Goal: Task Accomplishment & Management: Manage account settings

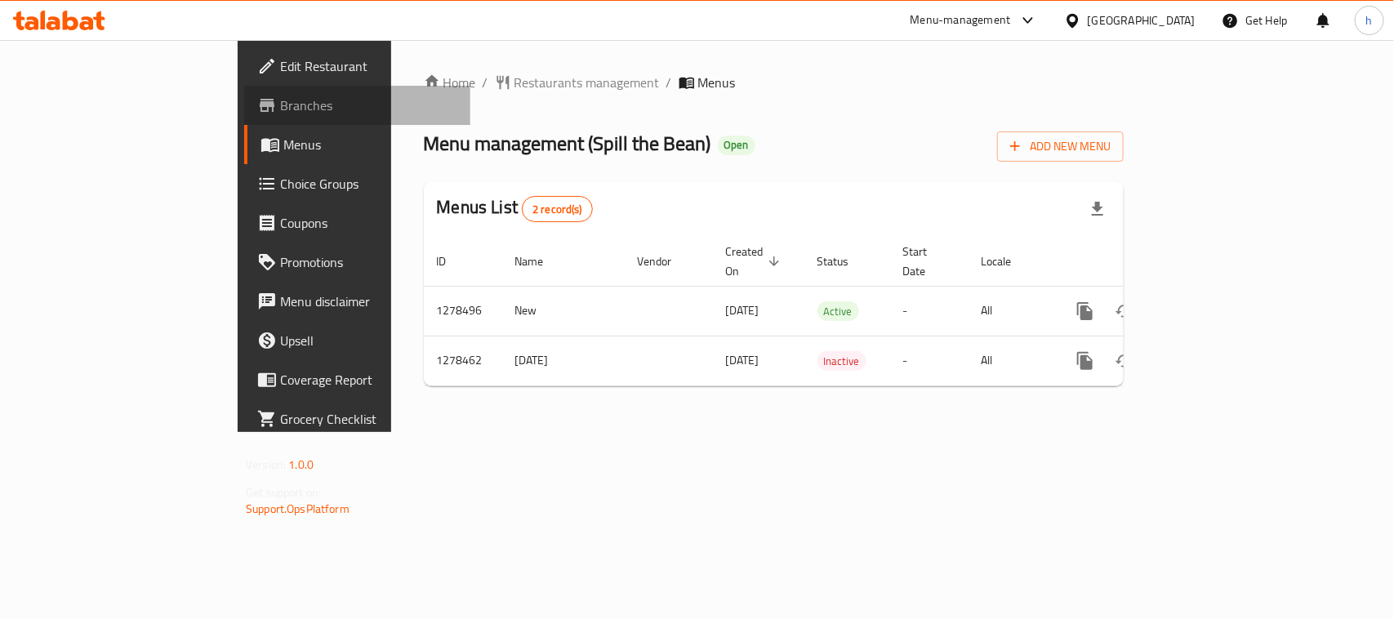
click at [280, 96] on span "Branches" at bounding box center [368, 106] width 177 height 20
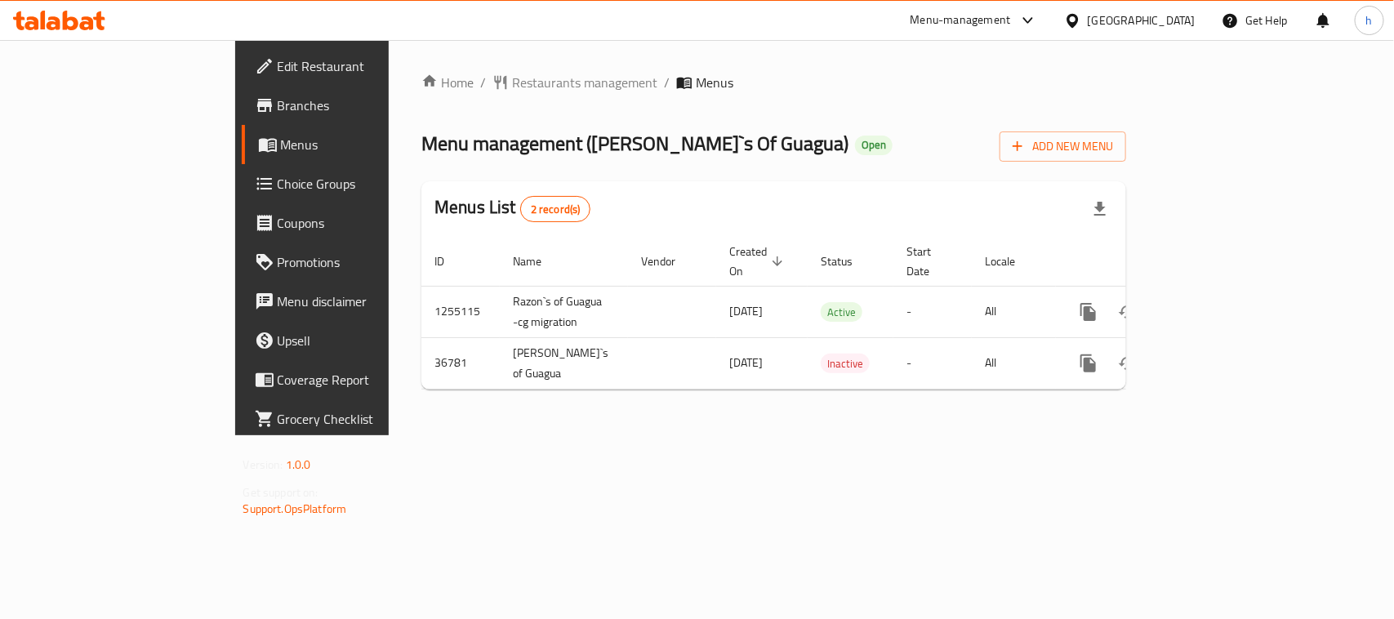
click at [443, 66] on div "Home / Restaurants management / Menus Menu management ( Razon`s Of Guagua ) Ope…" at bounding box center [774, 237] width 770 height 395
click at [512, 80] on span "Restaurants management" at bounding box center [584, 83] width 145 height 20
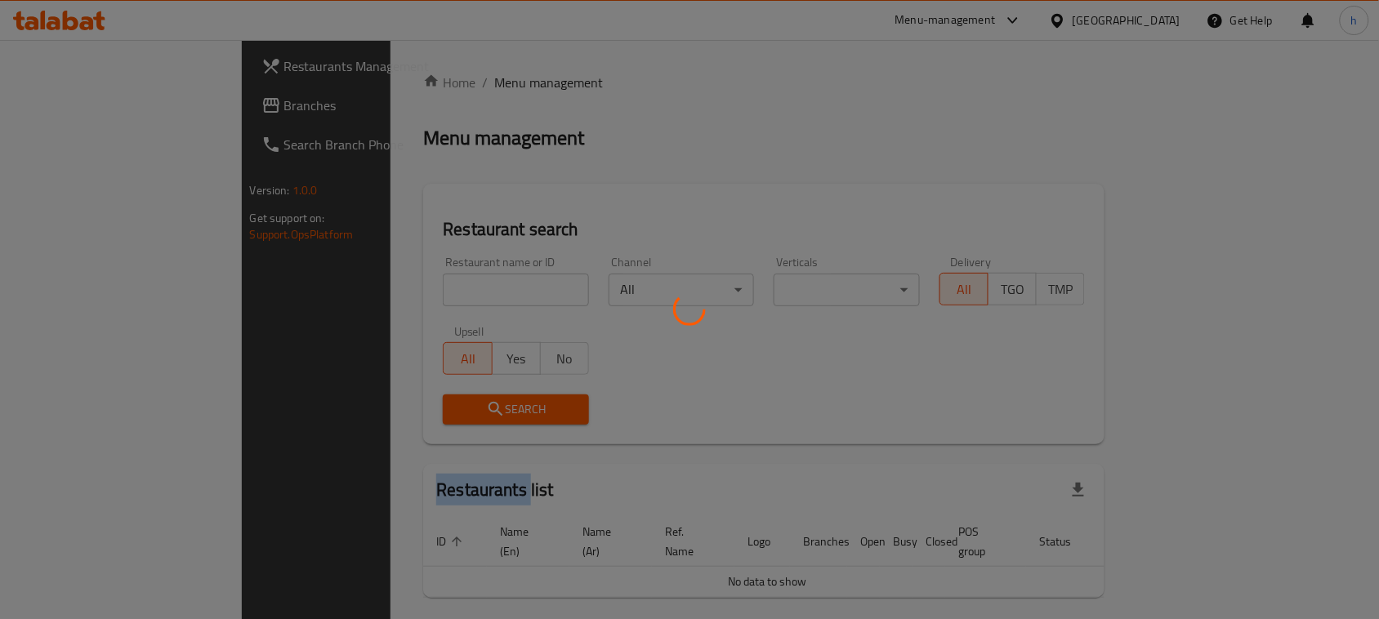
click at [438, 80] on div at bounding box center [689, 309] width 1379 height 619
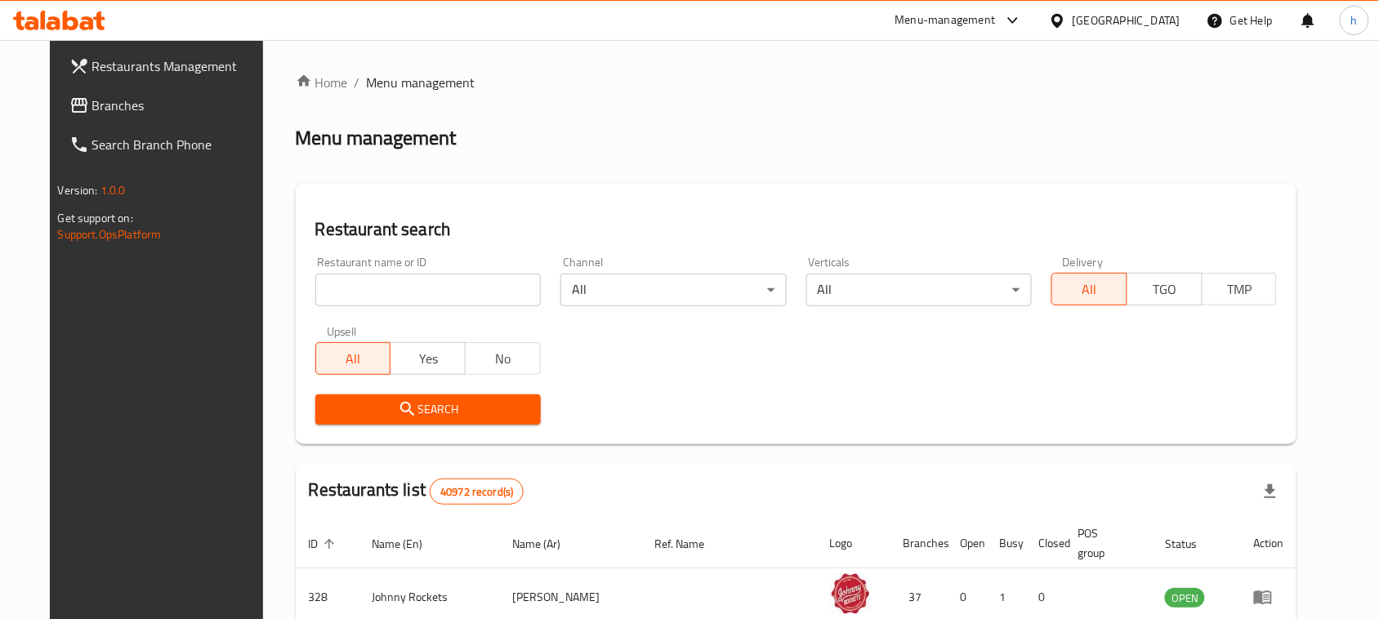
click at [374, 286] on div "Home / Menu management Menu management Restaurant search Restaurant name or ID …" at bounding box center [796, 579] width 1001 height 1013
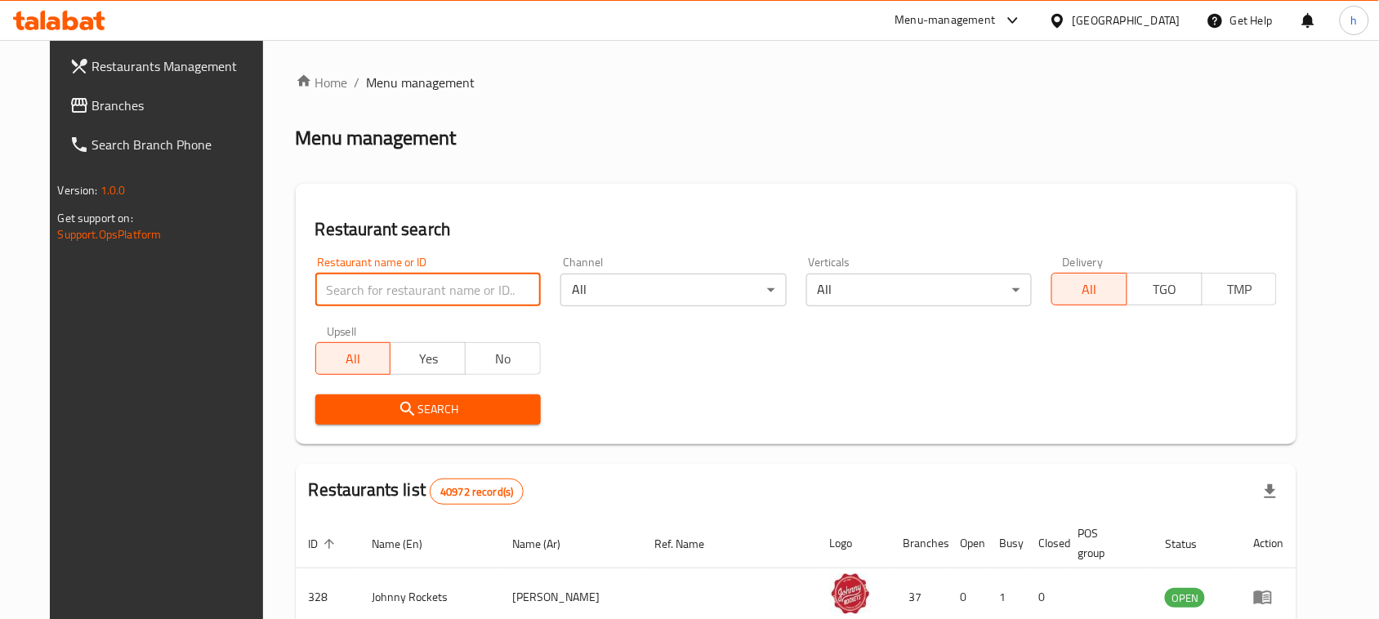
click at [374, 286] on input "search" at bounding box center [427, 290] width 225 height 33
paste input "19069"
type input "19069"
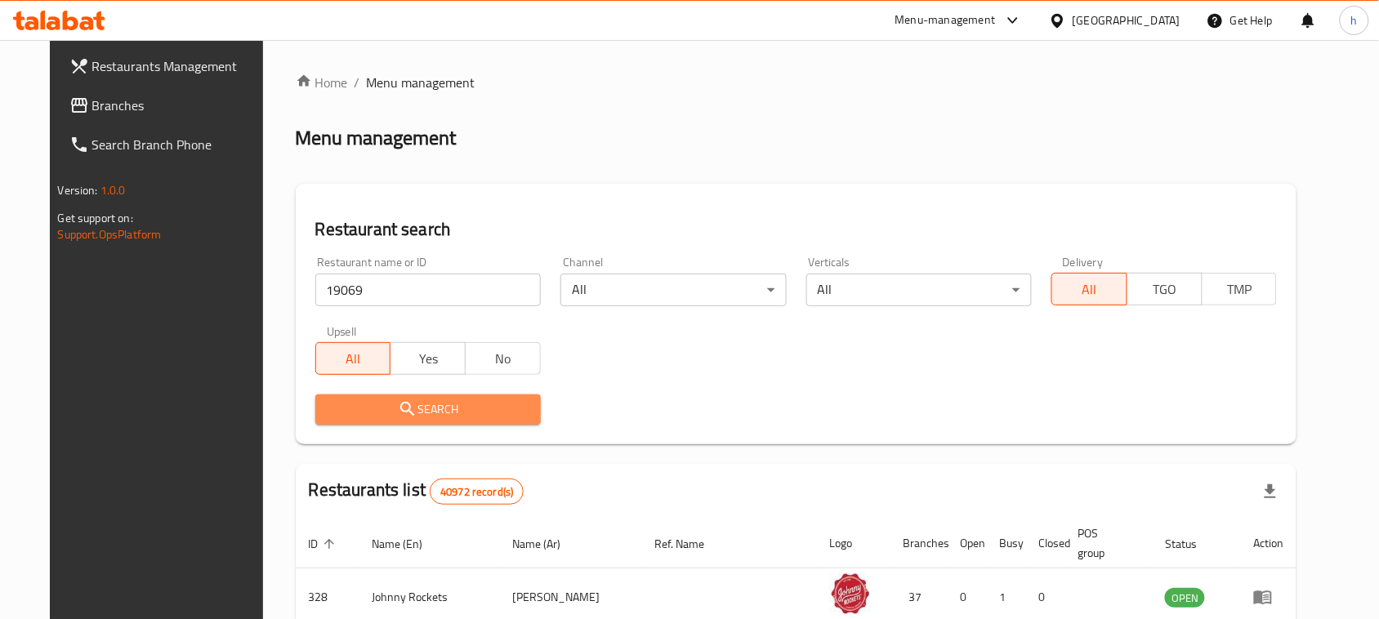
click at [398, 408] on icon "submit" at bounding box center [408, 409] width 20 height 20
click at [385, 408] on div at bounding box center [689, 309] width 1379 height 619
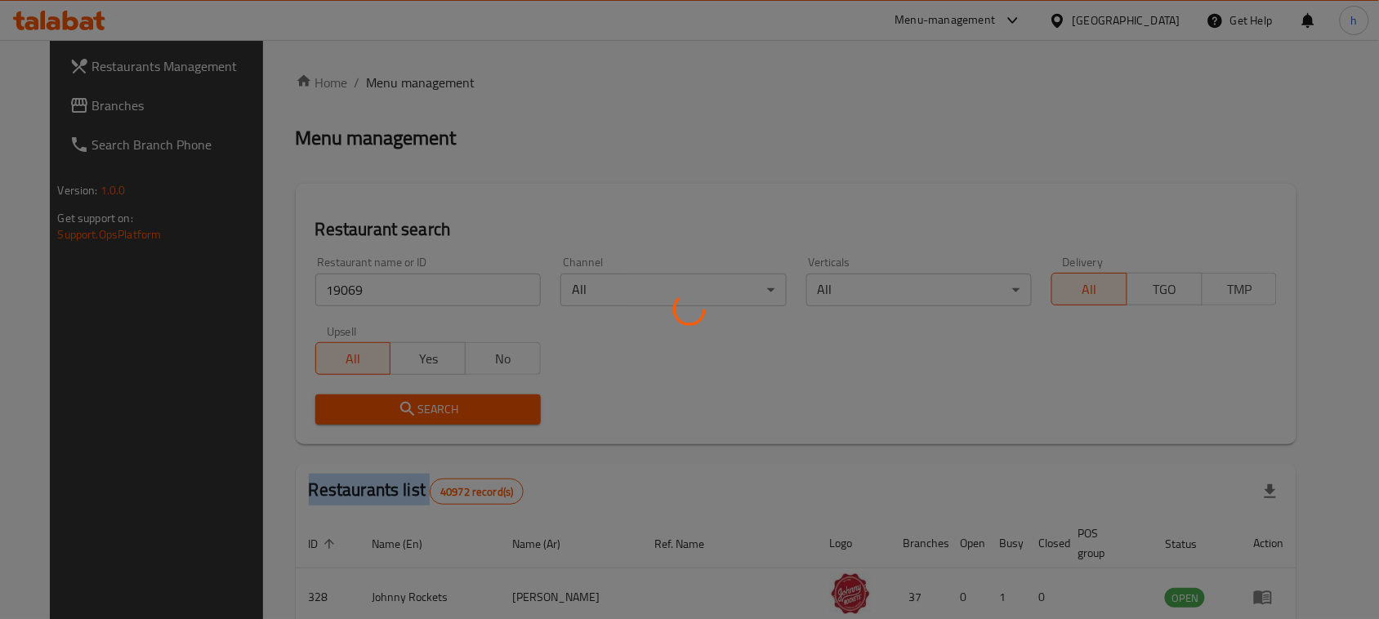
click at [385, 408] on div at bounding box center [689, 309] width 1379 height 619
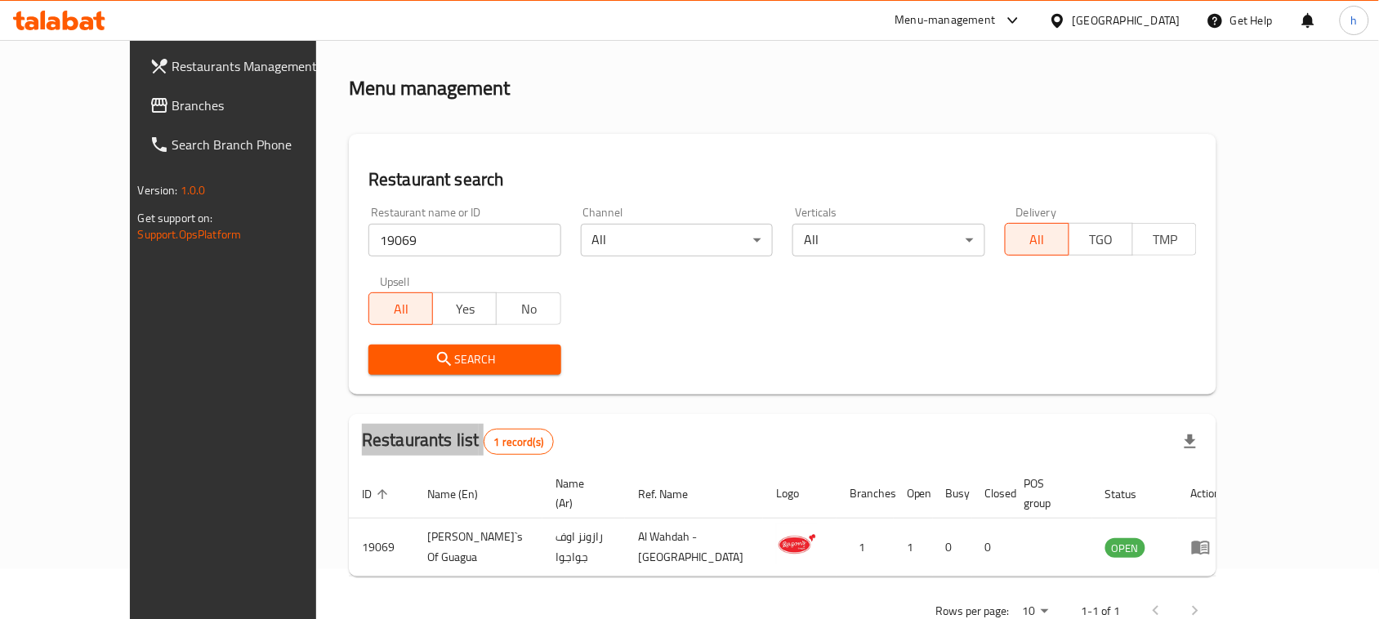
scroll to position [78, 0]
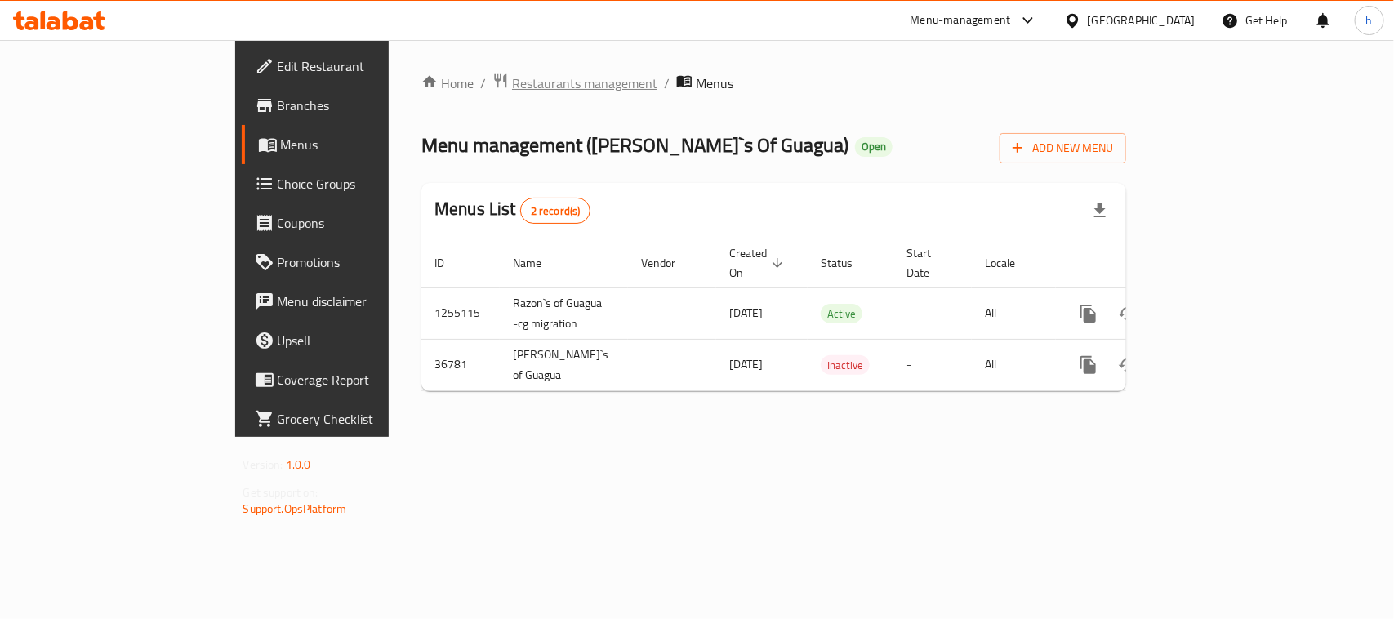
click at [512, 74] on span "Restaurants management" at bounding box center [584, 84] width 145 height 20
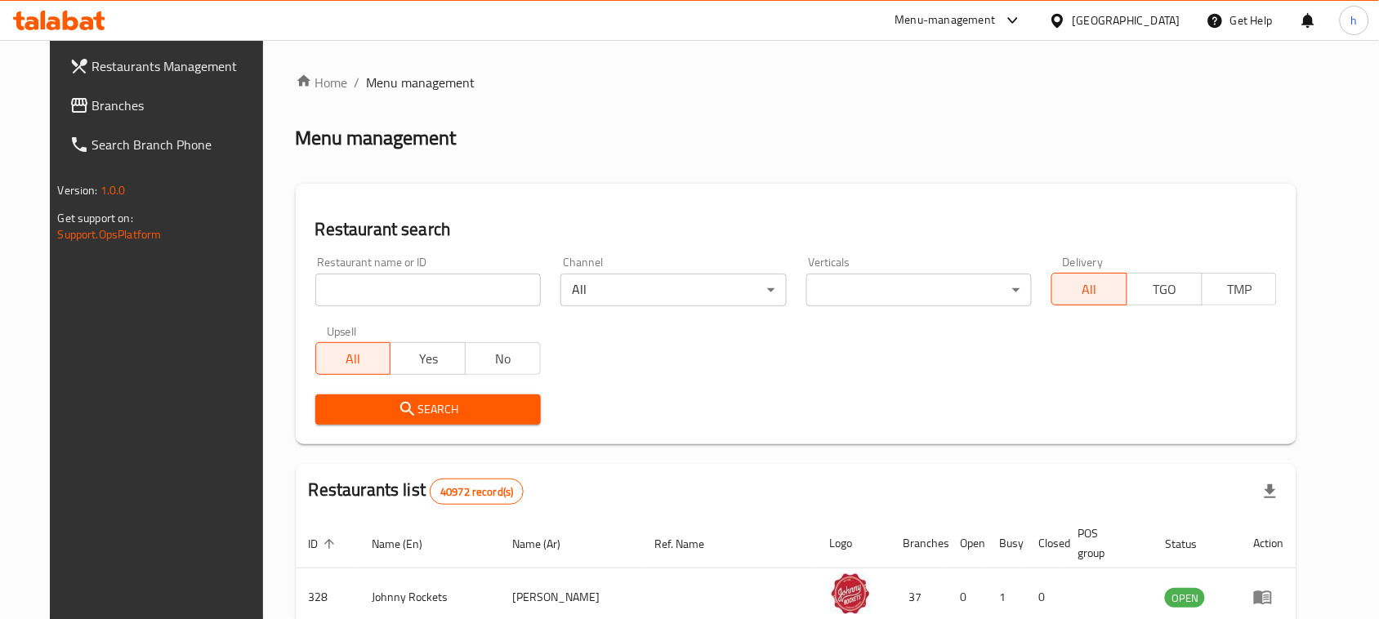
click at [405, 292] on input "search" at bounding box center [427, 290] width 225 height 33
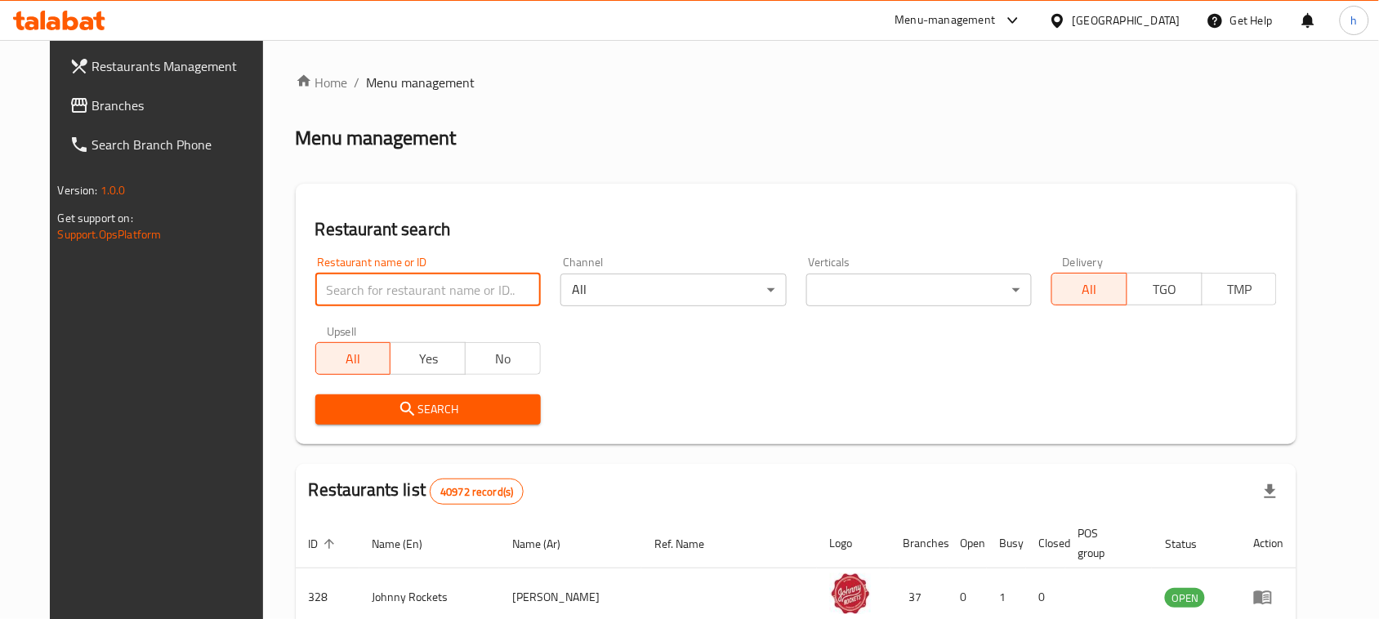
click at [405, 292] on input "search" at bounding box center [427, 290] width 225 height 33
paste input "19069"
type input "19069"
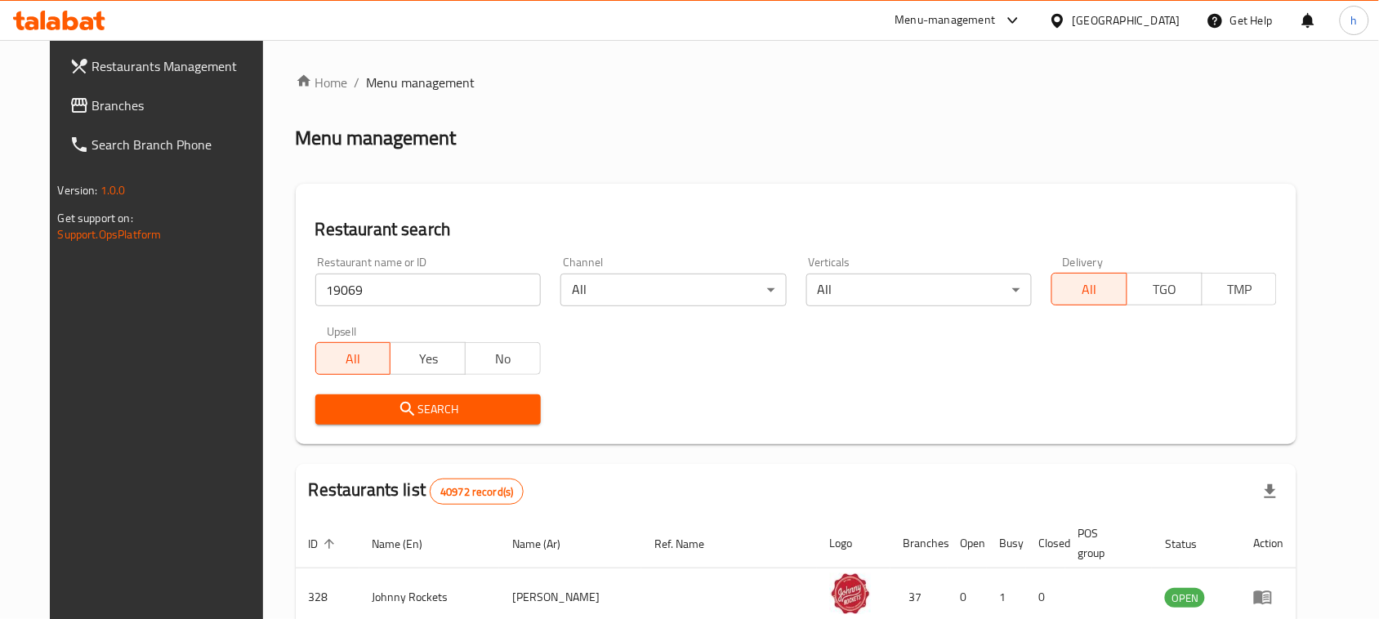
click at [396, 406] on span "Search" at bounding box center [427, 409] width 199 height 20
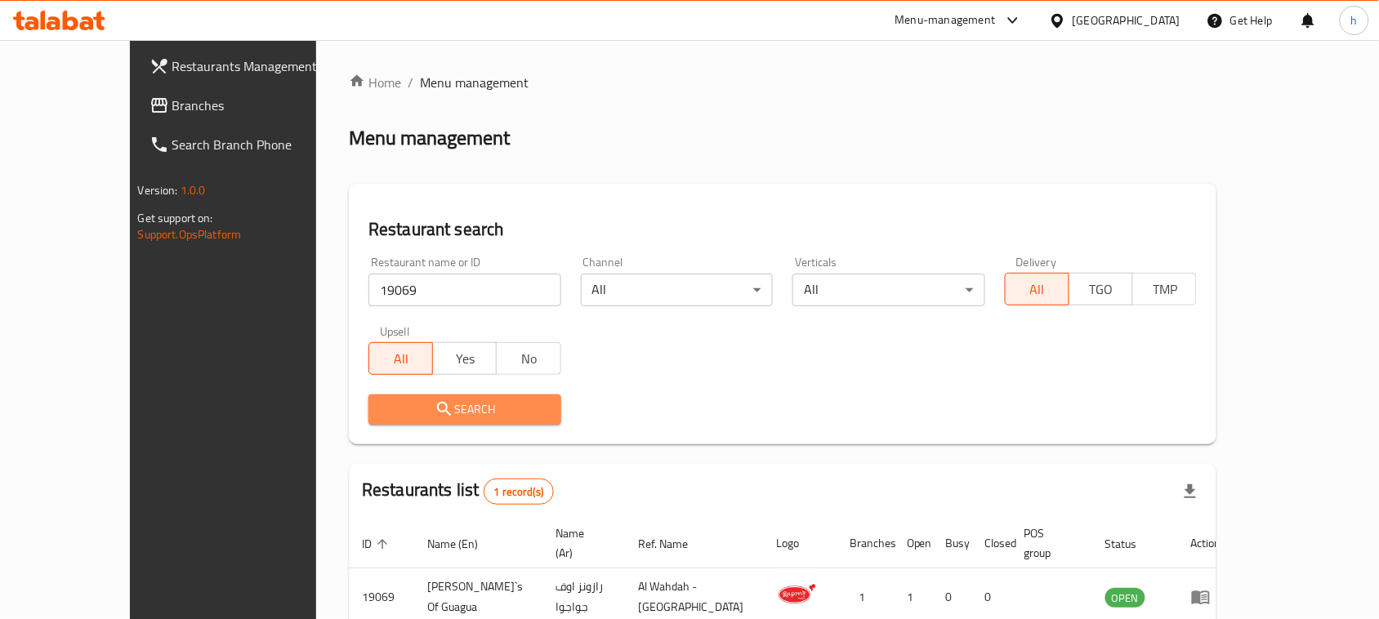
click at [396, 406] on span "Search" at bounding box center [464, 409] width 167 height 20
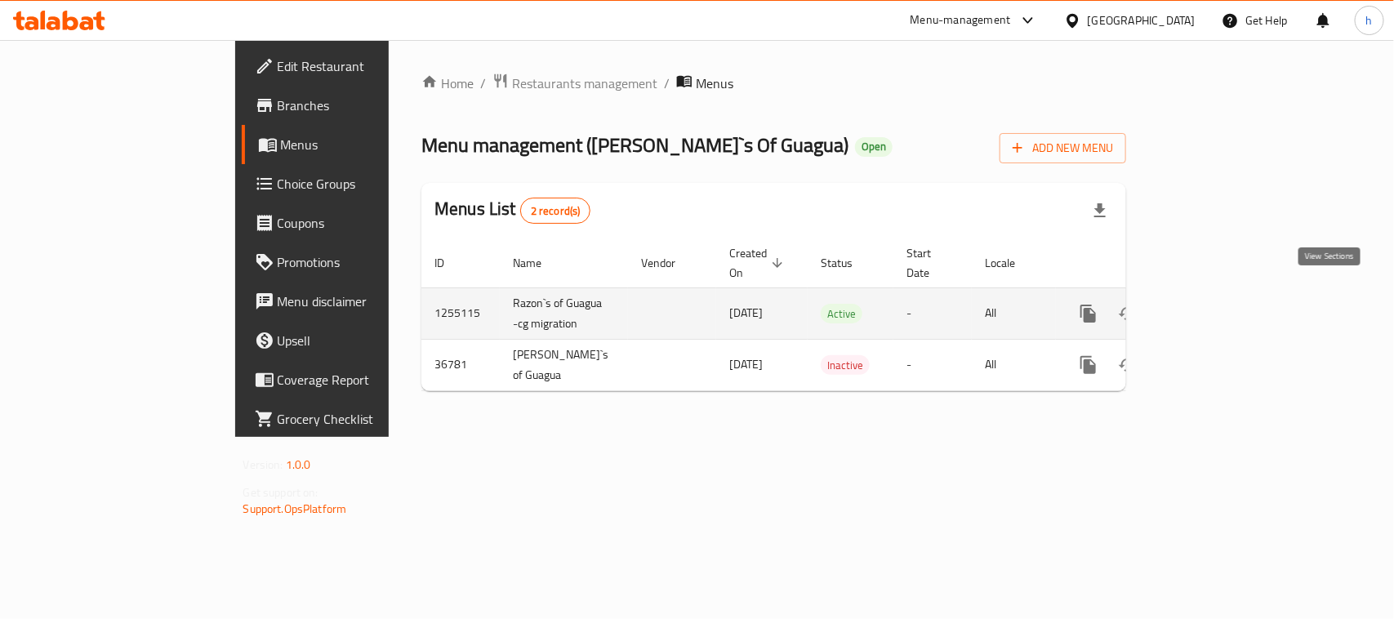
click at [1216, 304] on icon "enhanced table" at bounding box center [1207, 314] width 20 height 20
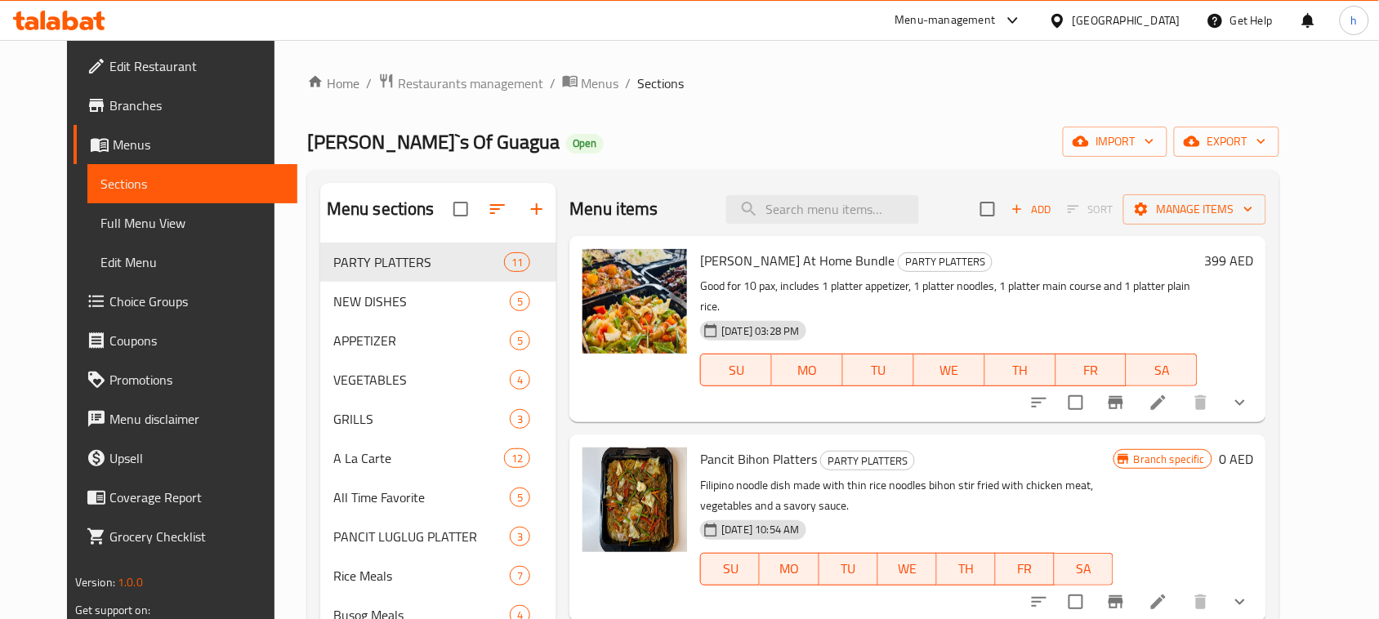
click at [109, 298] on span "Choice Groups" at bounding box center [196, 302] width 175 height 20
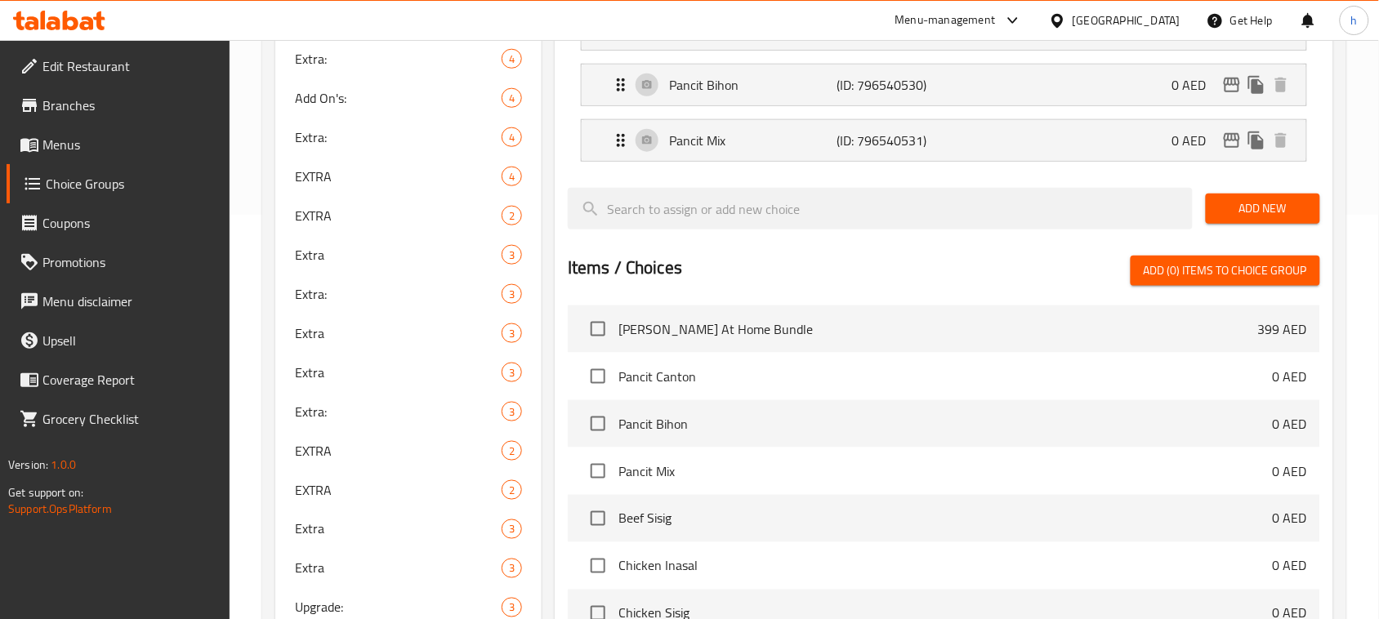
scroll to position [408, 0]
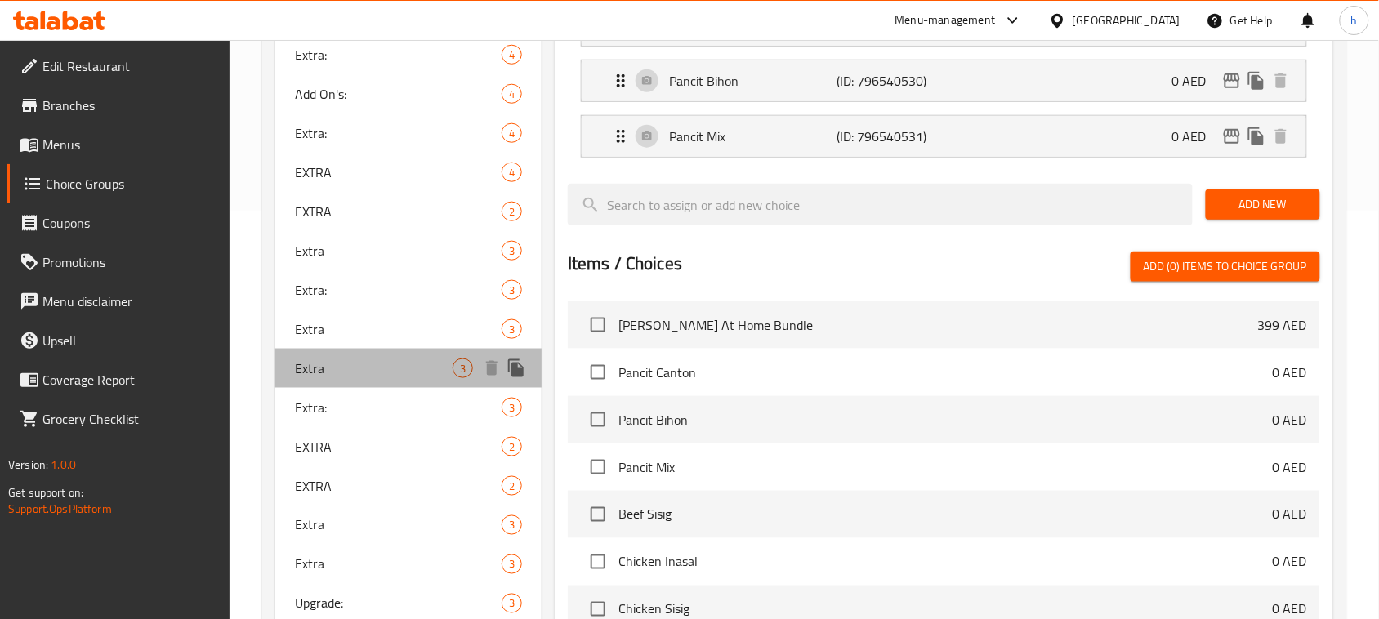
click at [308, 370] on span "Extra" at bounding box center [374, 369] width 158 height 20
type input "Extra"
type input "اضافيه"
type input "1"
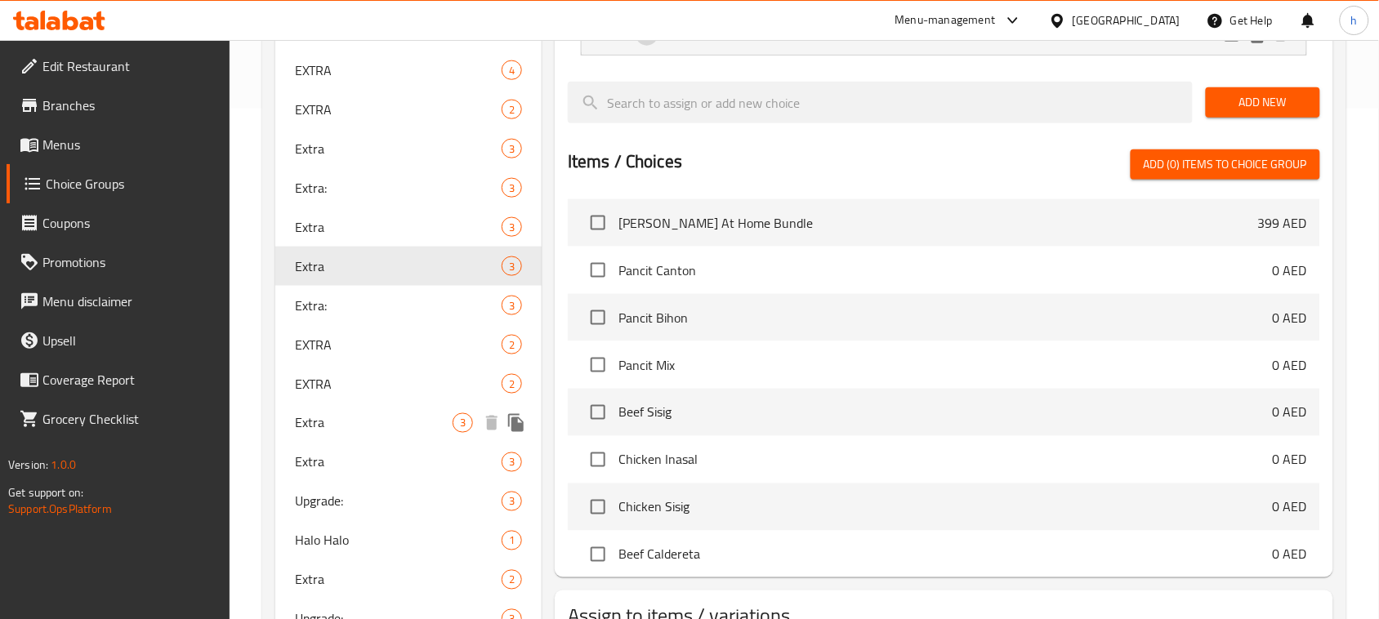
scroll to position [613, 0]
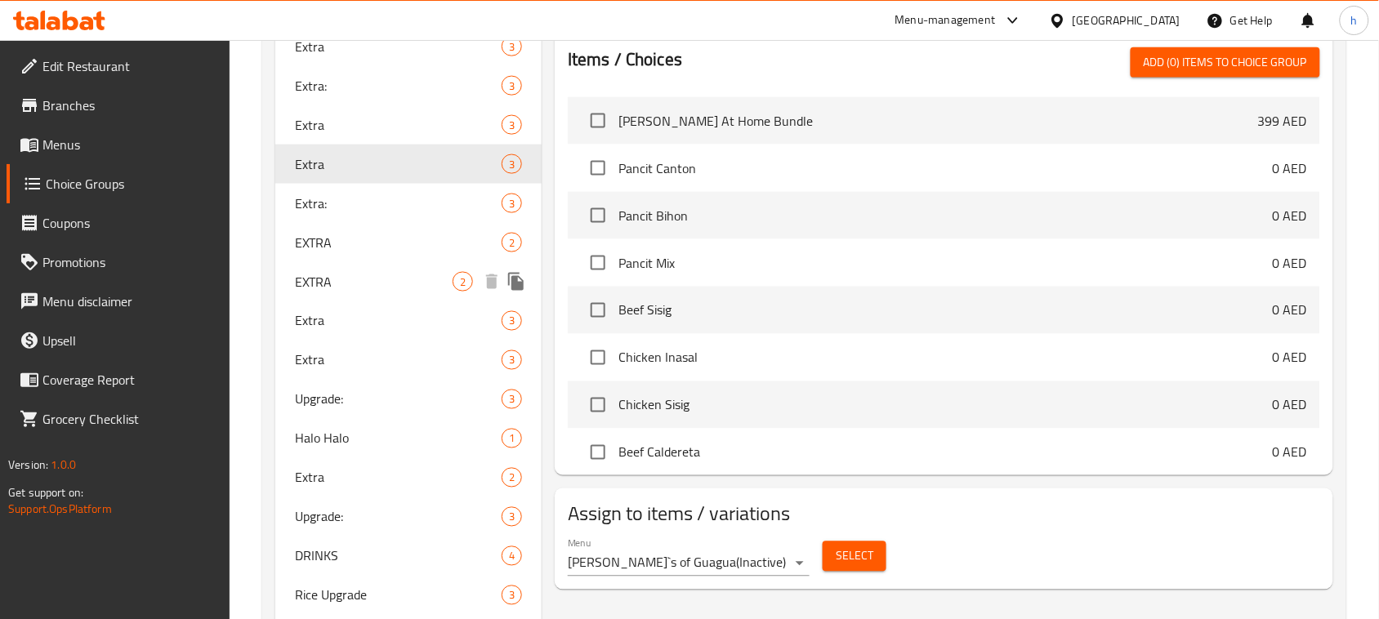
click at [316, 278] on span "EXTRA" at bounding box center [374, 282] width 158 height 20
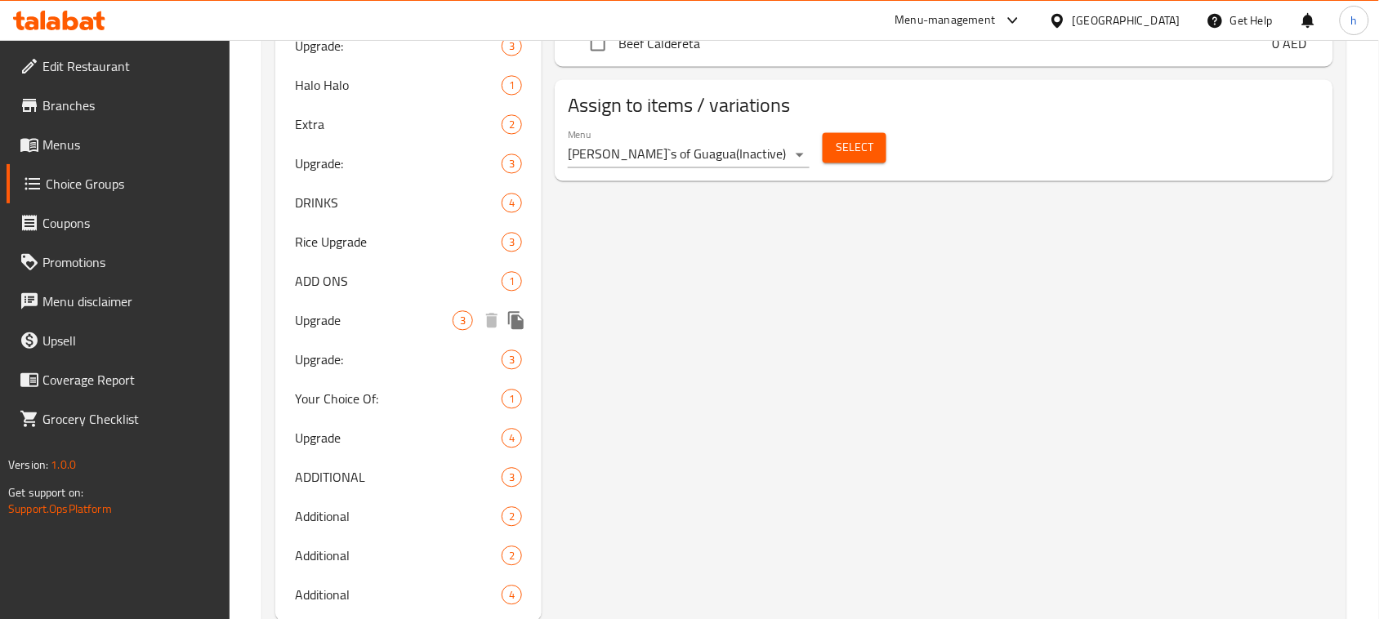
scroll to position [1011, 0]
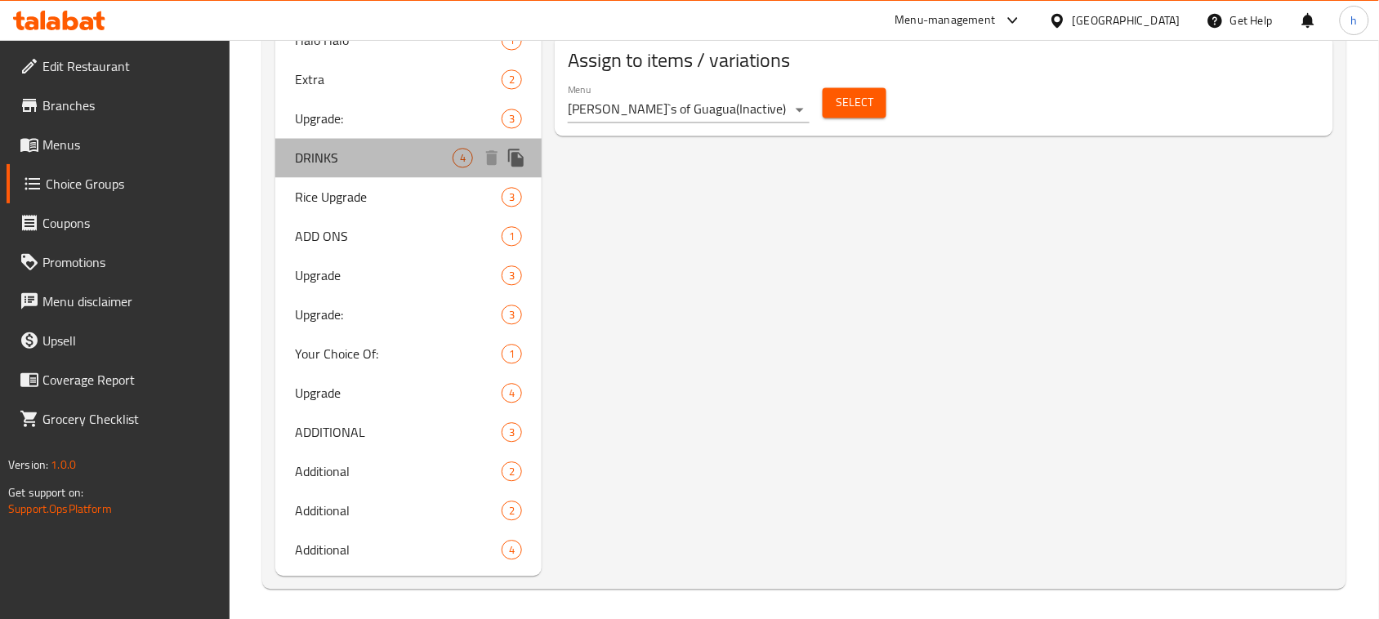
click at [365, 160] on span "DRINKS" at bounding box center [374, 158] width 158 height 20
type input "DRINKS"
type input "المشروبات"
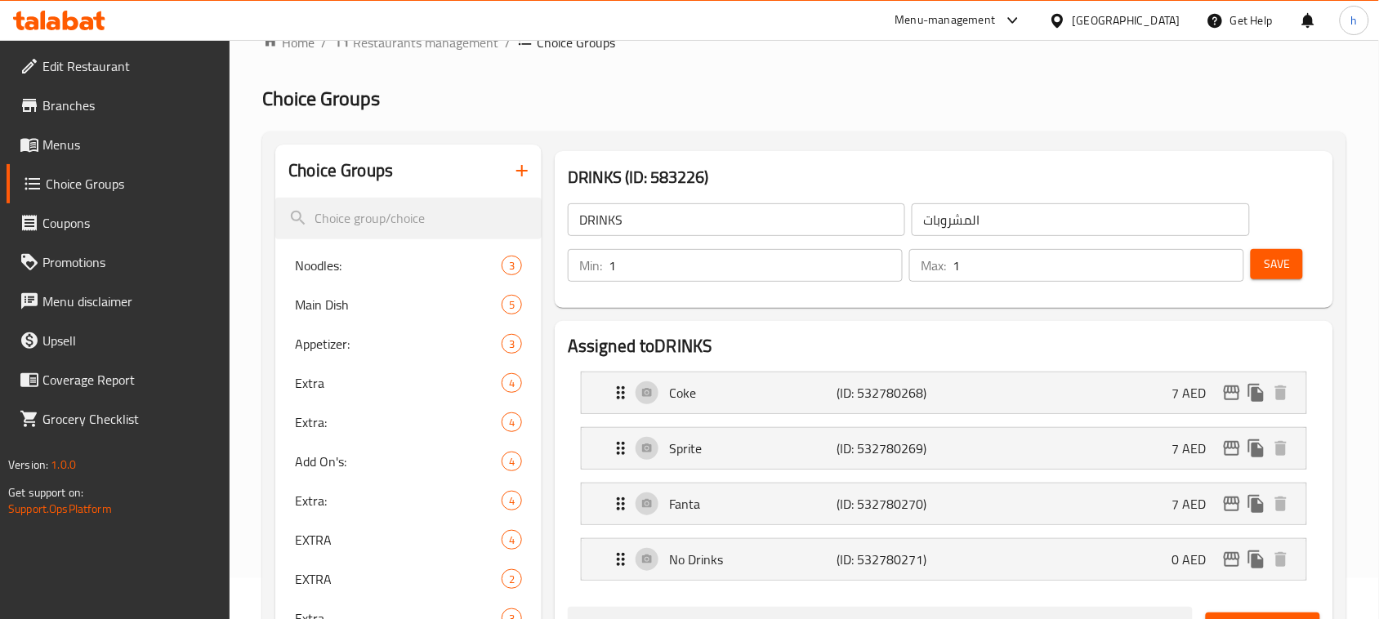
scroll to position [0, 0]
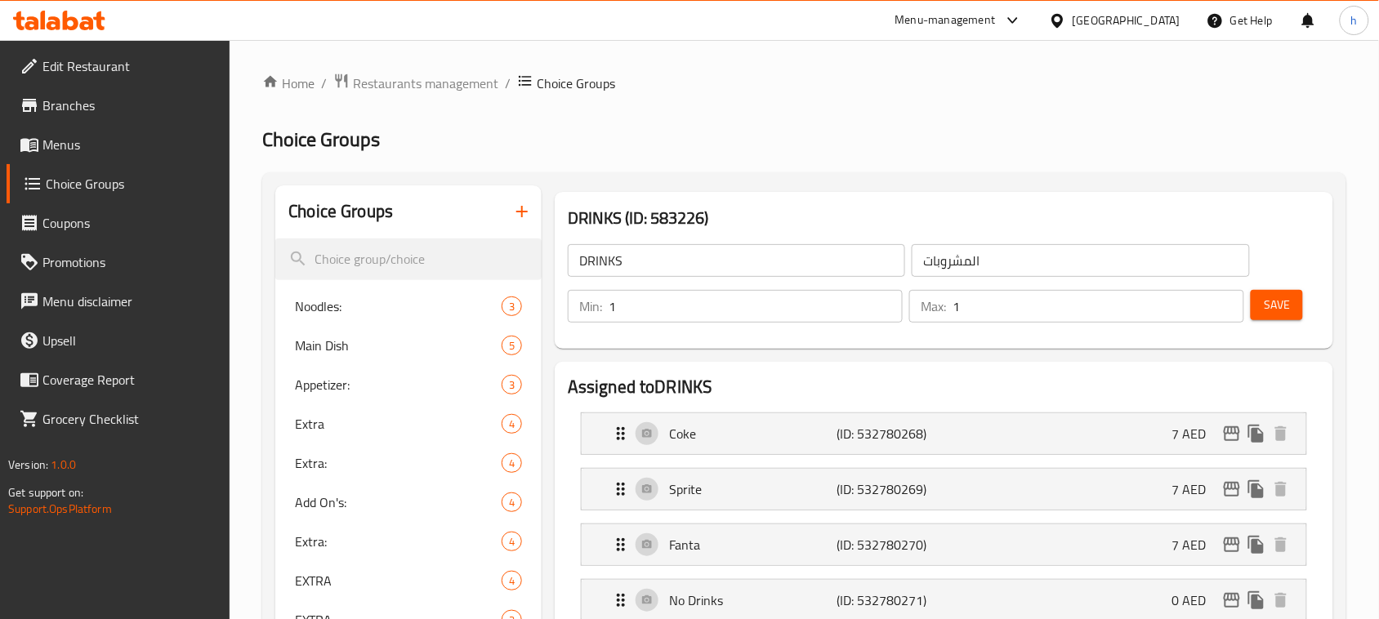
click at [71, 103] on span "Branches" at bounding box center [129, 106] width 175 height 20
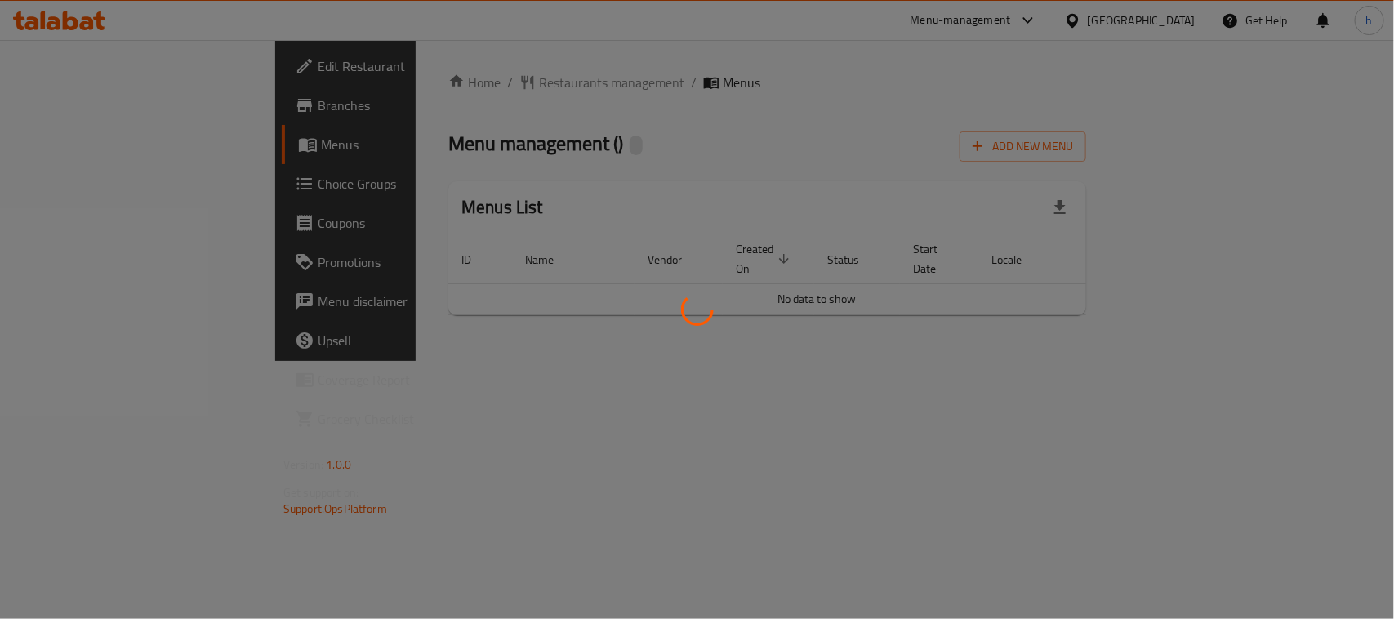
click at [439, 71] on div at bounding box center [697, 309] width 1394 height 619
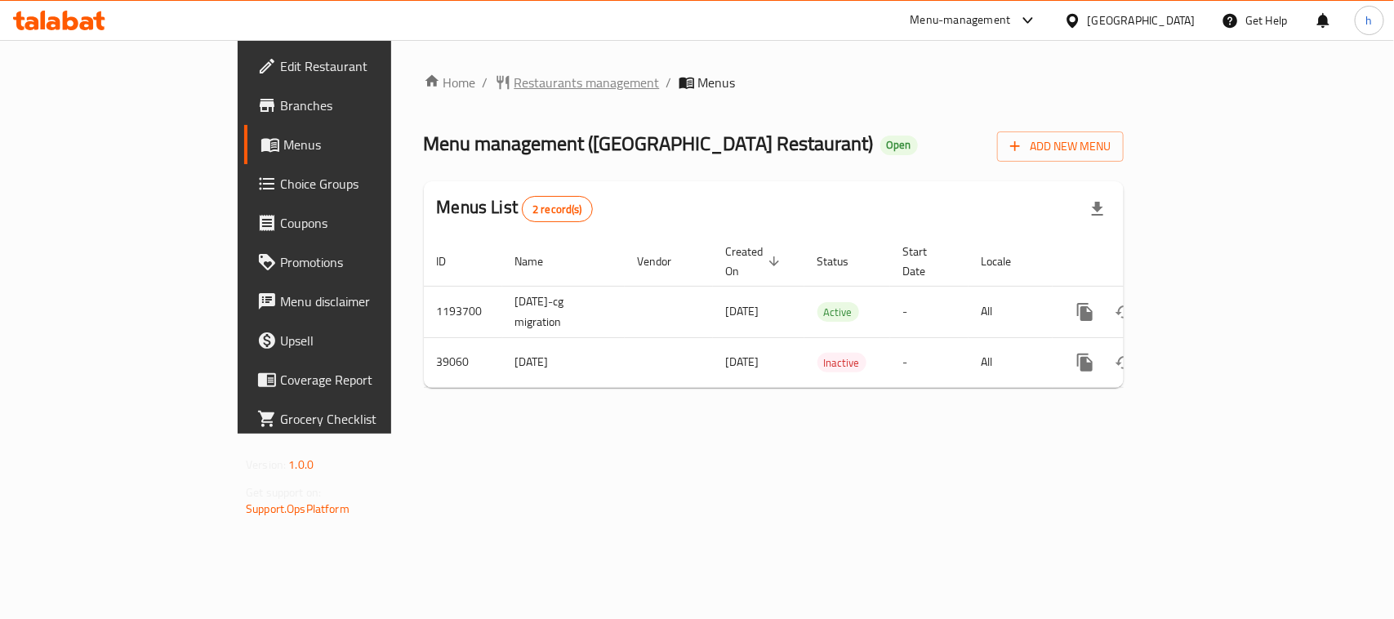
click at [515, 83] on span "Restaurants management" at bounding box center [587, 83] width 145 height 20
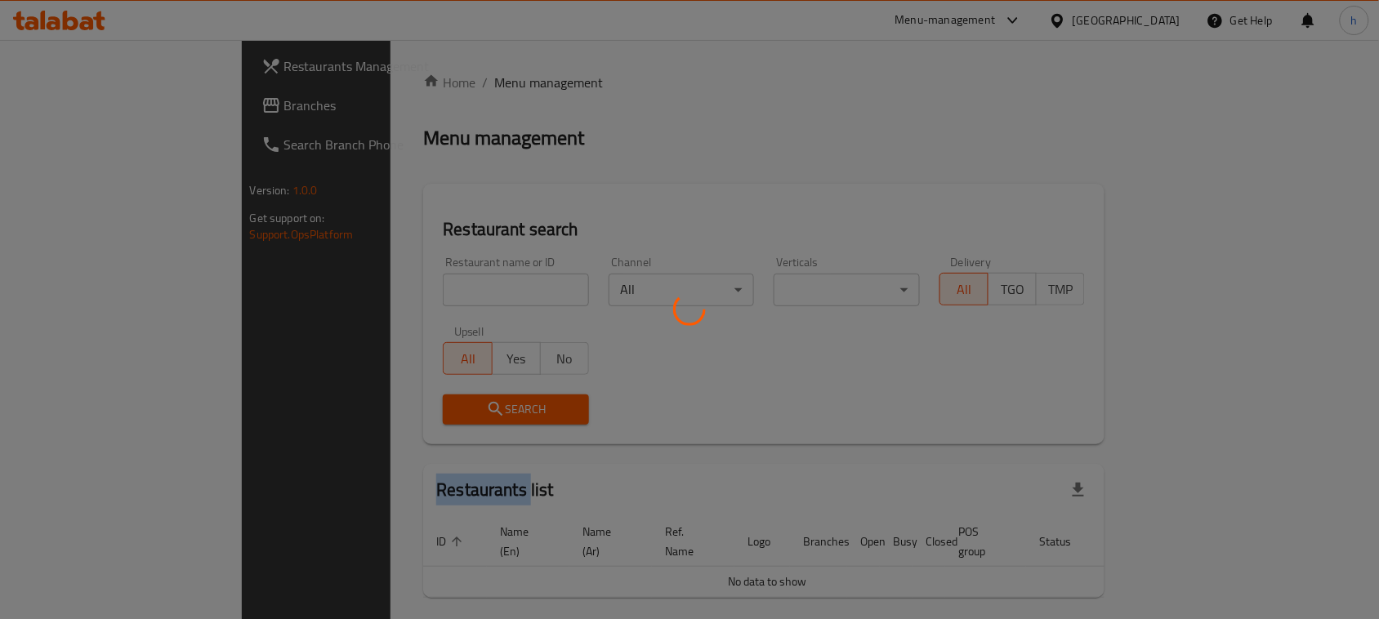
click at [429, 83] on div at bounding box center [689, 309] width 1379 height 619
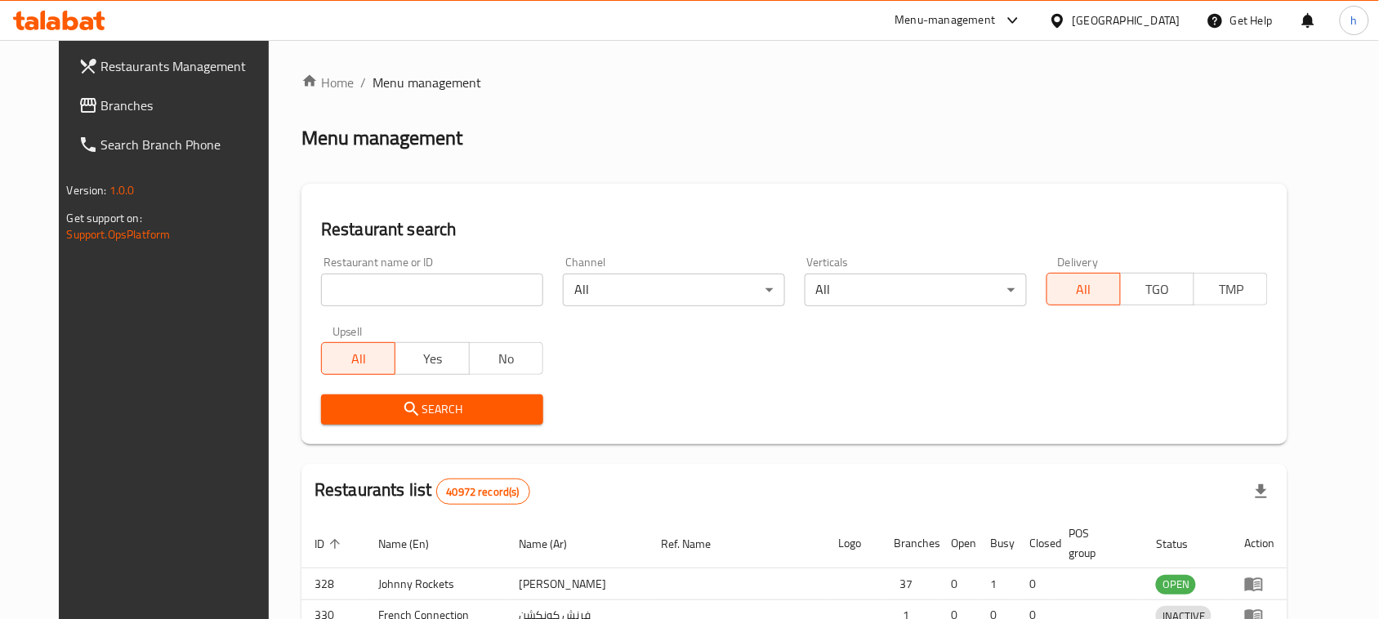
click at [392, 274] on div at bounding box center [689, 309] width 1379 height 619
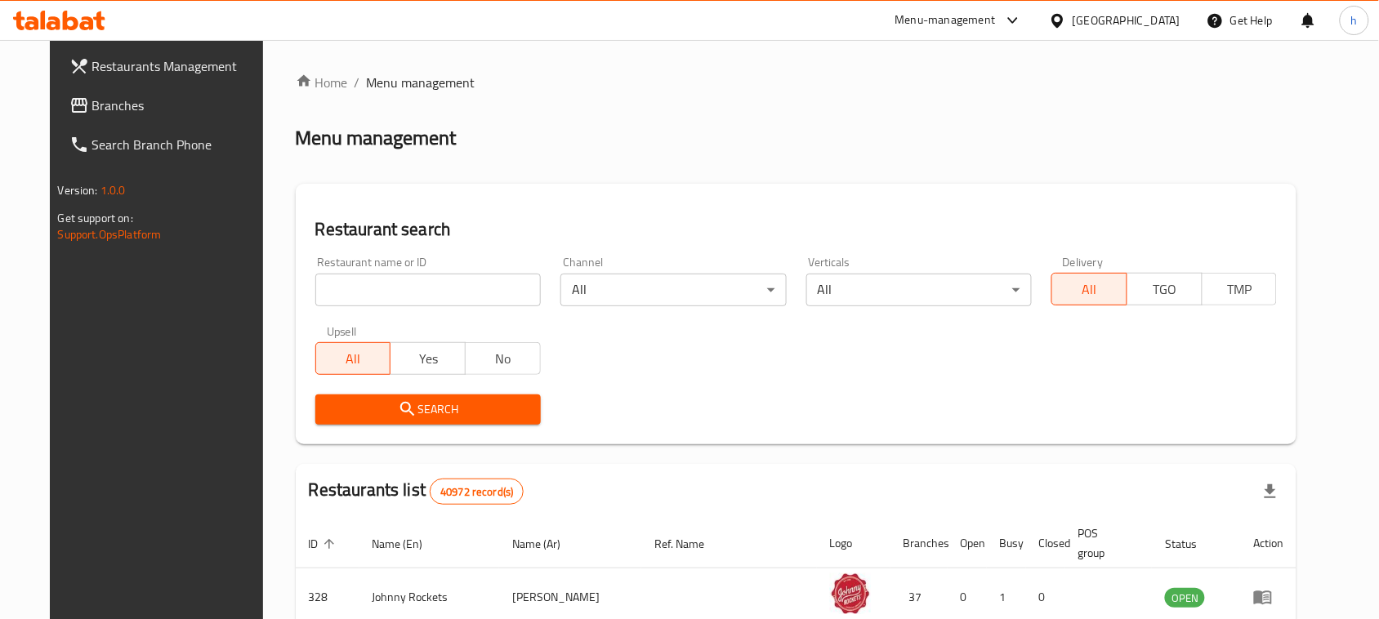
click at [385, 280] on input "search" at bounding box center [427, 290] width 225 height 33
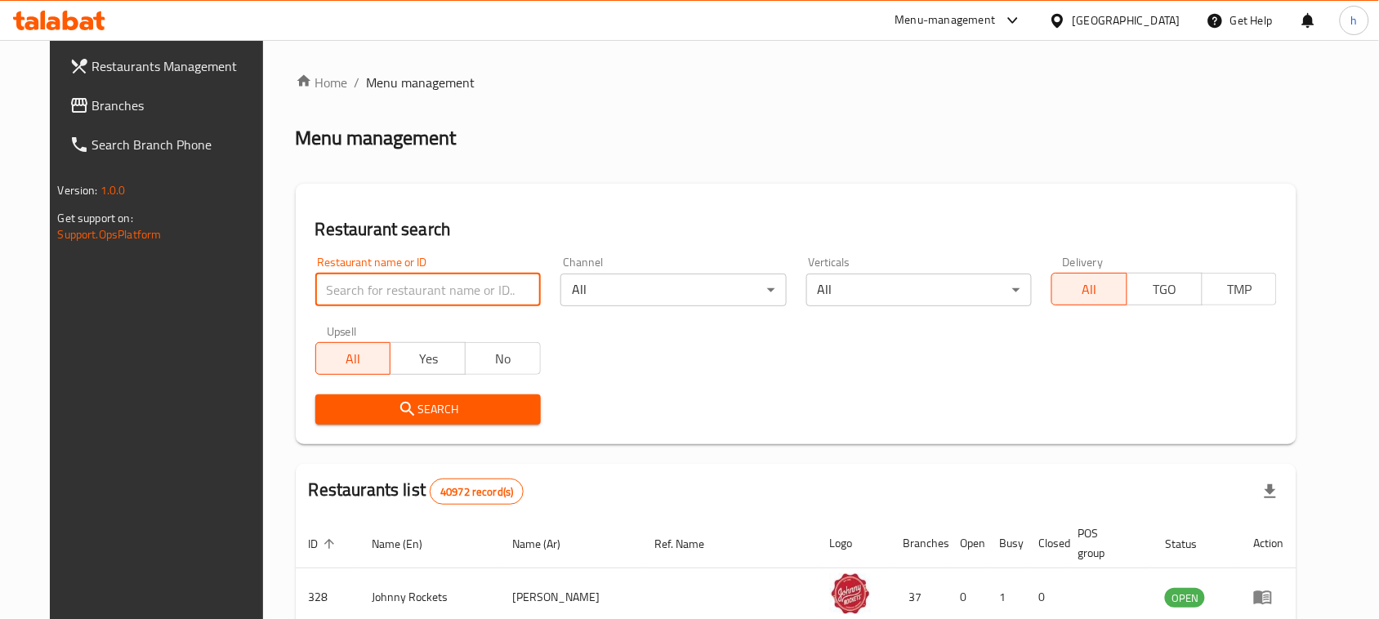
click at [385, 280] on input "search" at bounding box center [427, 290] width 225 height 33
paste input "20309"
type input "20309"
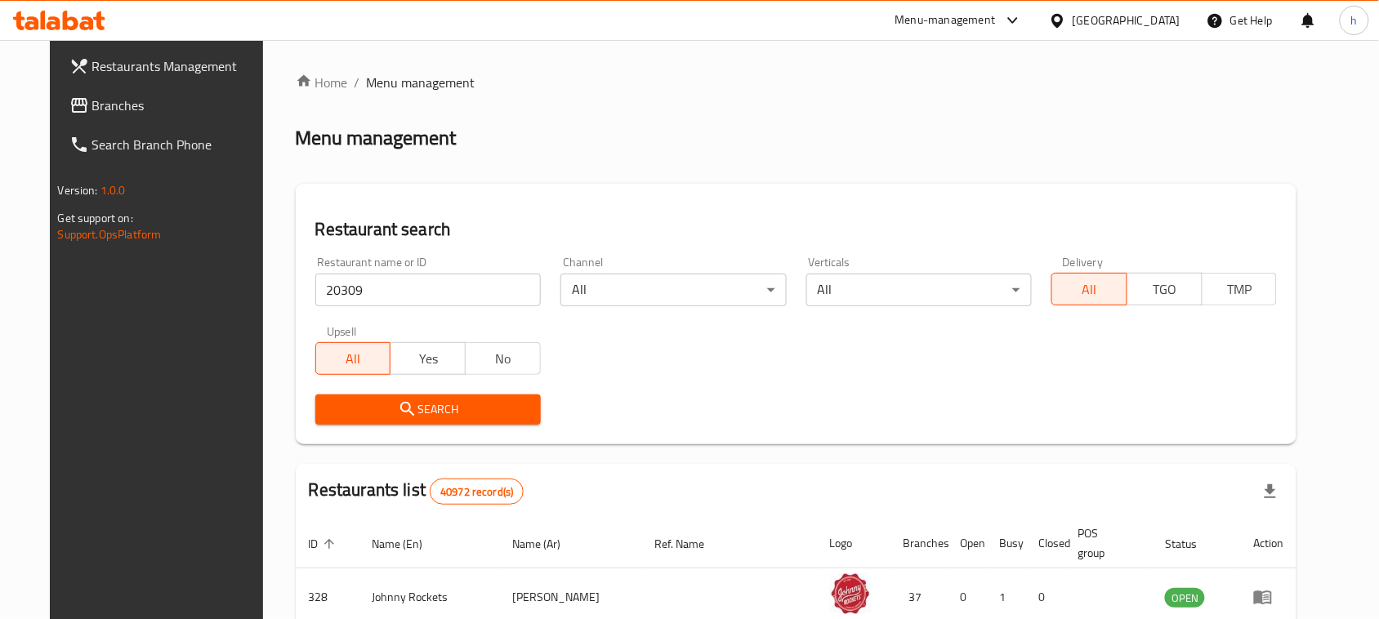
click at [405, 415] on span "Search" at bounding box center [427, 409] width 199 height 20
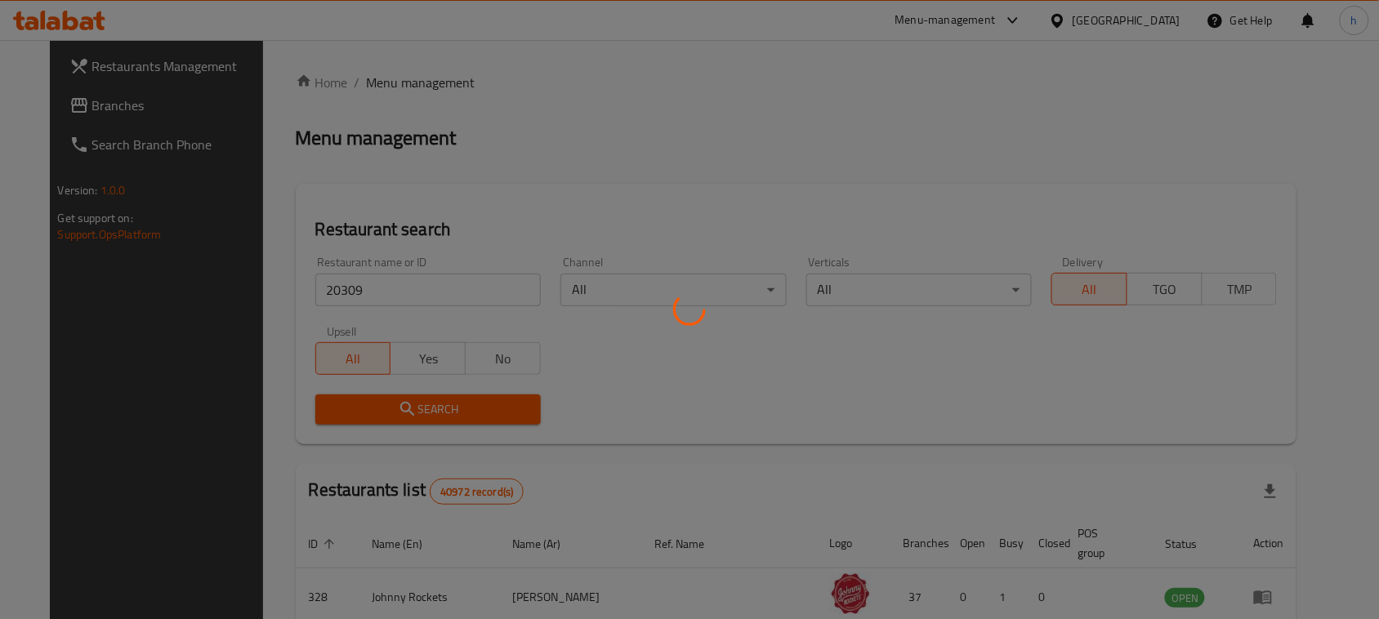
click at [405, 414] on div at bounding box center [689, 309] width 1379 height 619
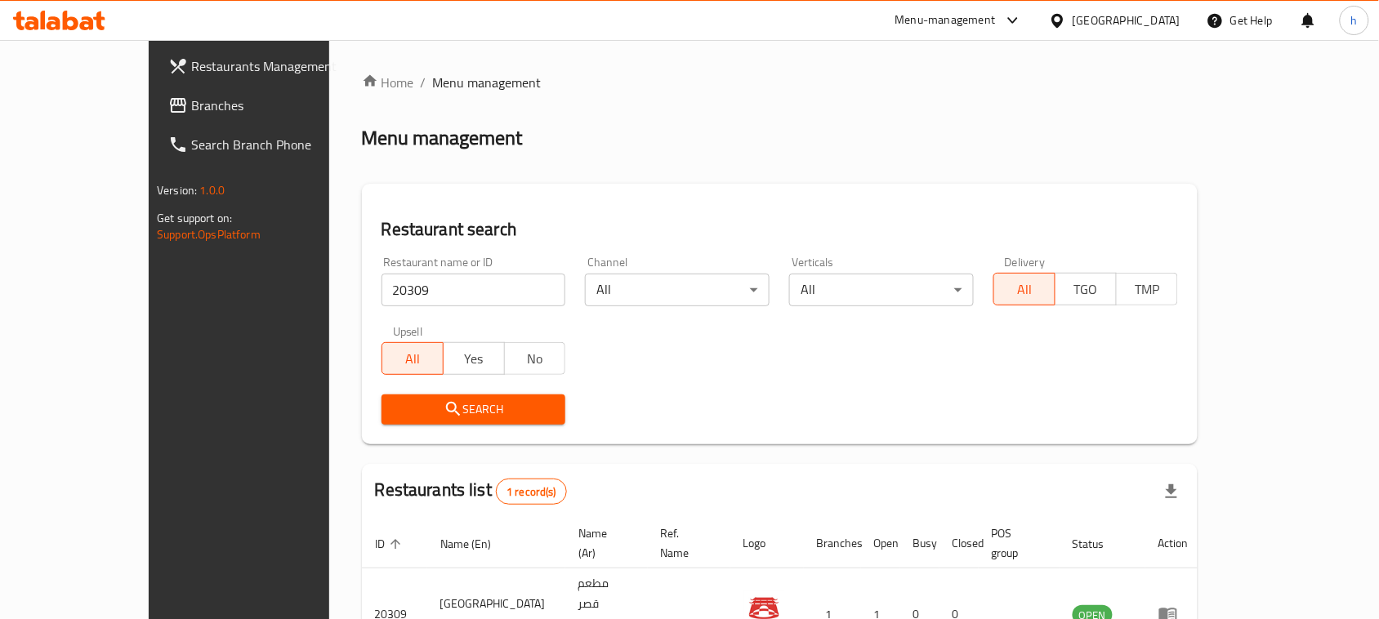
click at [1142, 19] on div "[GEOGRAPHIC_DATA]" at bounding box center [1126, 20] width 108 height 18
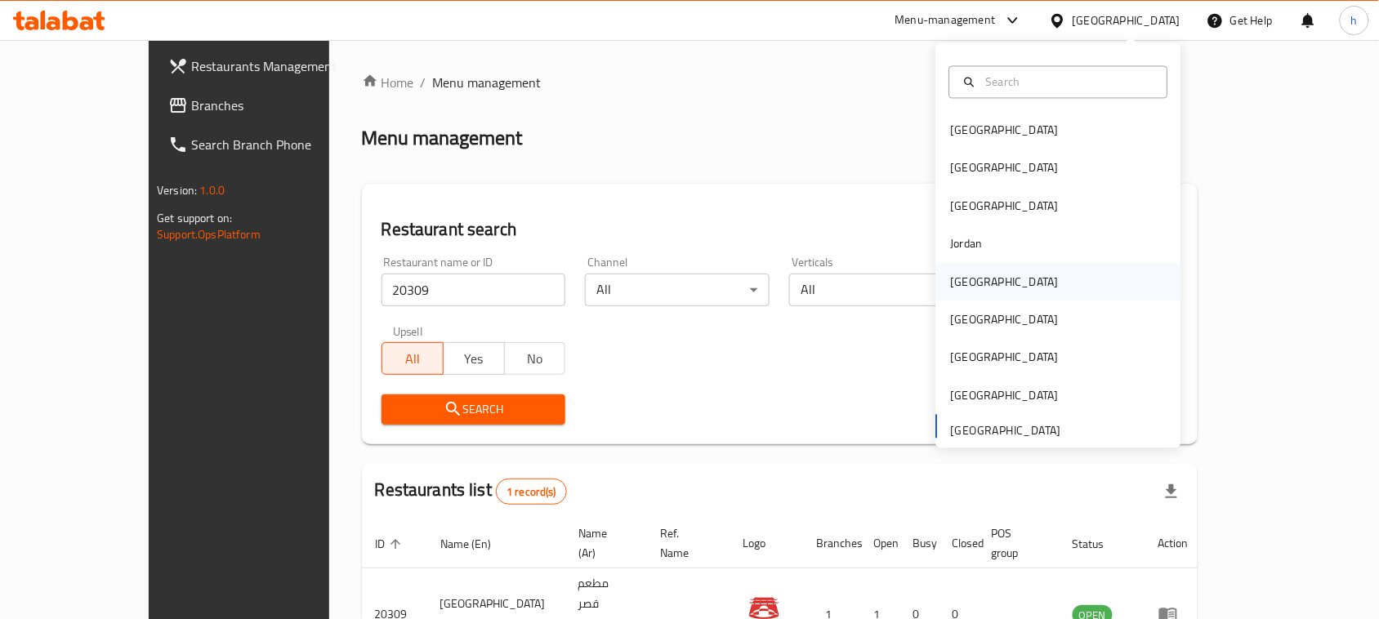
click at [956, 279] on div "[GEOGRAPHIC_DATA]" at bounding box center [1005, 282] width 108 height 18
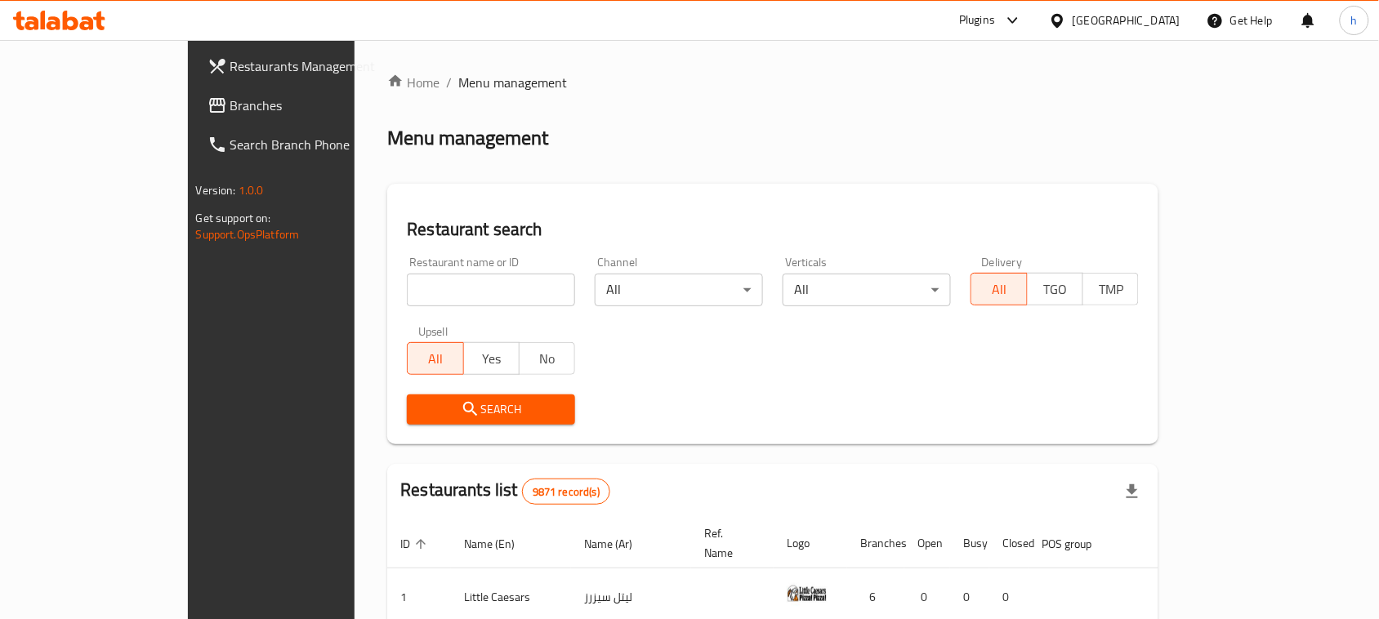
click at [407, 279] on input "search" at bounding box center [491, 290] width 168 height 33
click at [230, 100] on span "Branches" at bounding box center [317, 106] width 175 height 20
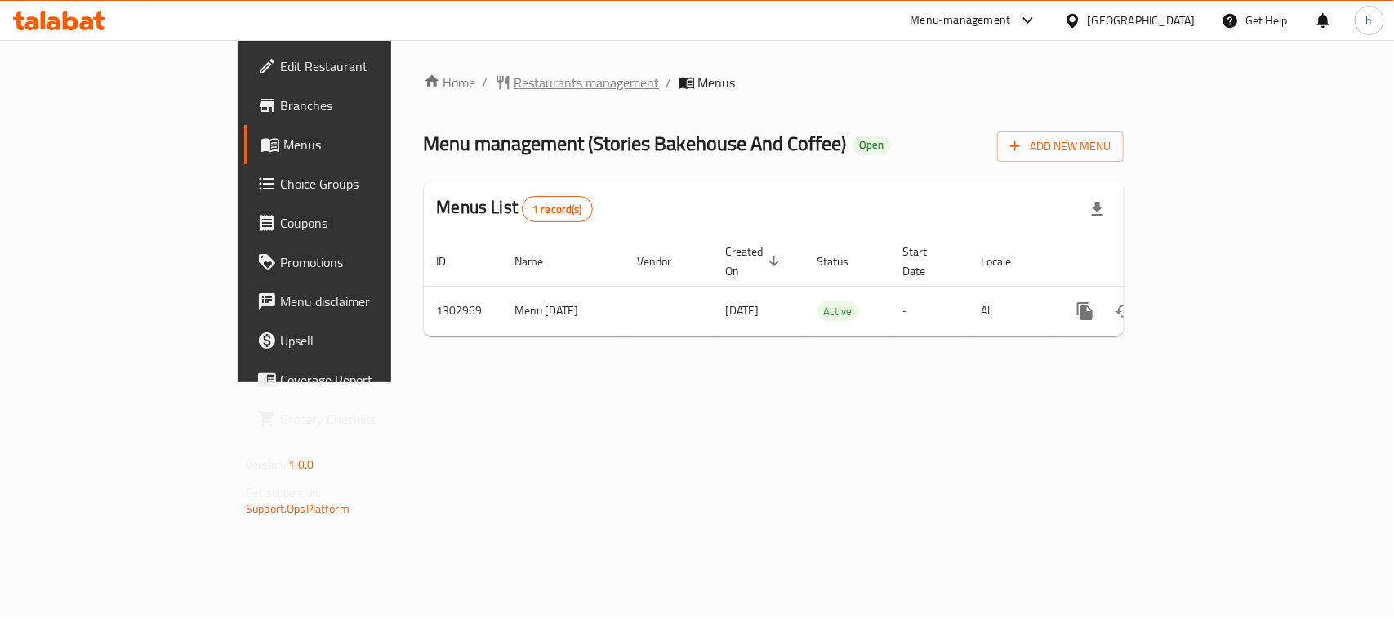
click at [515, 74] on span "Restaurants management" at bounding box center [587, 83] width 145 height 20
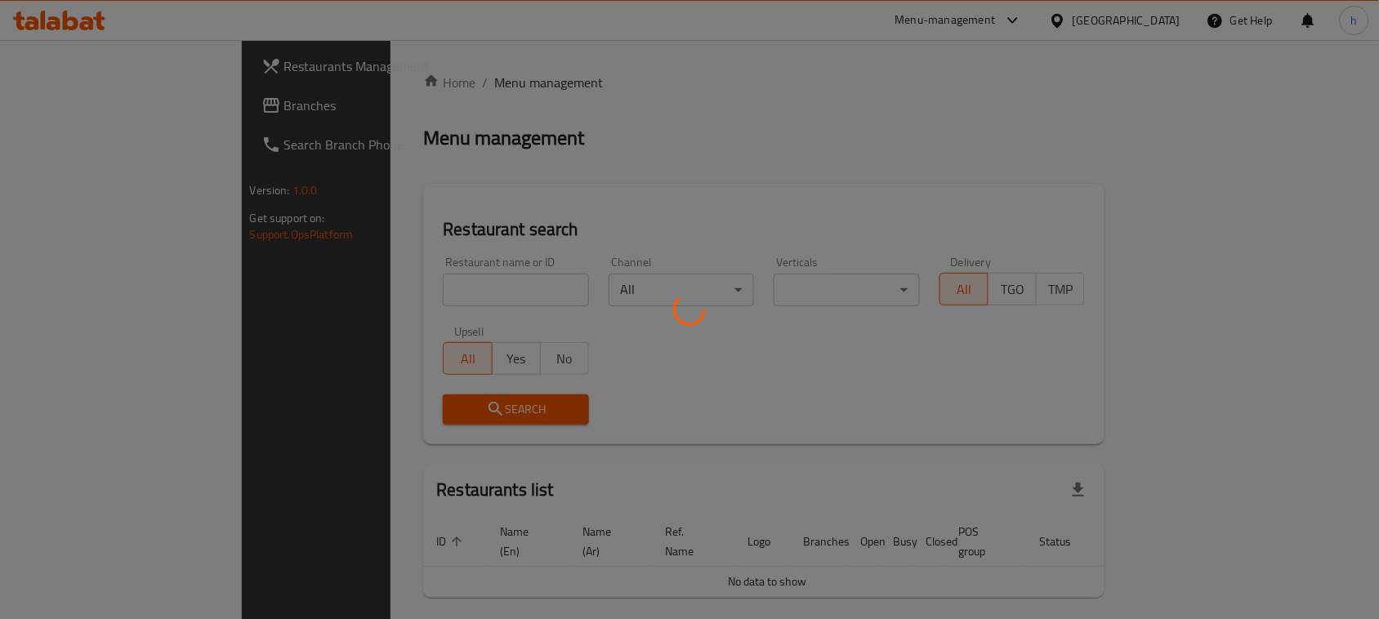
click at [362, 283] on div at bounding box center [689, 309] width 1379 height 619
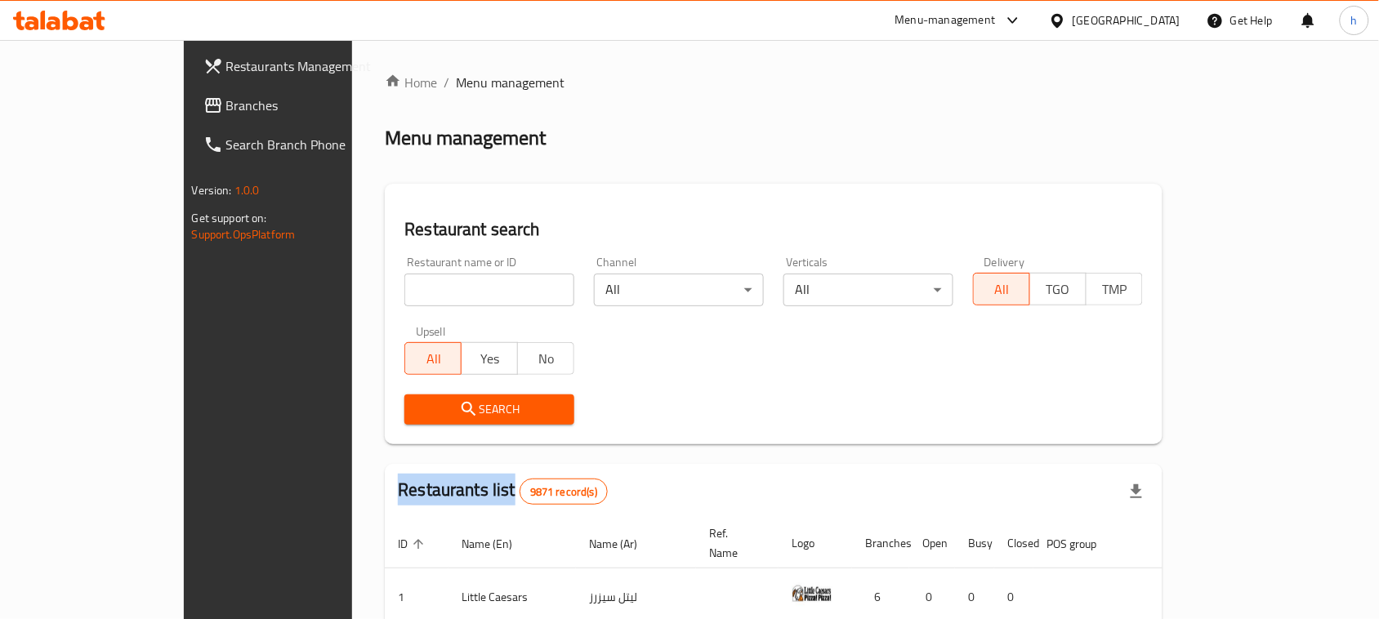
click at [385, 283] on div "Home / Menu management Menu management Restaurant search Restaurant name or ID …" at bounding box center [774, 572] width 778 height 999
click at [404, 283] on input "search" at bounding box center [489, 290] width 170 height 33
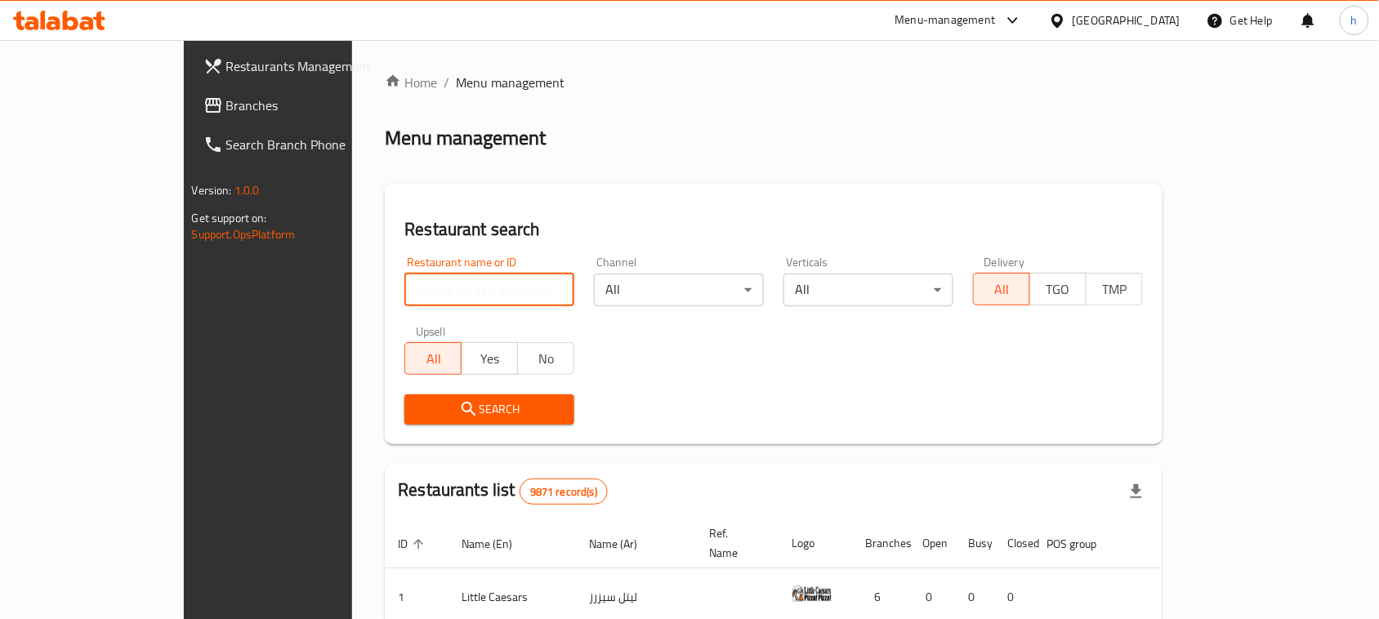
paste input "702642"
type input "702642"
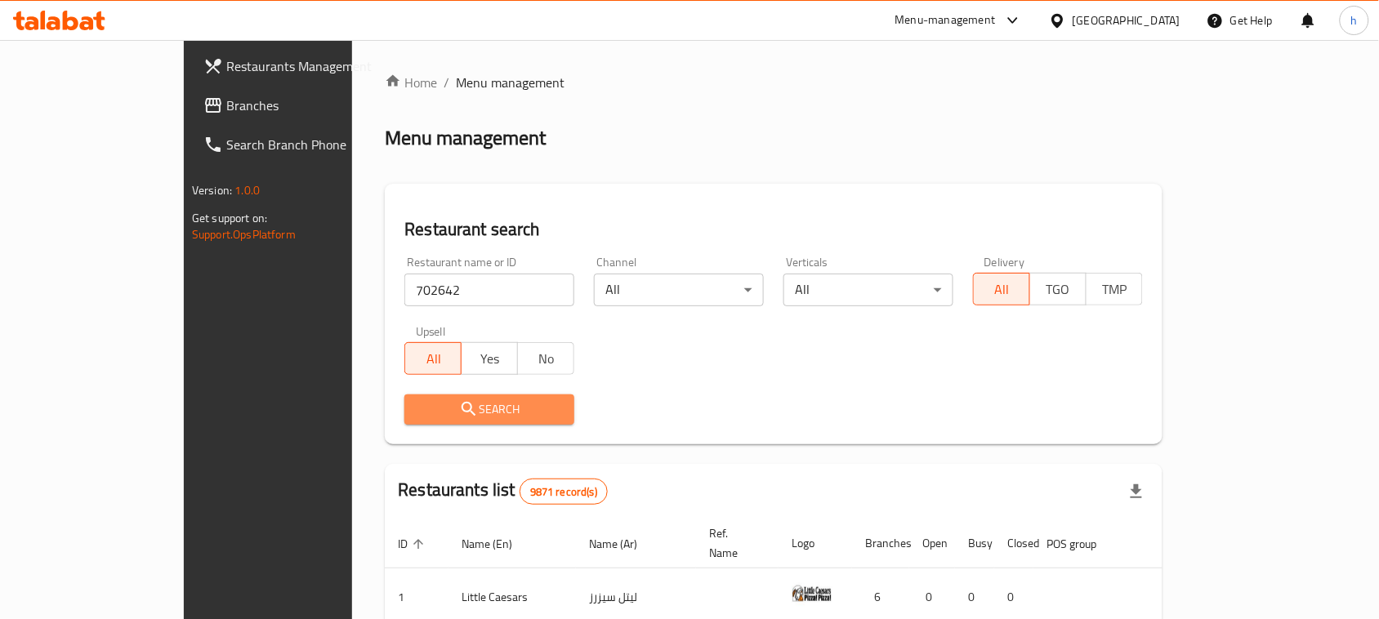
click at [459, 406] on icon "submit" at bounding box center [469, 409] width 20 height 20
click at [392, 406] on div at bounding box center [689, 309] width 1379 height 619
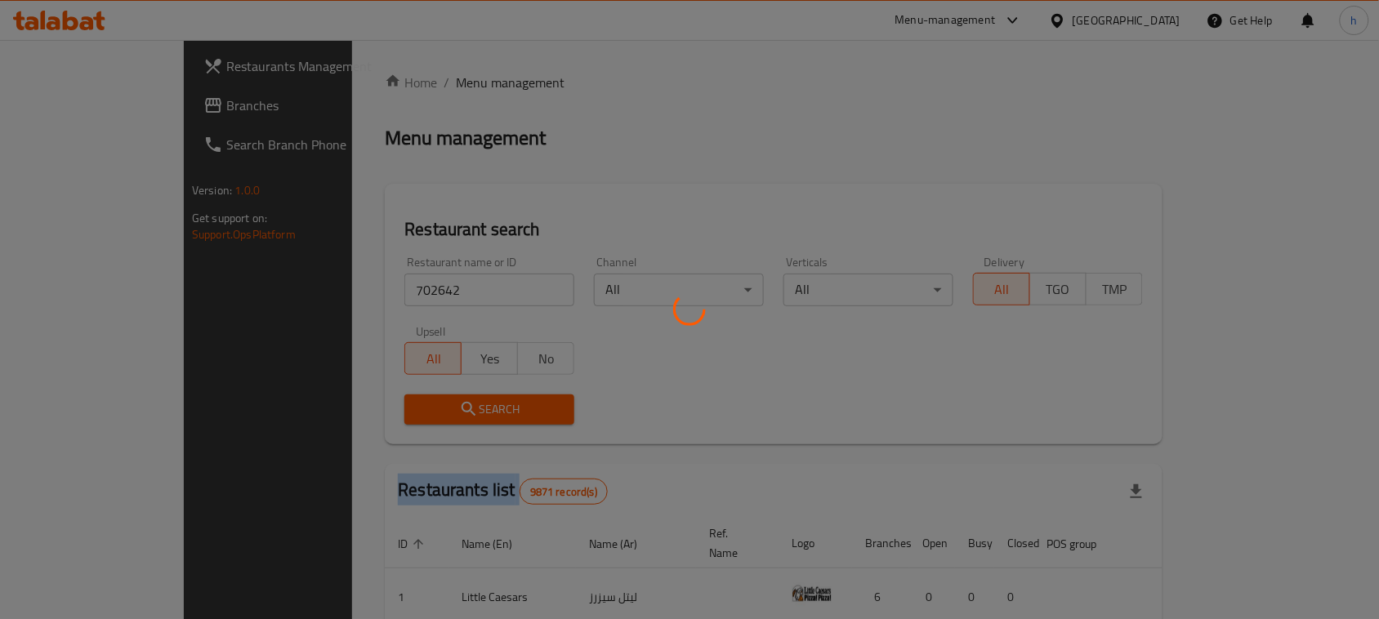
click at [392, 406] on div at bounding box center [689, 309] width 1379 height 619
click at [390, 406] on div at bounding box center [689, 309] width 1379 height 619
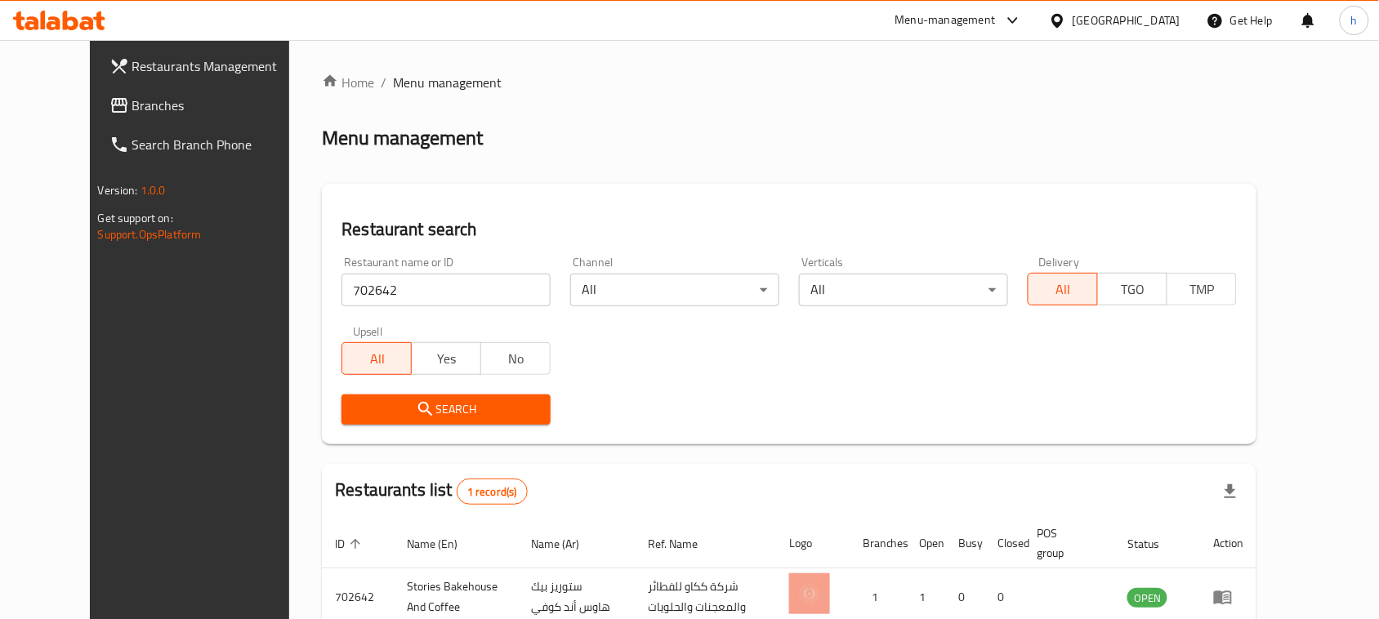
click at [1166, 18] on div "[GEOGRAPHIC_DATA]" at bounding box center [1126, 20] width 108 height 18
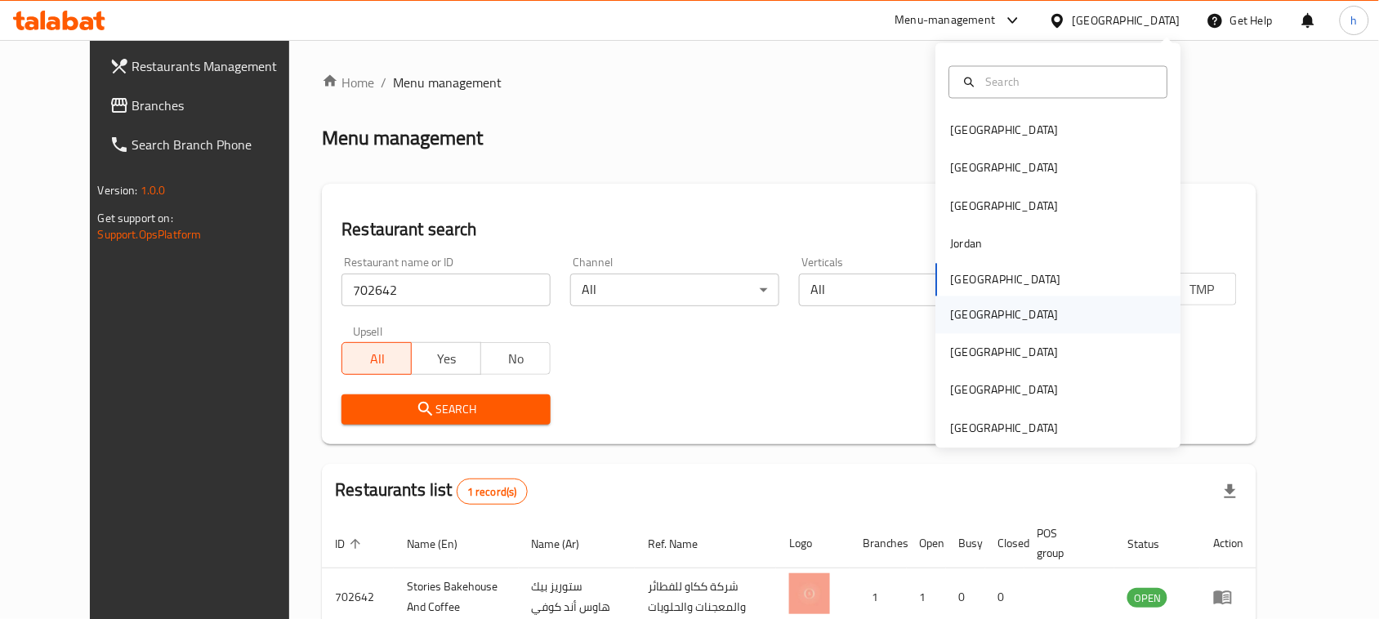
click at [952, 315] on div "[GEOGRAPHIC_DATA]" at bounding box center [1005, 314] width 108 height 18
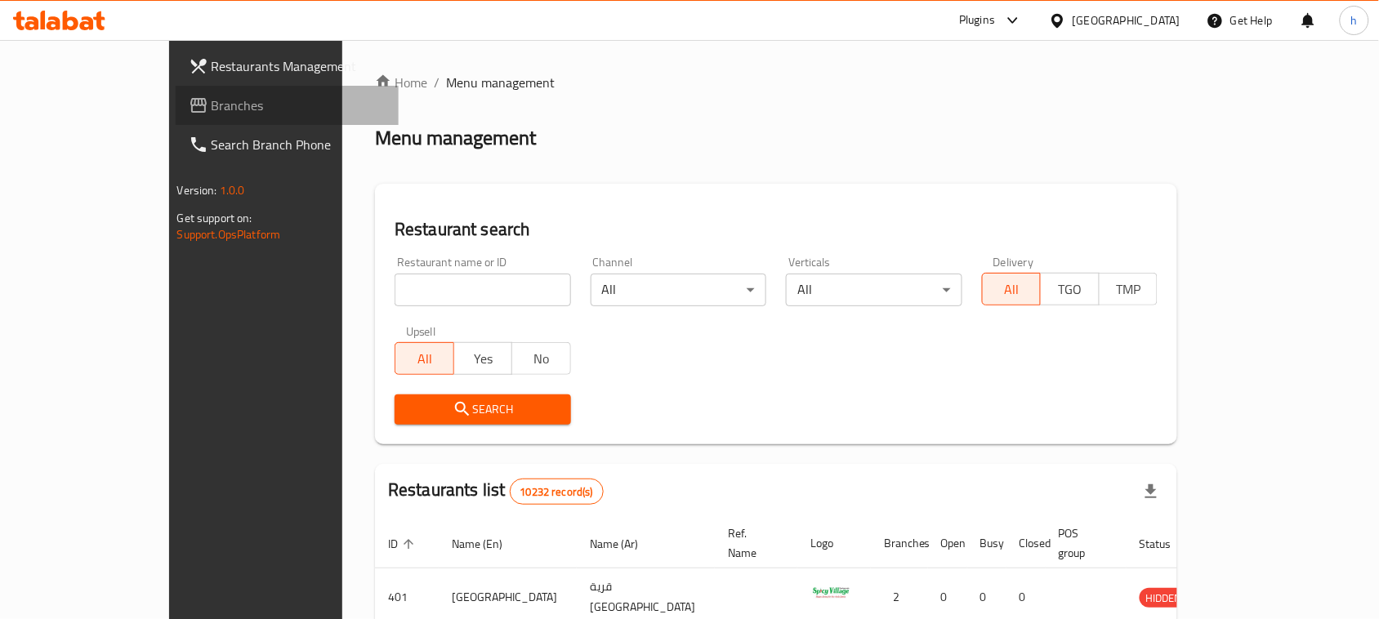
click at [212, 102] on span "Branches" at bounding box center [299, 106] width 175 height 20
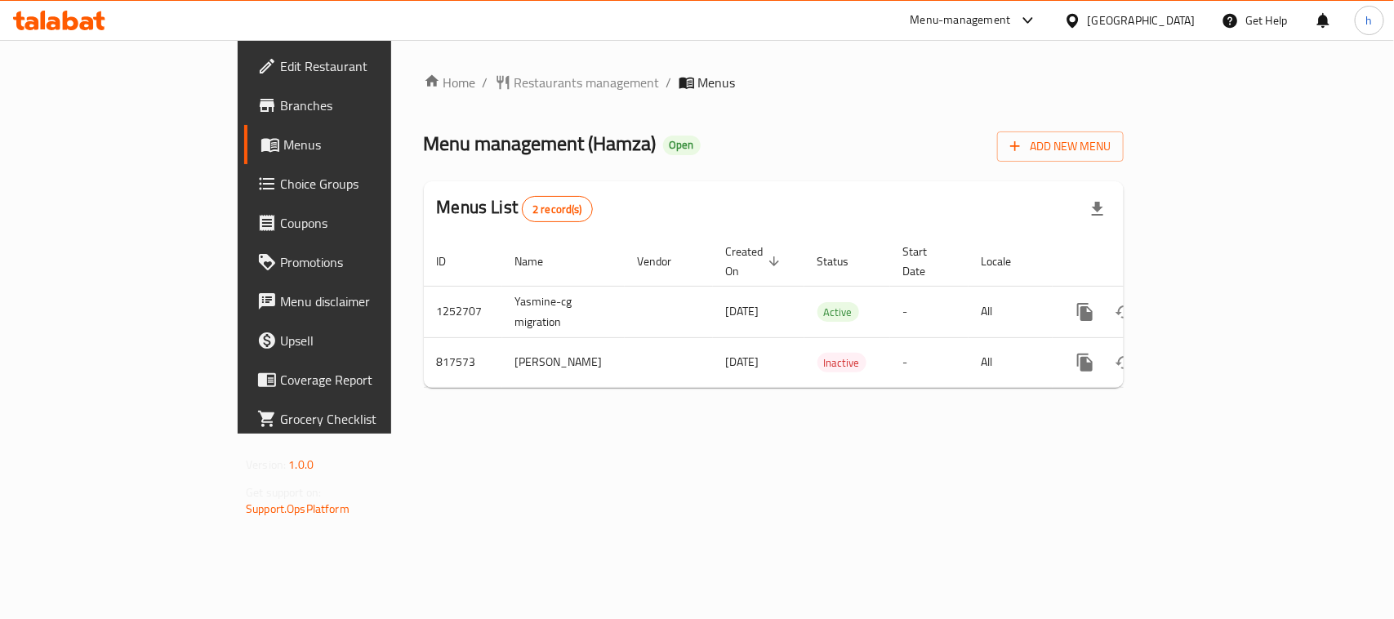
click at [464, 76] on div at bounding box center [697, 309] width 1394 height 619
click at [515, 76] on span "Restaurants management" at bounding box center [587, 83] width 145 height 20
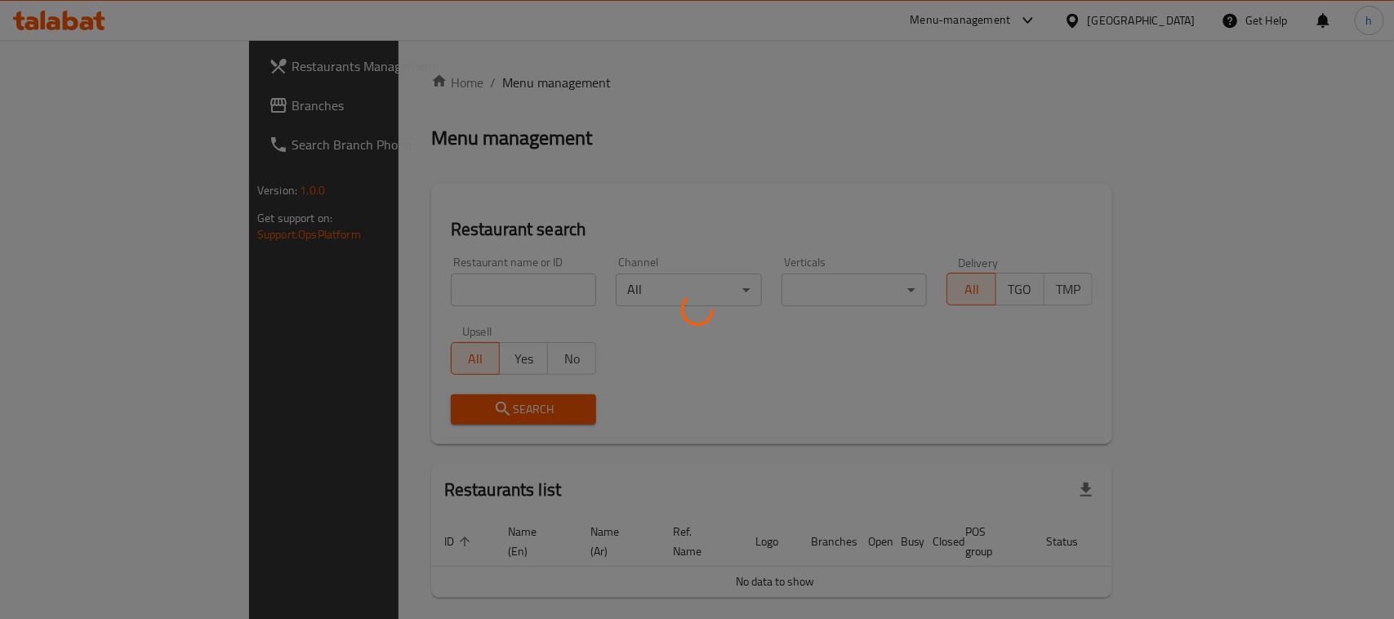
click at [464, 76] on div at bounding box center [697, 309] width 1394 height 619
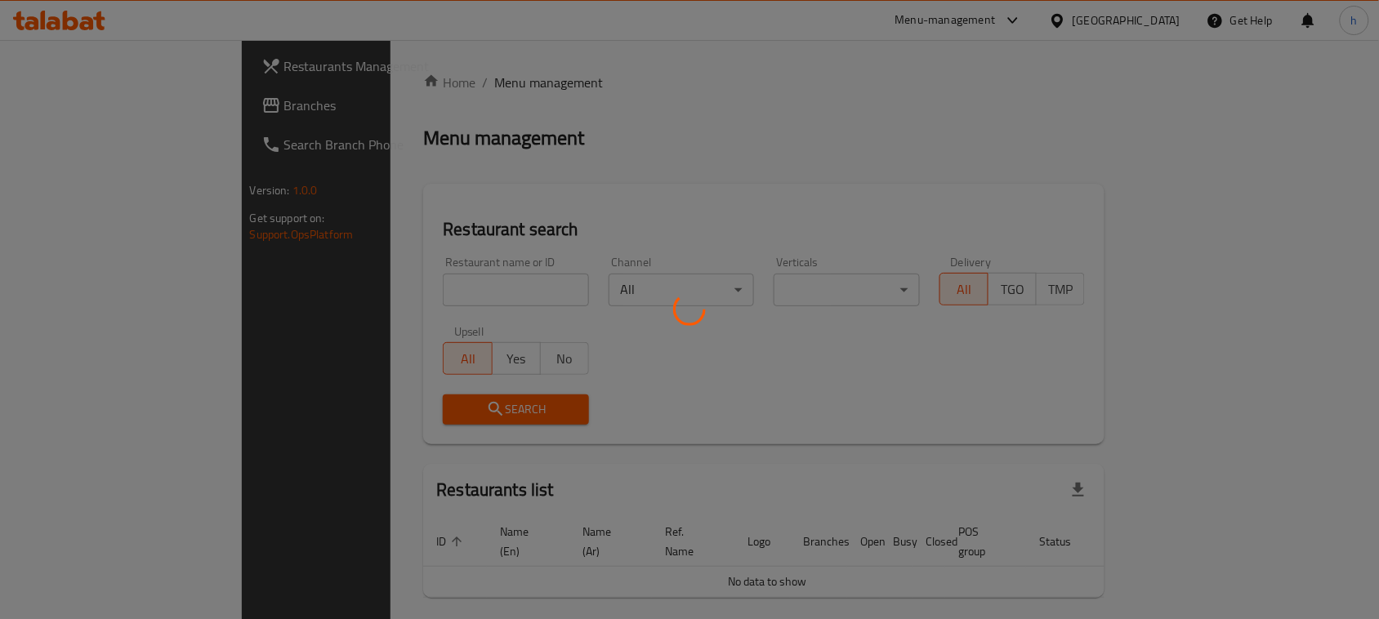
click at [344, 292] on div at bounding box center [689, 309] width 1379 height 619
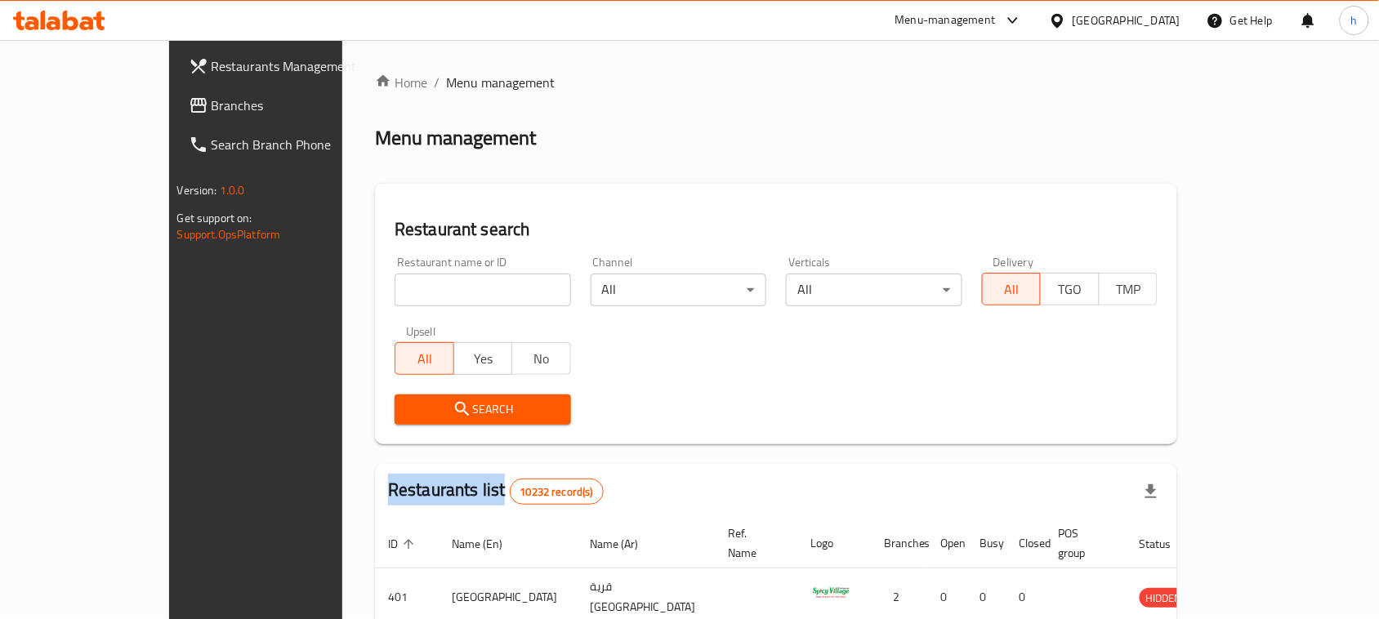
click at [344, 292] on div at bounding box center [689, 309] width 1379 height 619
click at [395, 292] on input "search" at bounding box center [483, 290] width 176 height 33
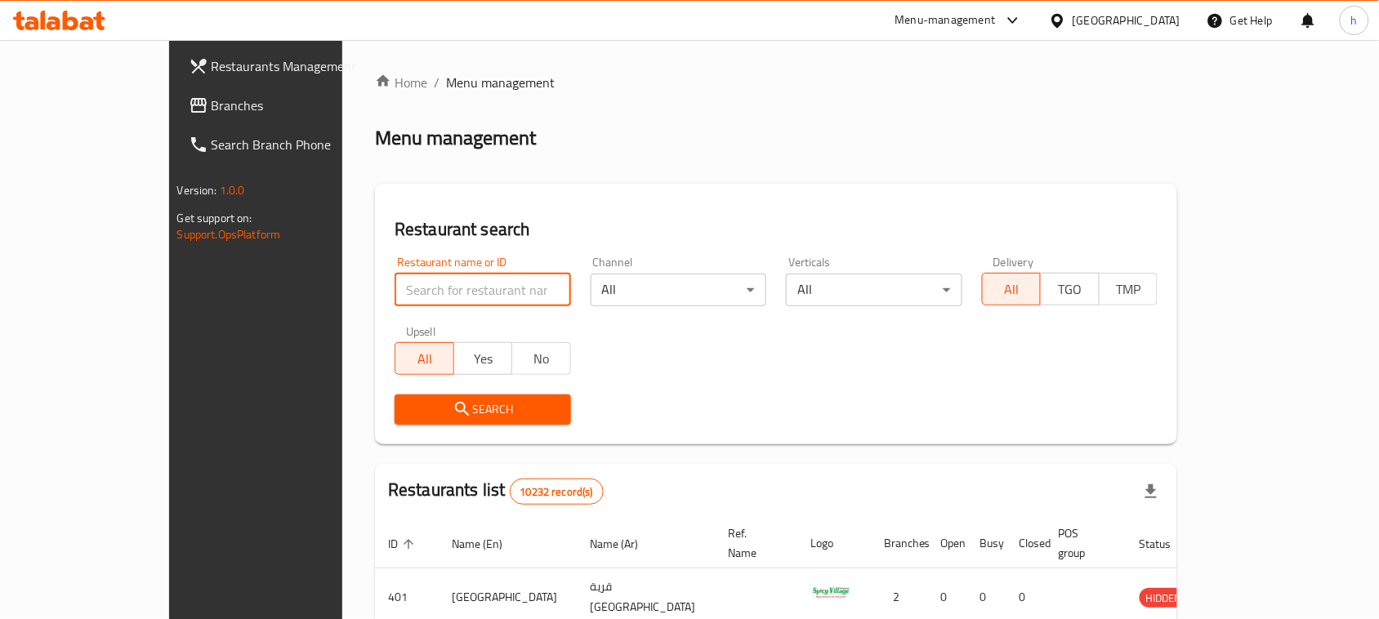
click at [395, 292] on input "search" at bounding box center [483, 290] width 176 height 33
paste input "654909"
type input "654909"
click at [408, 415] on span "Search" at bounding box center [483, 409] width 150 height 20
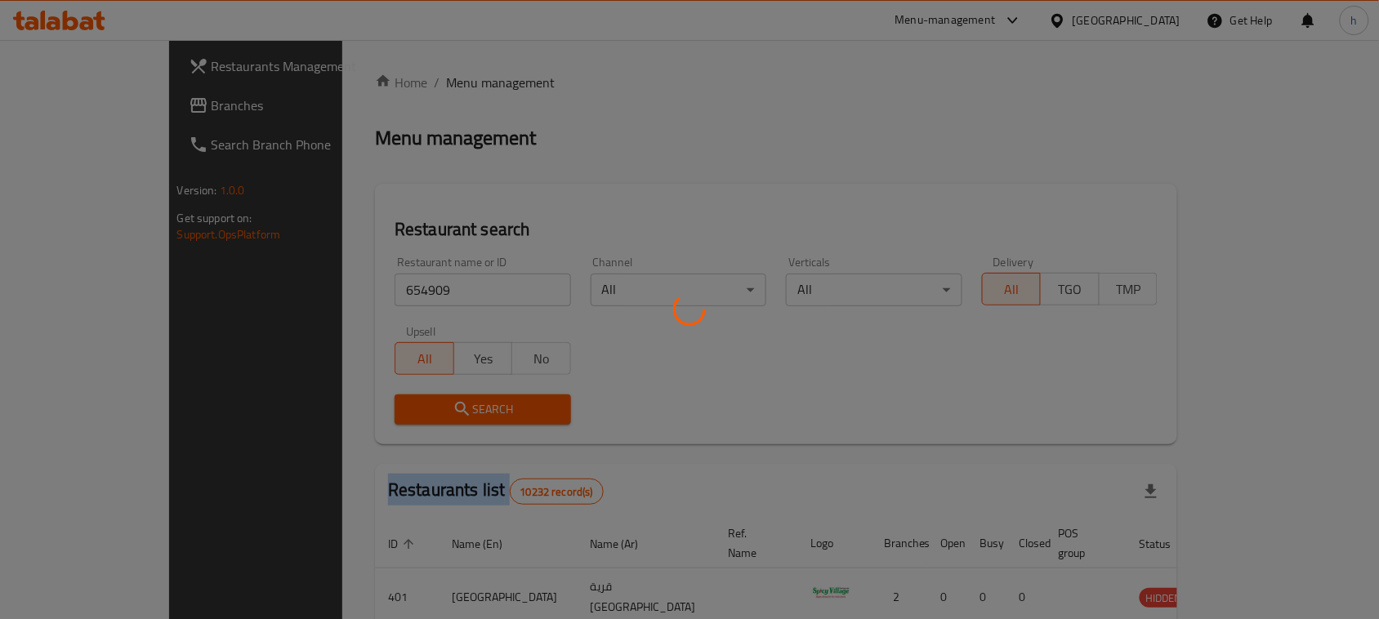
click at [368, 415] on div at bounding box center [689, 309] width 1379 height 619
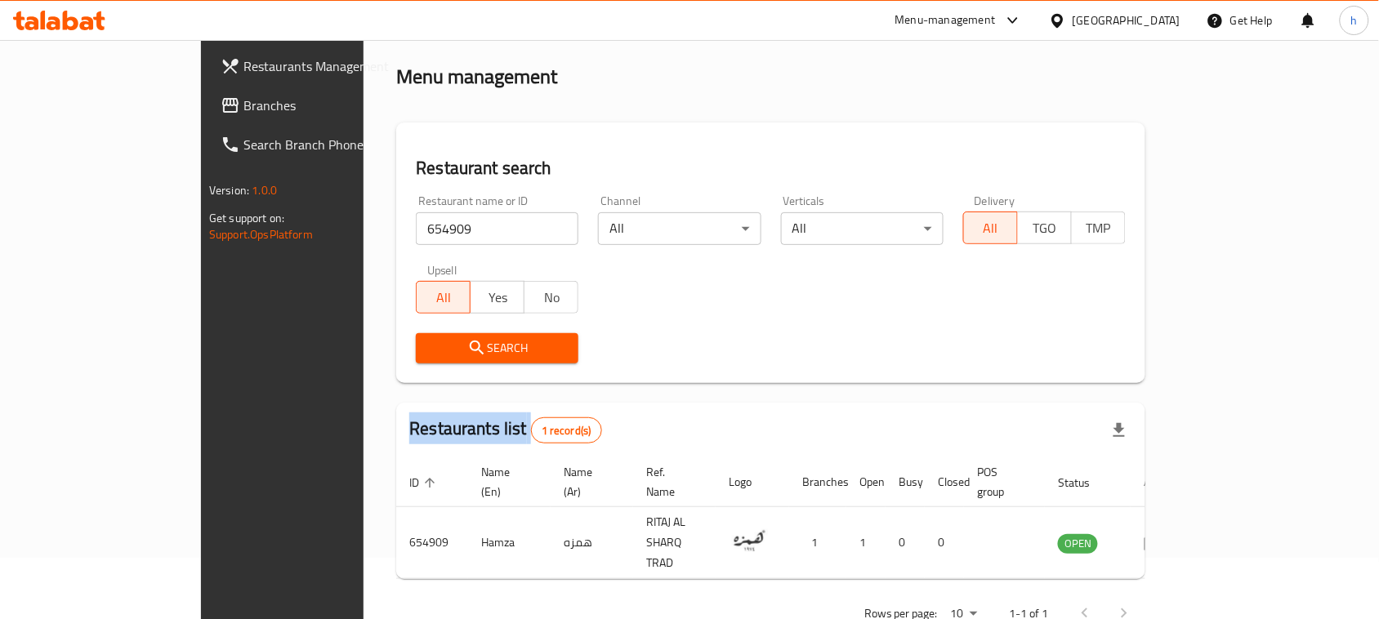
scroll to position [78, 0]
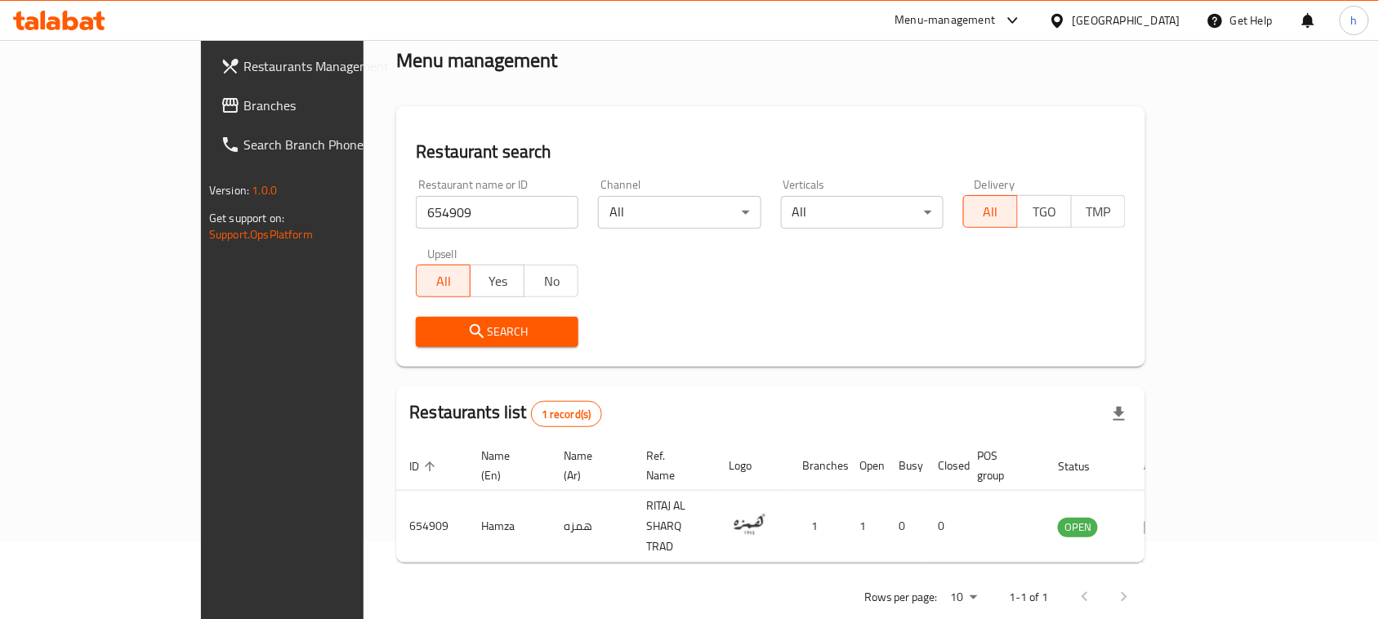
click at [1165, 19] on div "Oman" at bounding box center [1126, 20] width 108 height 18
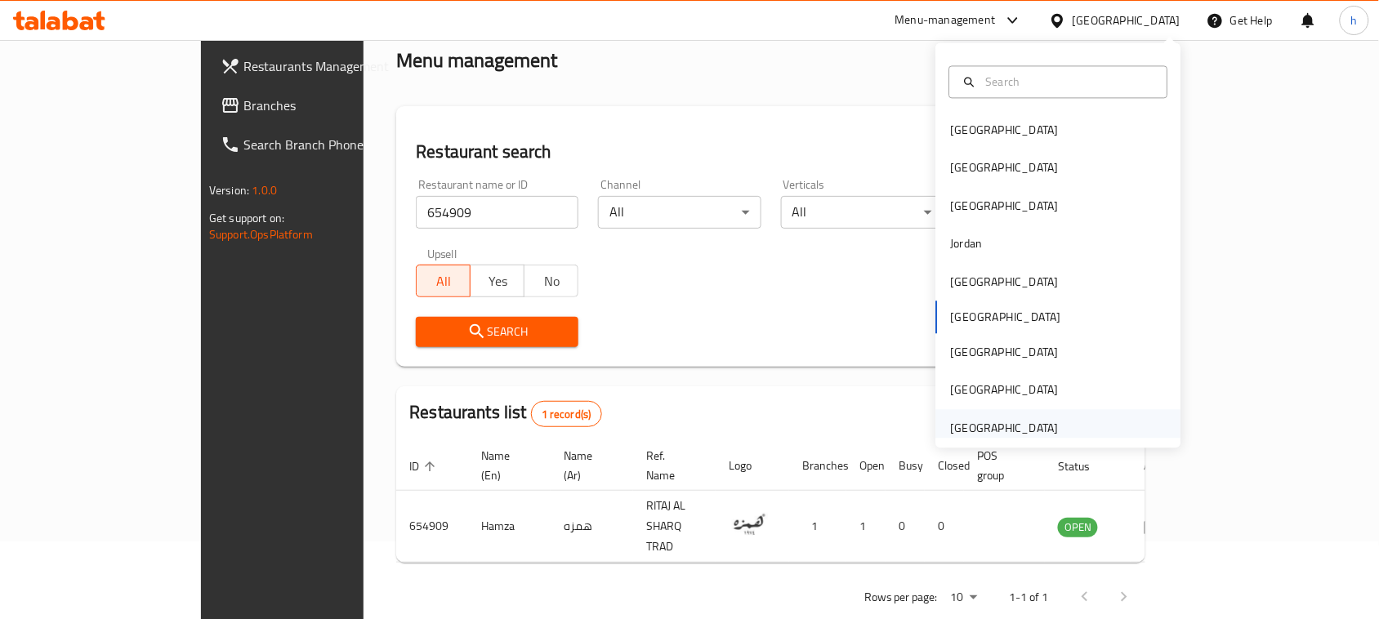
click at [1001, 427] on div "United Arab Emirates" at bounding box center [1005, 428] width 108 height 18
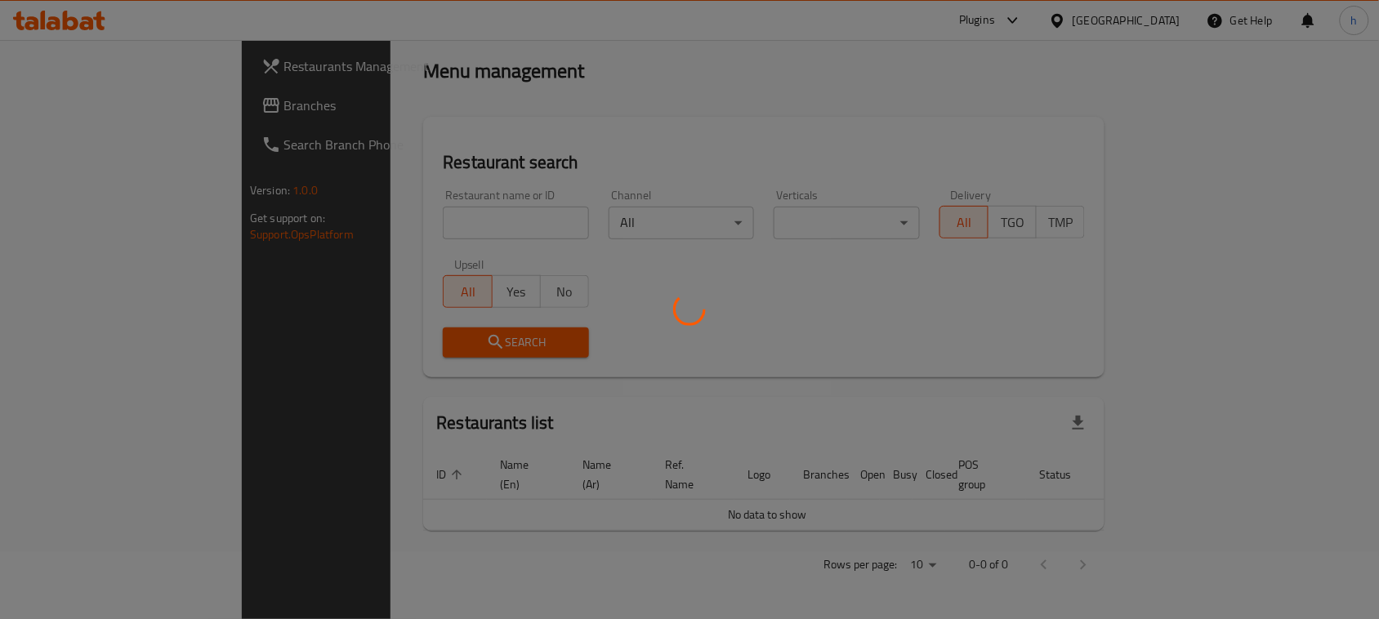
scroll to position [47, 0]
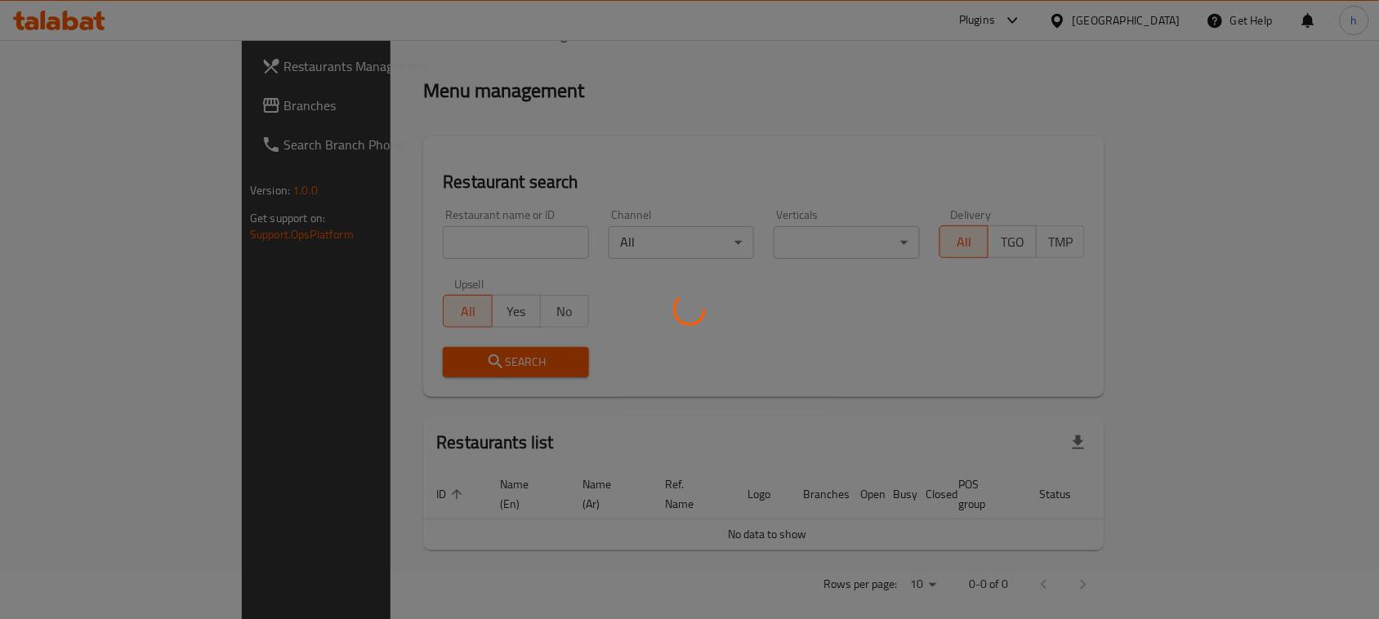
click at [83, 98] on div at bounding box center [689, 309] width 1379 height 619
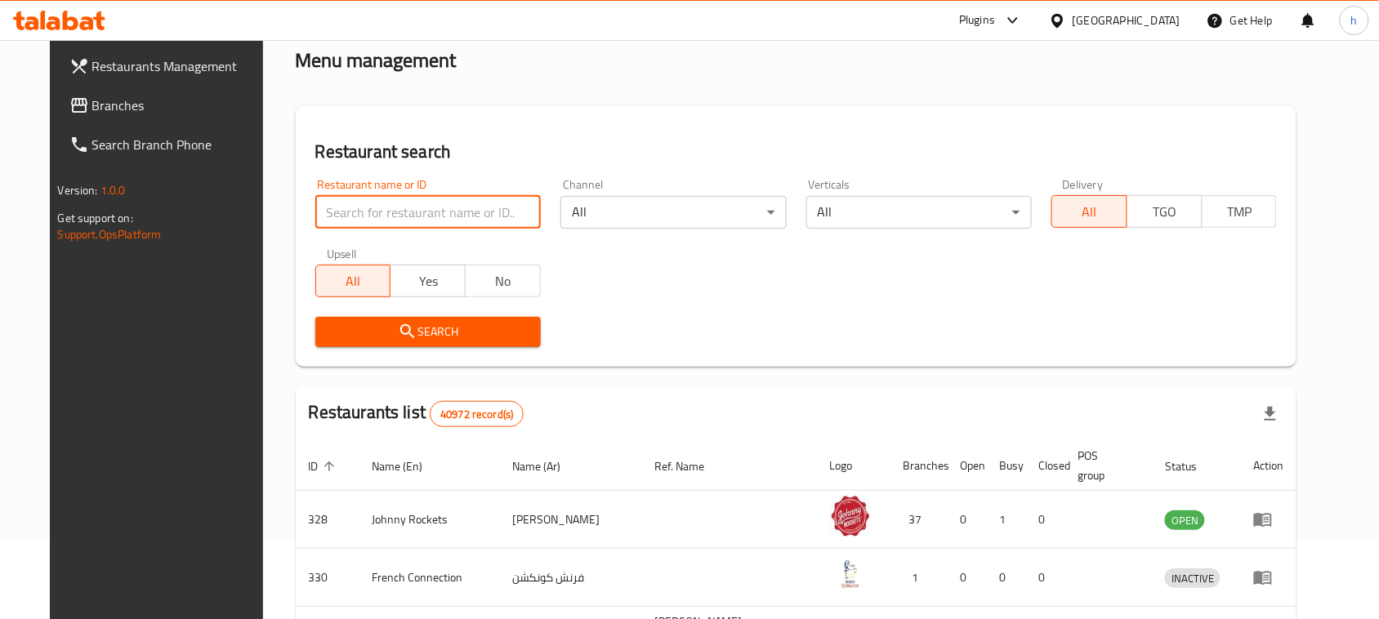
click at [363, 202] on input "search" at bounding box center [427, 212] width 225 height 33
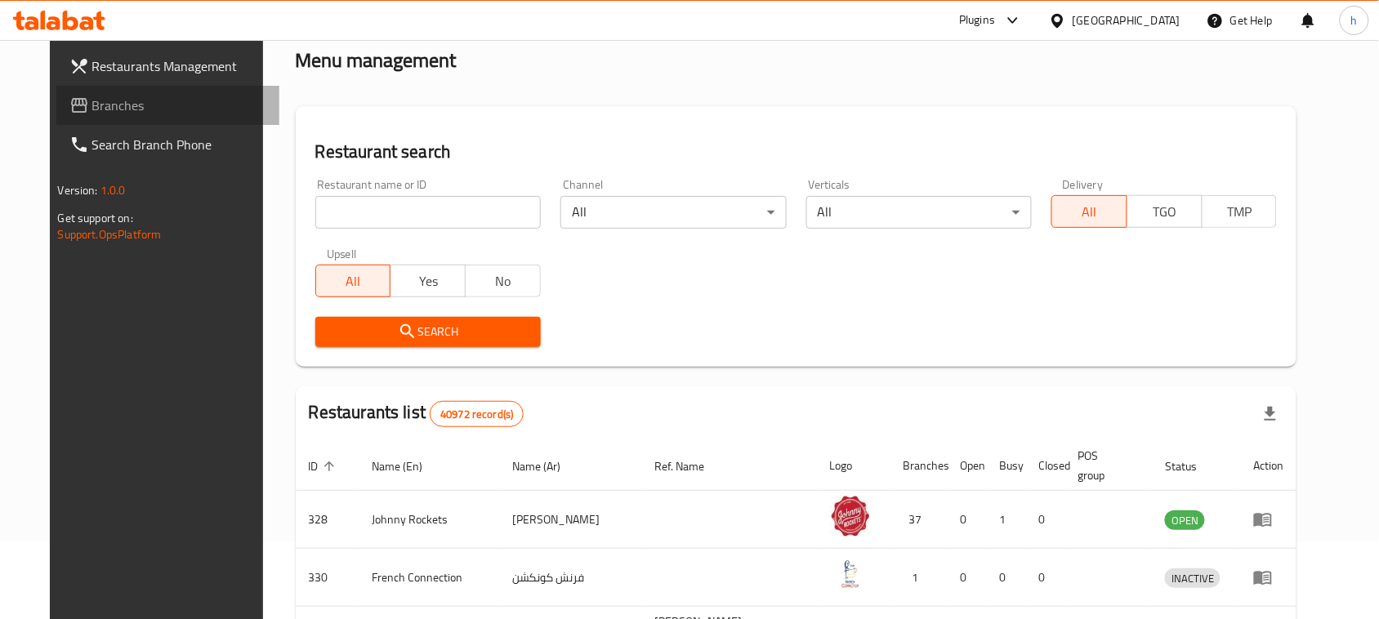
click at [92, 104] on span "Branches" at bounding box center [179, 106] width 175 height 20
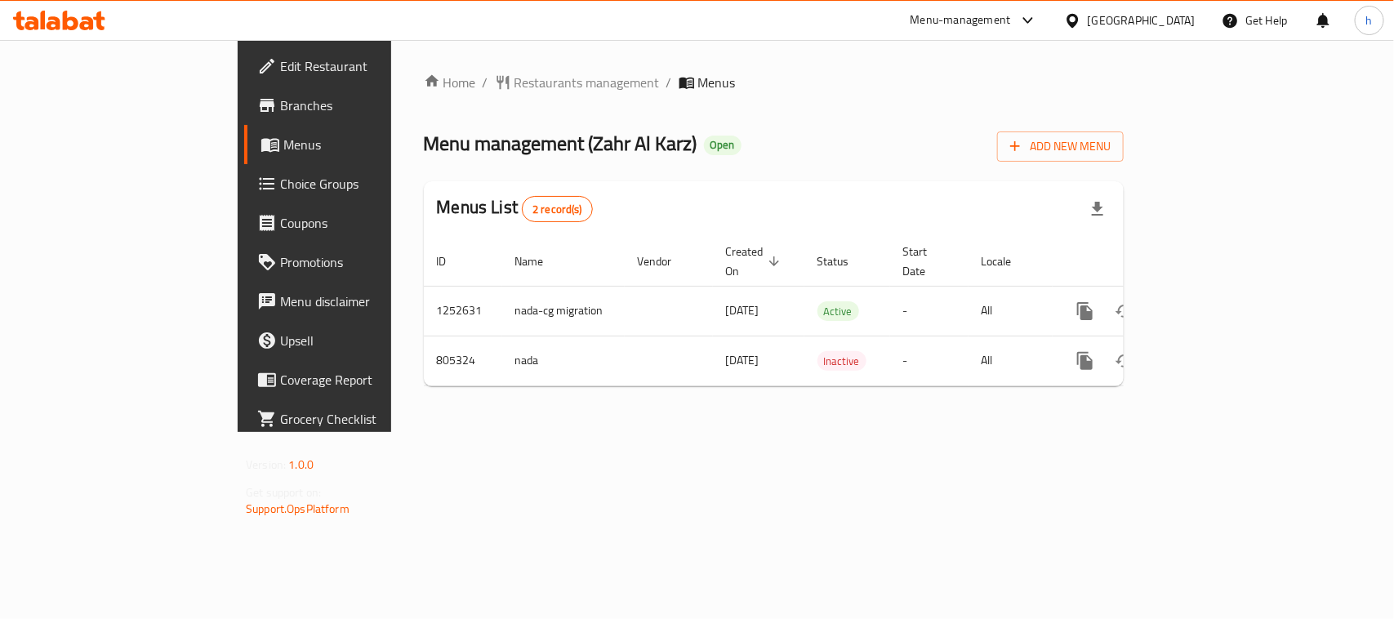
click at [430, 68] on div at bounding box center [697, 309] width 1394 height 619
click at [430, 68] on div "Home / Restaurants management / Menus Menu management ( Zahr Al Karz ) Open Add…" at bounding box center [773, 236] width 765 height 392
click at [515, 76] on span "Restaurants management" at bounding box center [587, 83] width 145 height 20
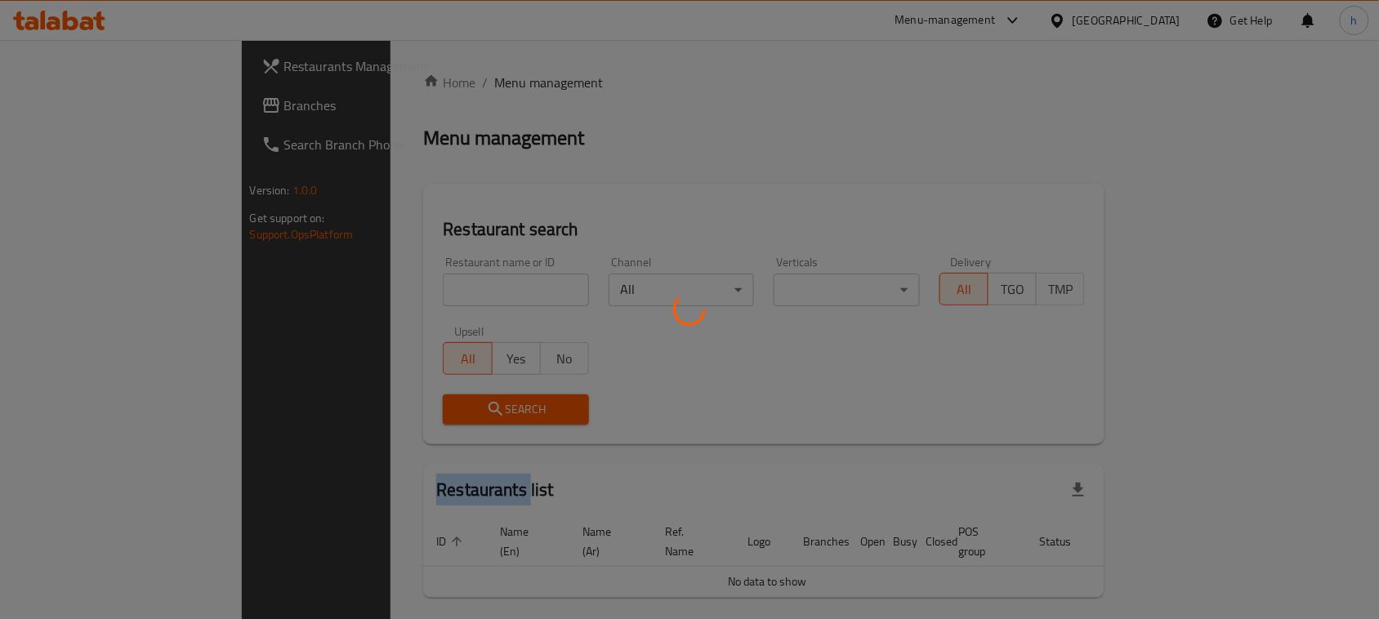
click at [429, 76] on div at bounding box center [689, 309] width 1379 height 619
click at [369, 282] on div at bounding box center [689, 309] width 1379 height 619
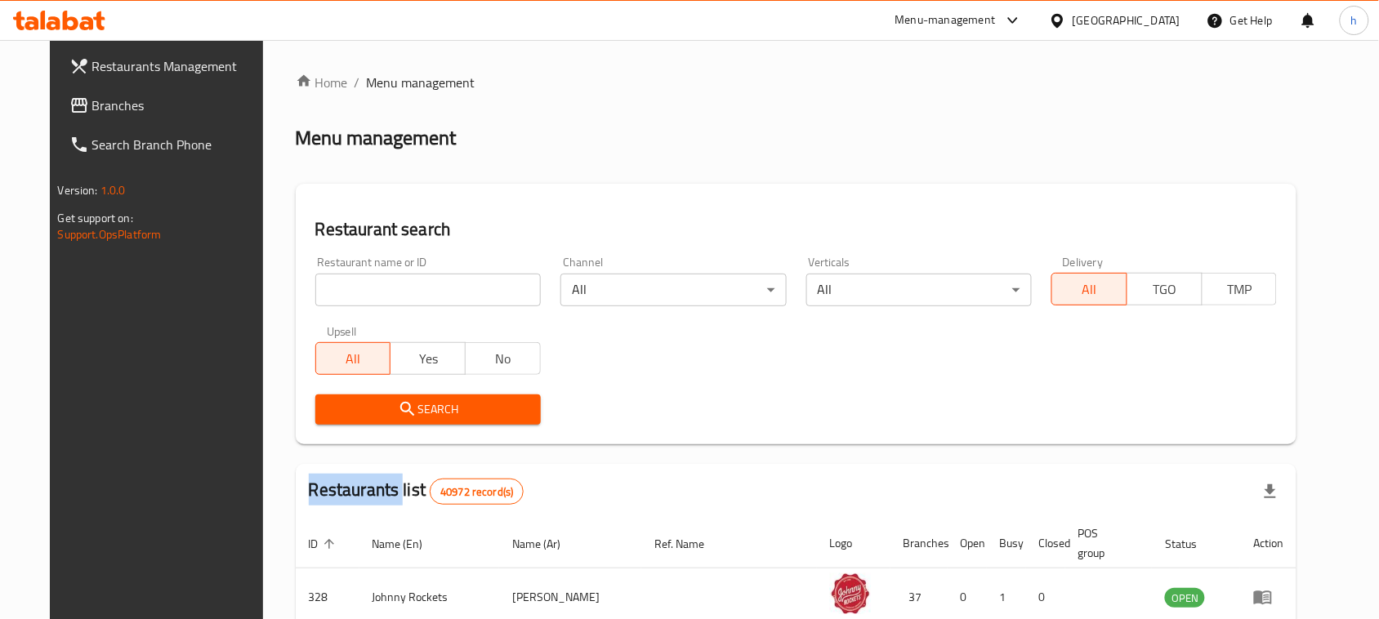
click at [369, 282] on div "Home / Menu management Menu management Restaurant search Restaurant name or ID …" at bounding box center [796, 579] width 1001 height 1013
click at [369, 282] on input "search" at bounding box center [427, 290] width 225 height 33
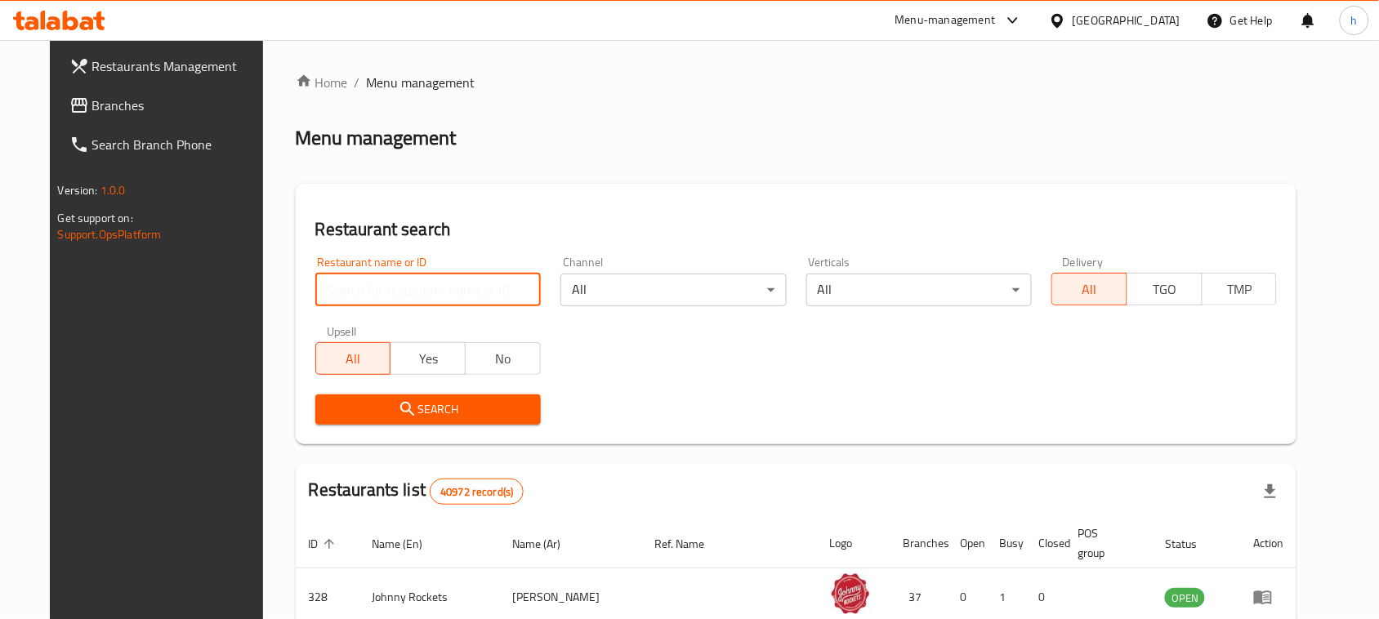
paste input "654114"
type input "654114"
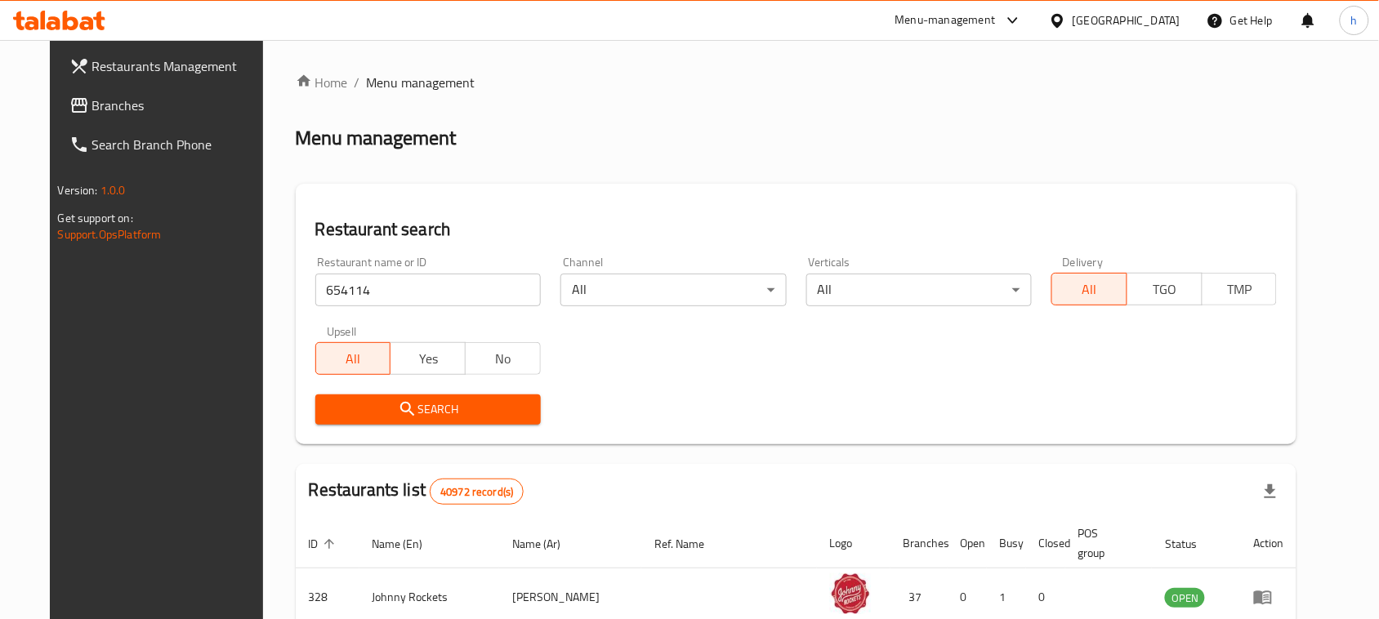
click at [394, 415] on span "Search" at bounding box center [427, 409] width 199 height 20
click at [394, 415] on div at bounding box center [689, 309] width 1379 height 619
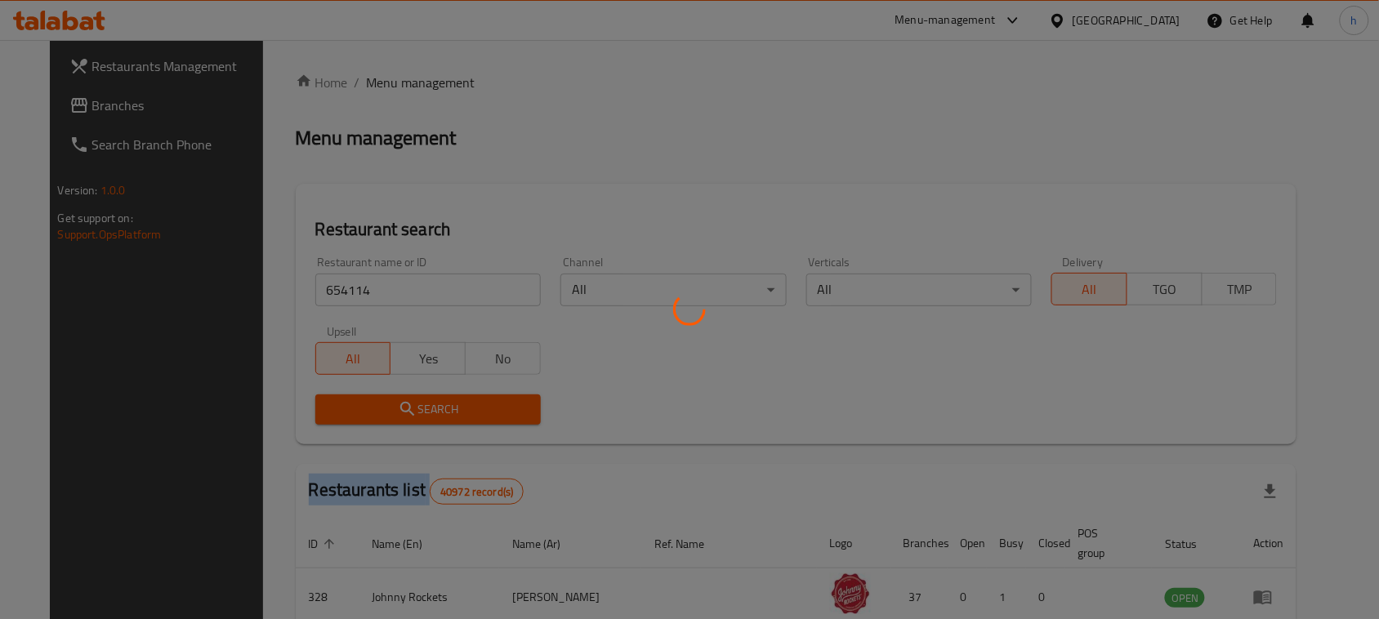
click at [394, 415] on div at bounding box center [689, 309] width 1379 height 619
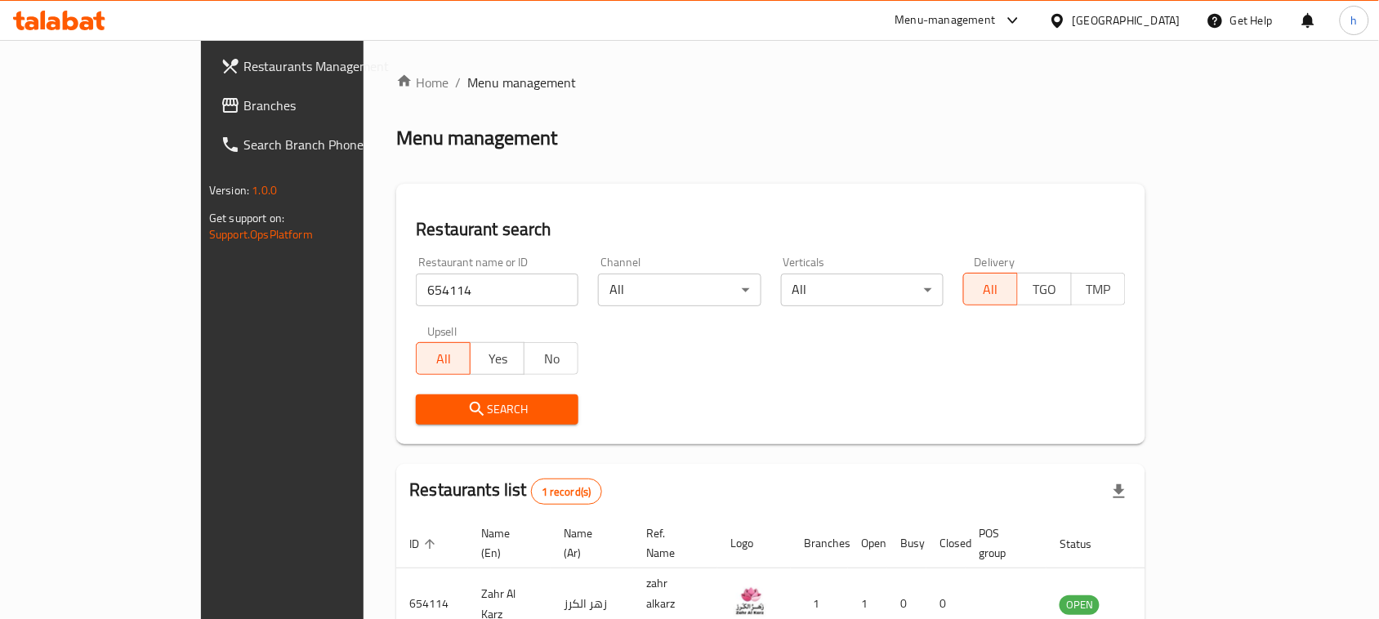
click at [1121, 13] on div "United Arab Emirates" at bounding box center [1126, 20] width 108 height 18
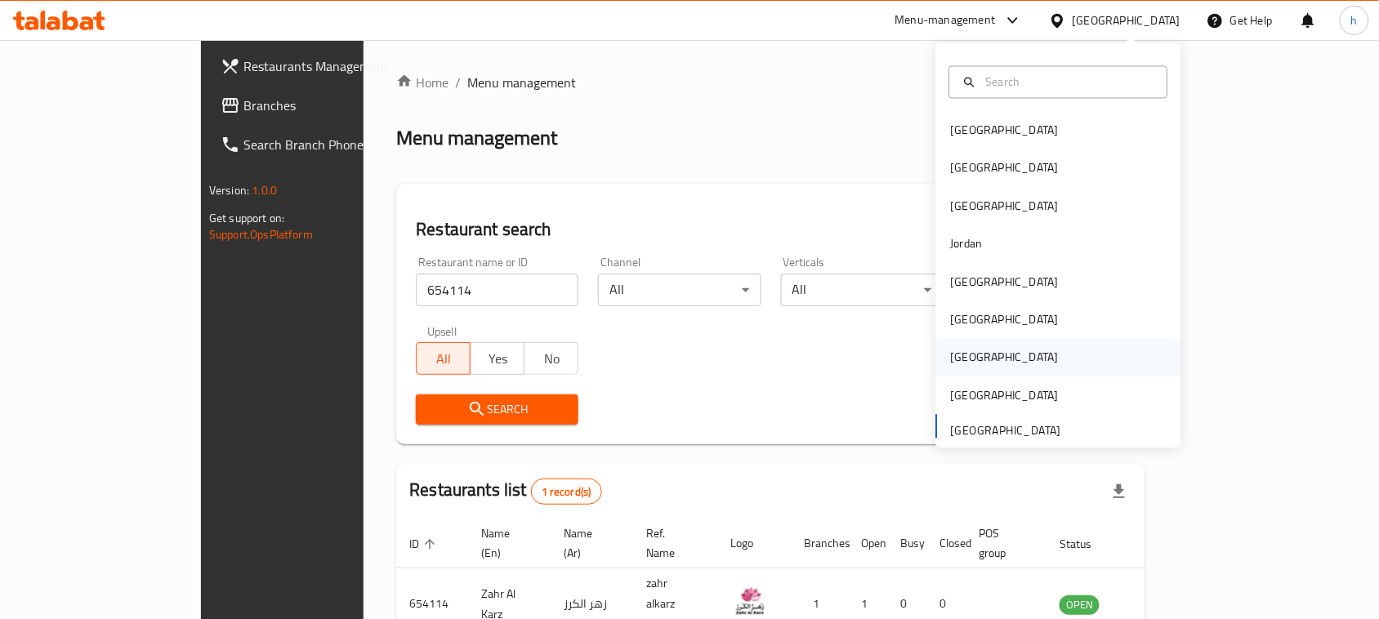
click at [951, 354] on div "[GEOGRAPHIC_DATA]" at bounding box center [1005, 358] width 108 height 18
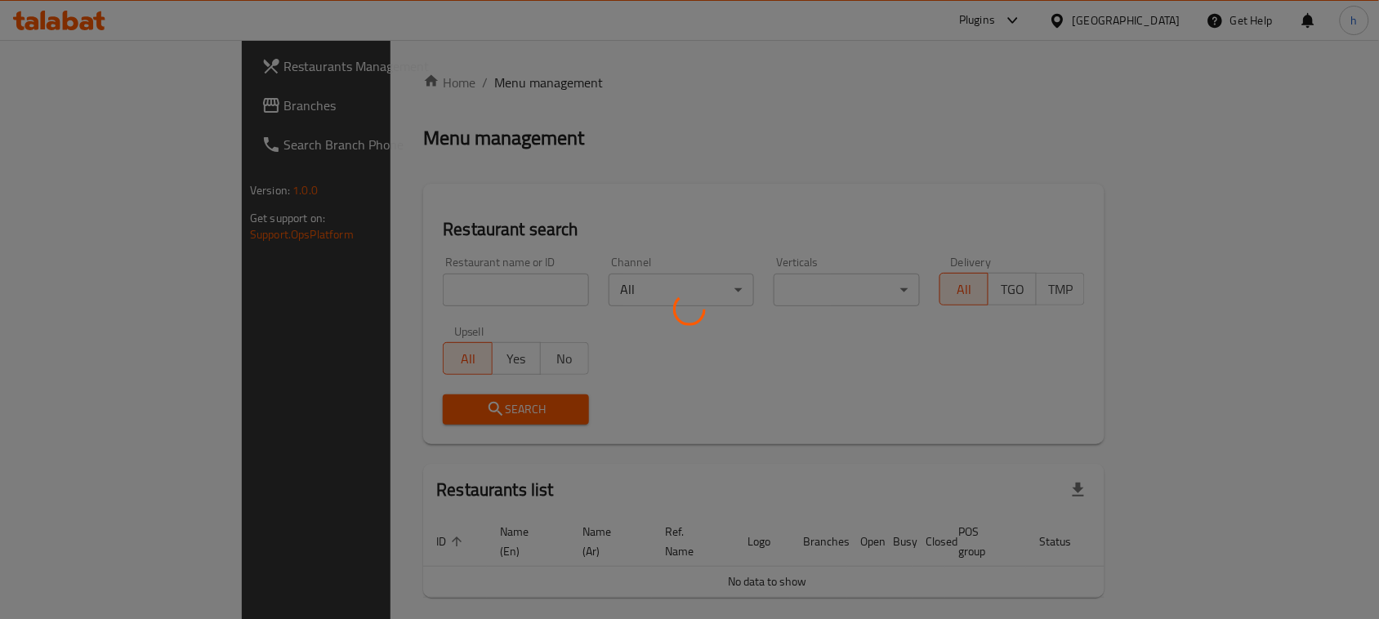
click at [80, 114] on div at bounding box center [689, 309] width 1379 height 619
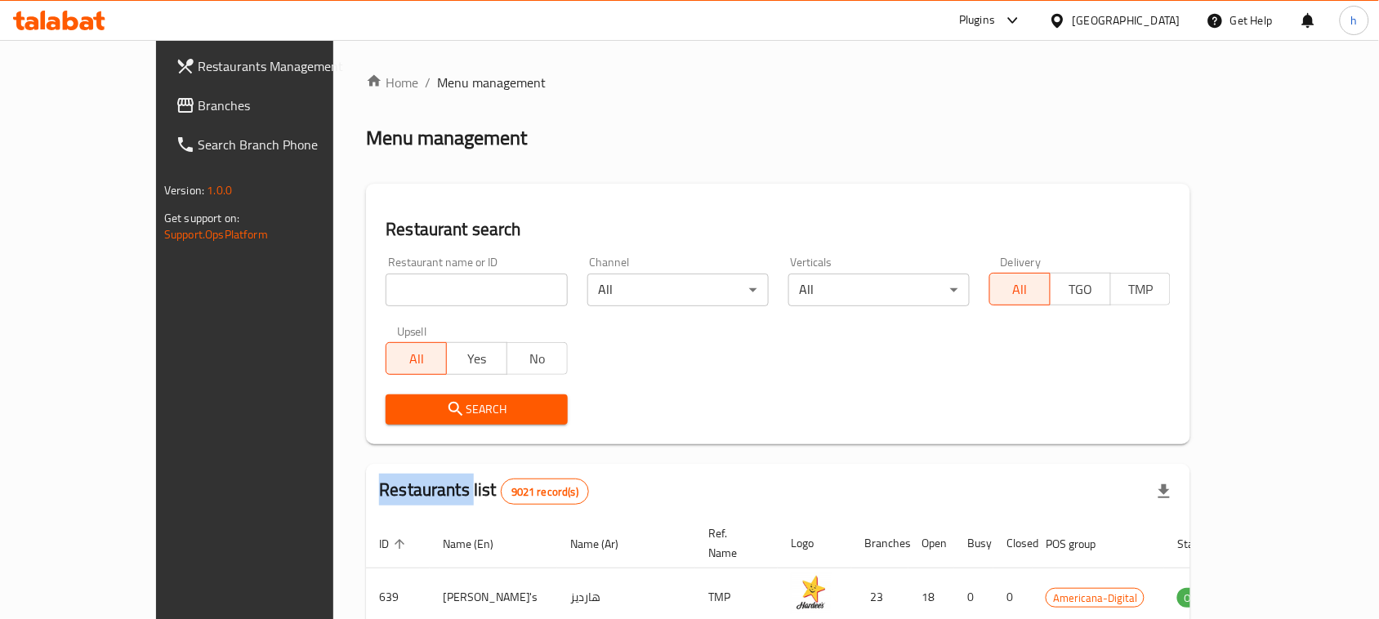
click at [80, 114] on div at bounding box center [689, 309] width 1379 height 619
click at [156, 114] on div "Restaurants Management Branches Search Branch Phone Version: 1.0.0 Get support …" at bounding box center [690, 572] width 1068 height 1064
click at [198, 106] on span "Branches" at bounding box center [285, 106] width 175 height 20
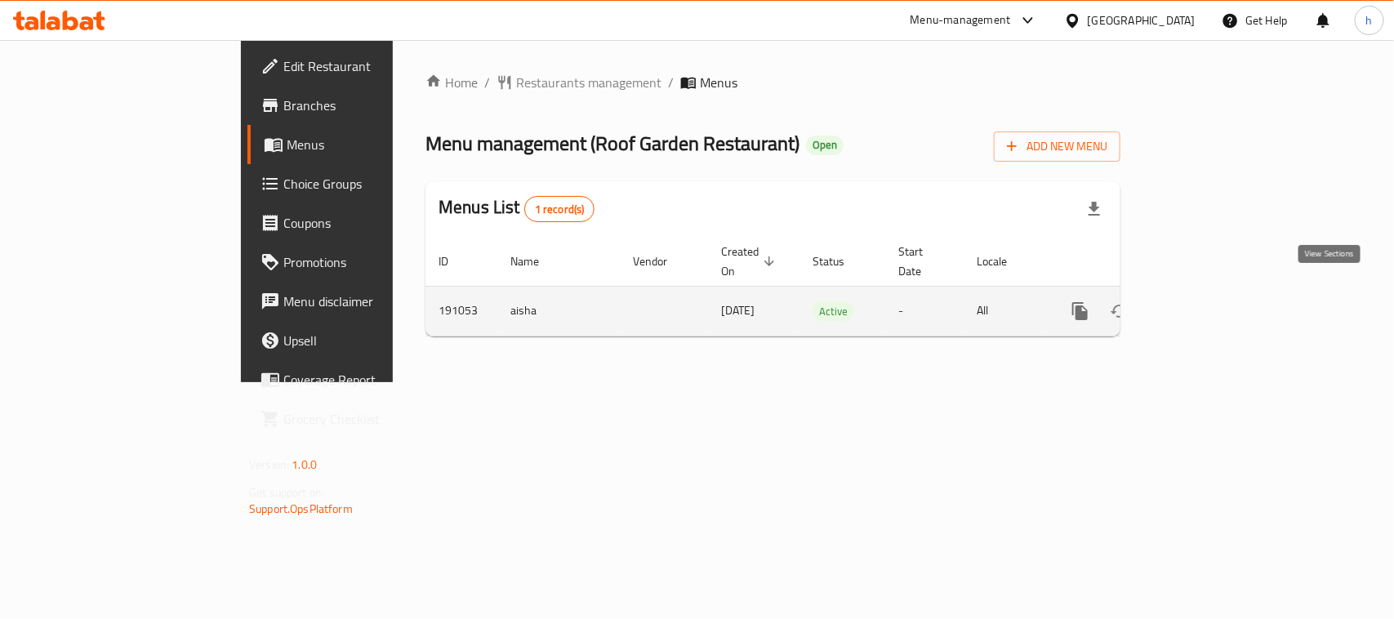
click at [1208, 301] on icon "enhanced table" at bounding box center [1198, 311] width 20 height 20
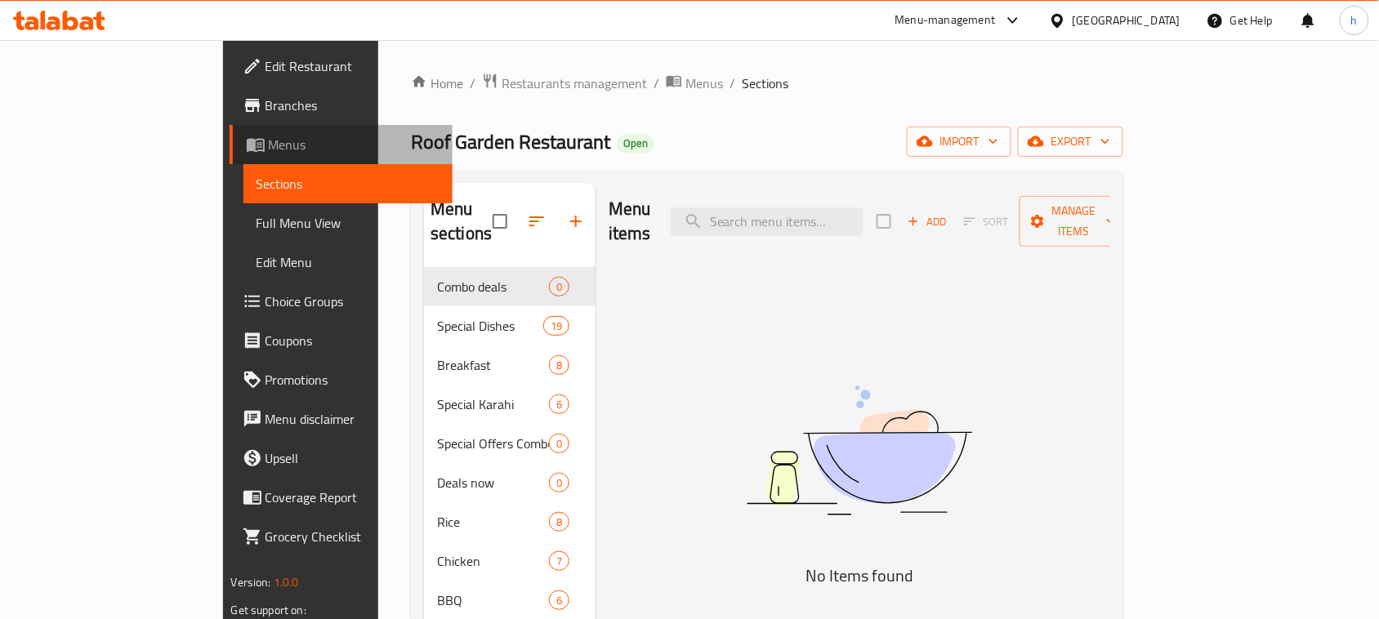
click at [269, 135] on span "Menus" at bounding box center [355, 145] width 172 height 20
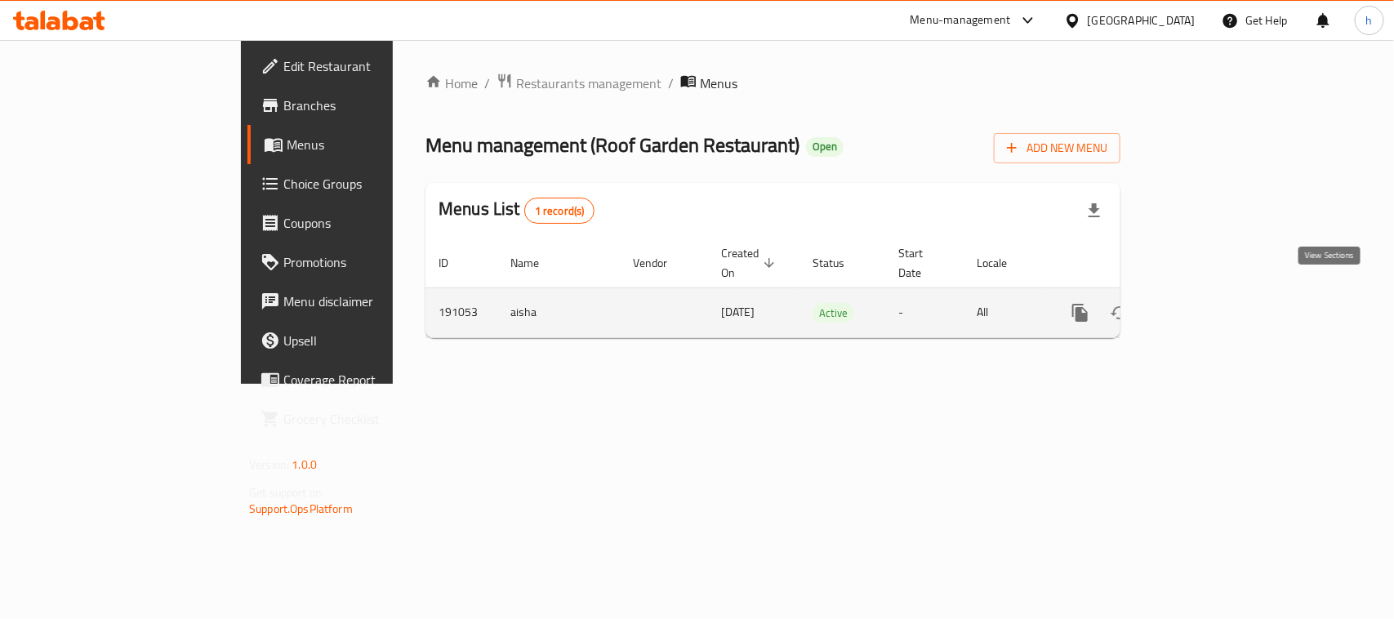
click at [1208, 303] on icon "enhanced table" at bounding box center [1198, 313] width 20 height 20
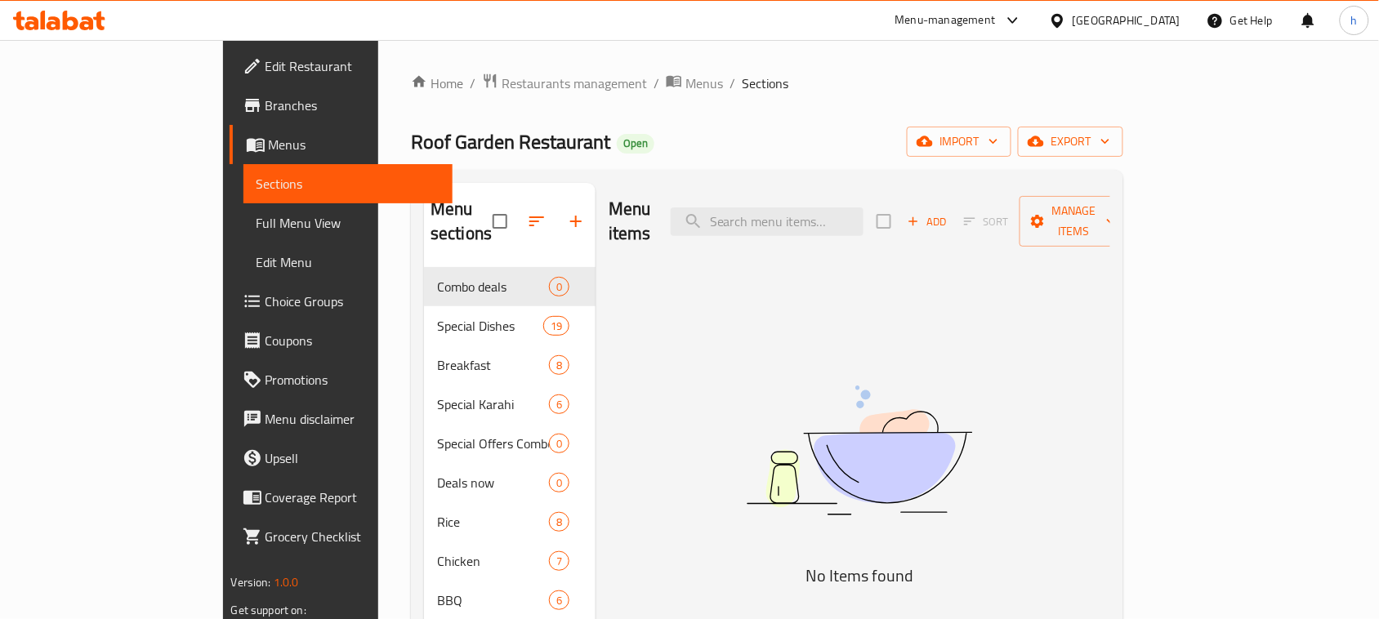
click at [269, 145] on span "Menus" at bounding box center [355, 145] width 172 height 20
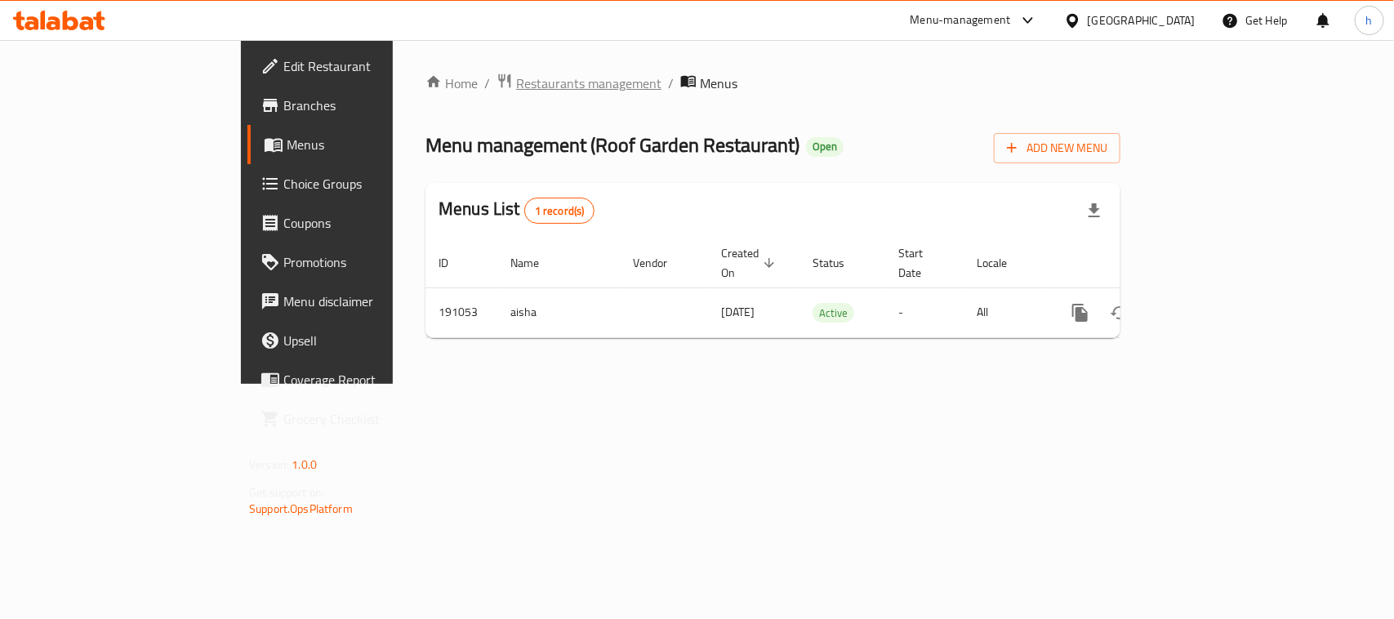
click at [516, 84] on span "Restaurants management" at bounding box center [588, 84] width 145 height 20
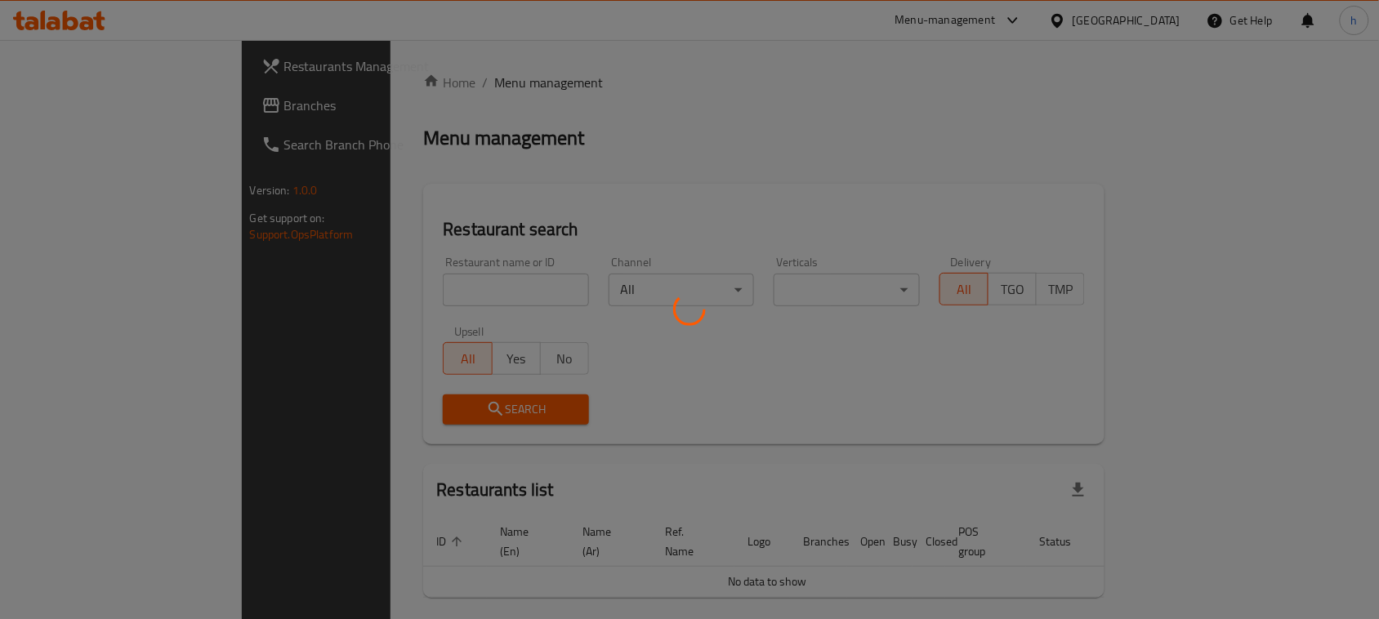
click at [392, 279] on div at bounding box center [689, 309] width 1379 height 619
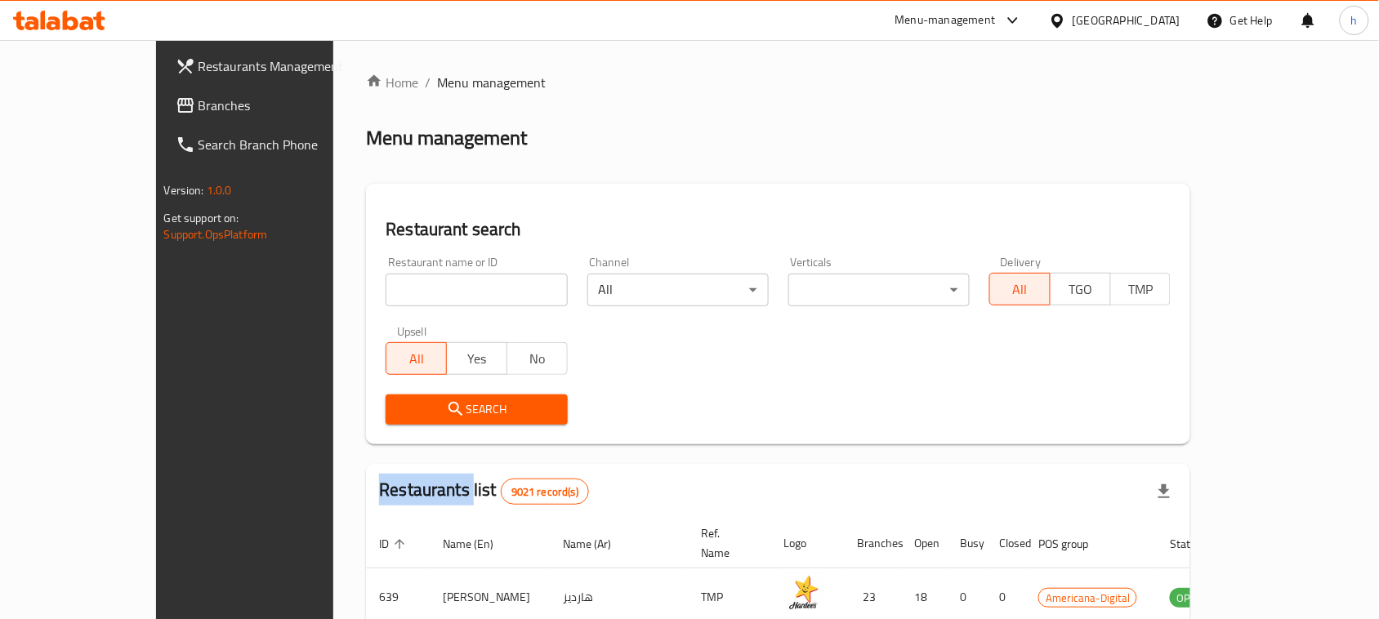
click at [392, 279] on div at bounding box center [689, 309] width 1379 height 619
click at [392, 279] on input "search" at bounding box center [476, 290] width 181 height 33
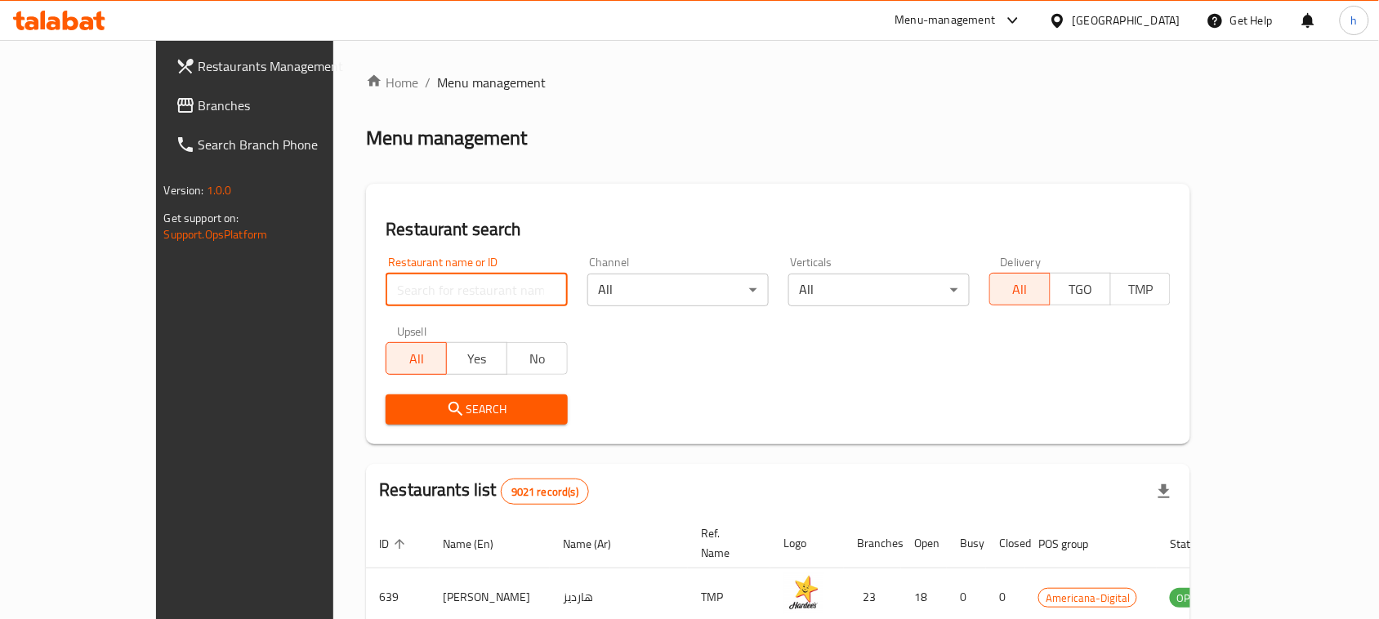
paste input "620678"
type input "620678"
click at [423, 421] on button "Search" at bounding box center [476, 410] width 181 height 30
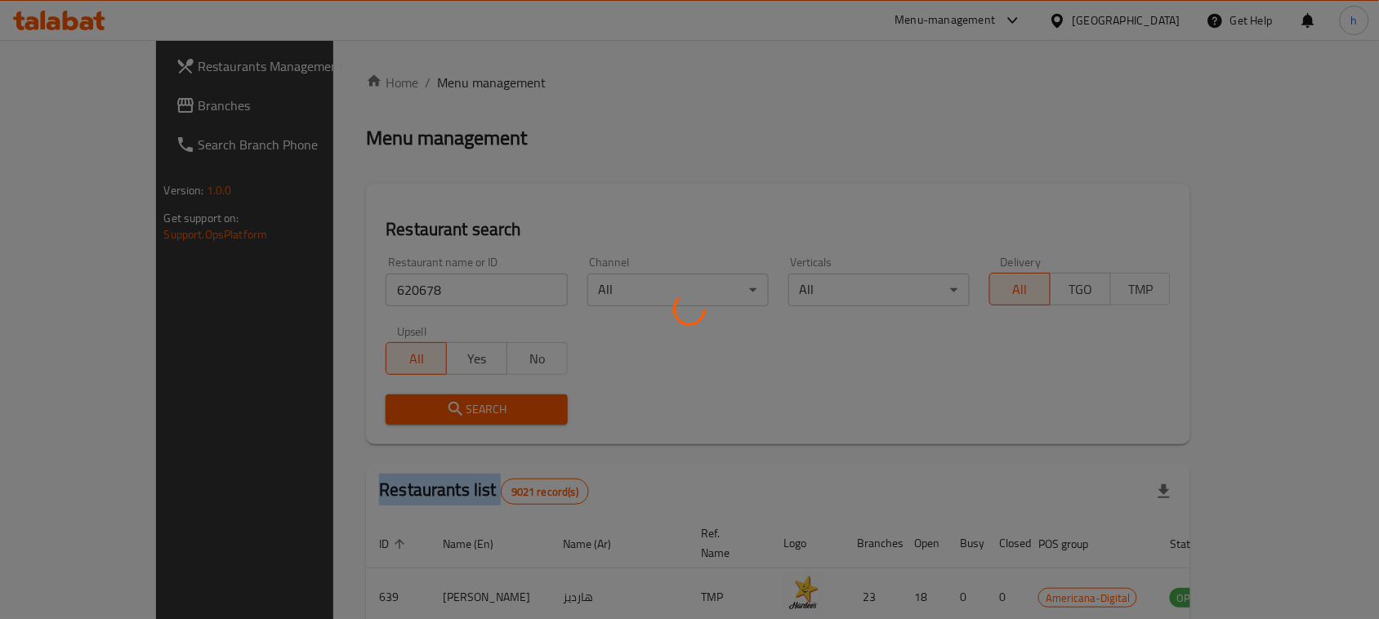
click at [423, 421] on div at bounding box center [689, 309] width 1379 height 619
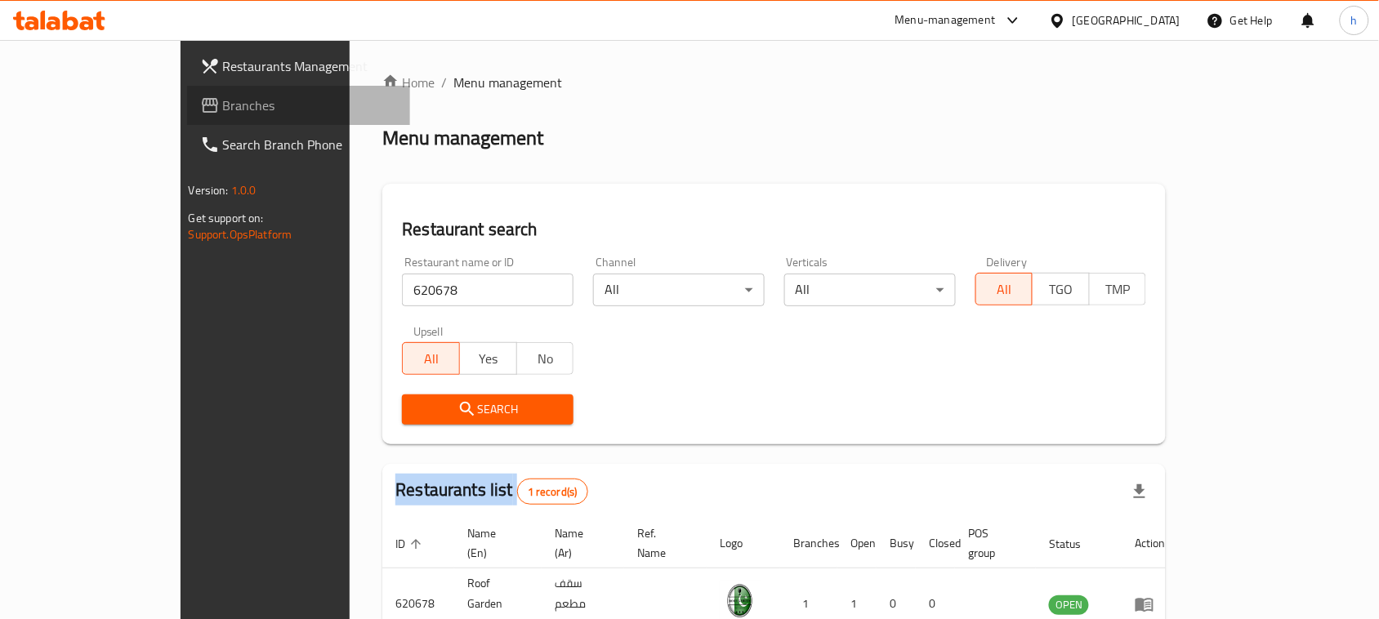
click at [223, 100] on span "Branches" at bounding box center [310, 106] width 175 height 20
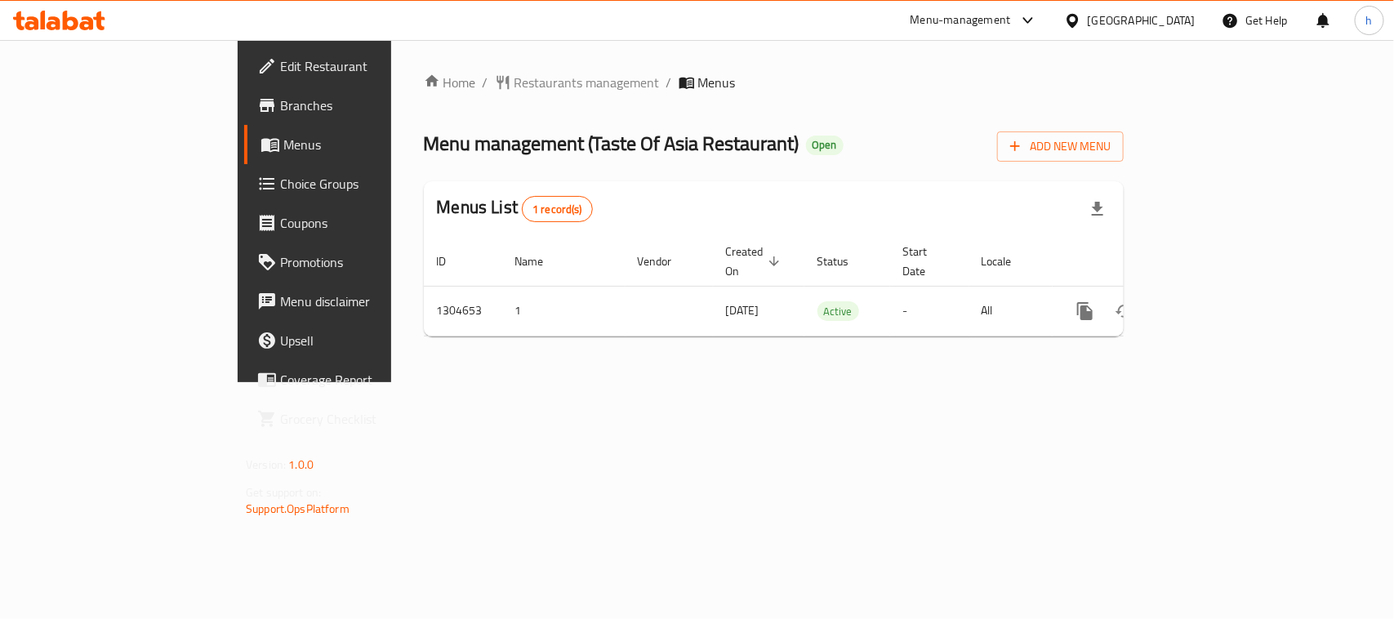
click at [413, 90] on div at bounding box center [697, 309] width 1394 height 619
click at [515, 87] on span "Restaurants management" at bounding box center [587, 83] width 145 height 20
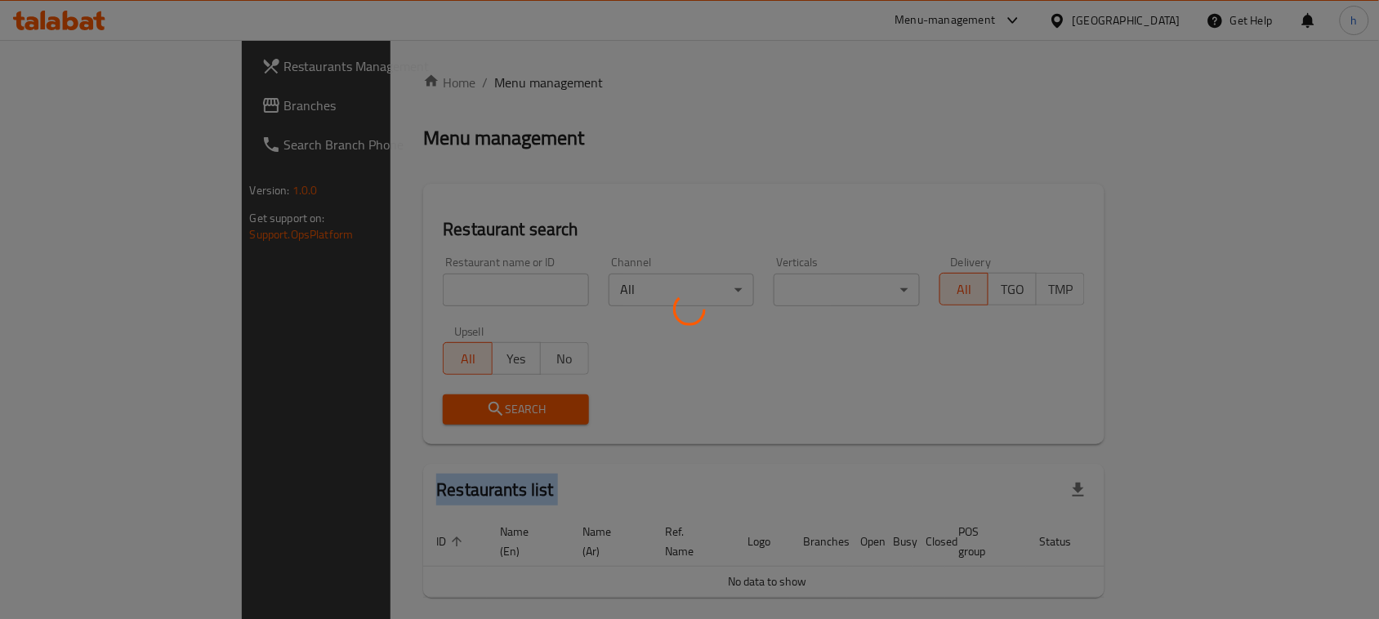
click at [411, 87] on div at bounding box center [689, 309] width 1379 height 619
click at [349, 292] on div at bounding box center [689, 309] width 1379 height 619
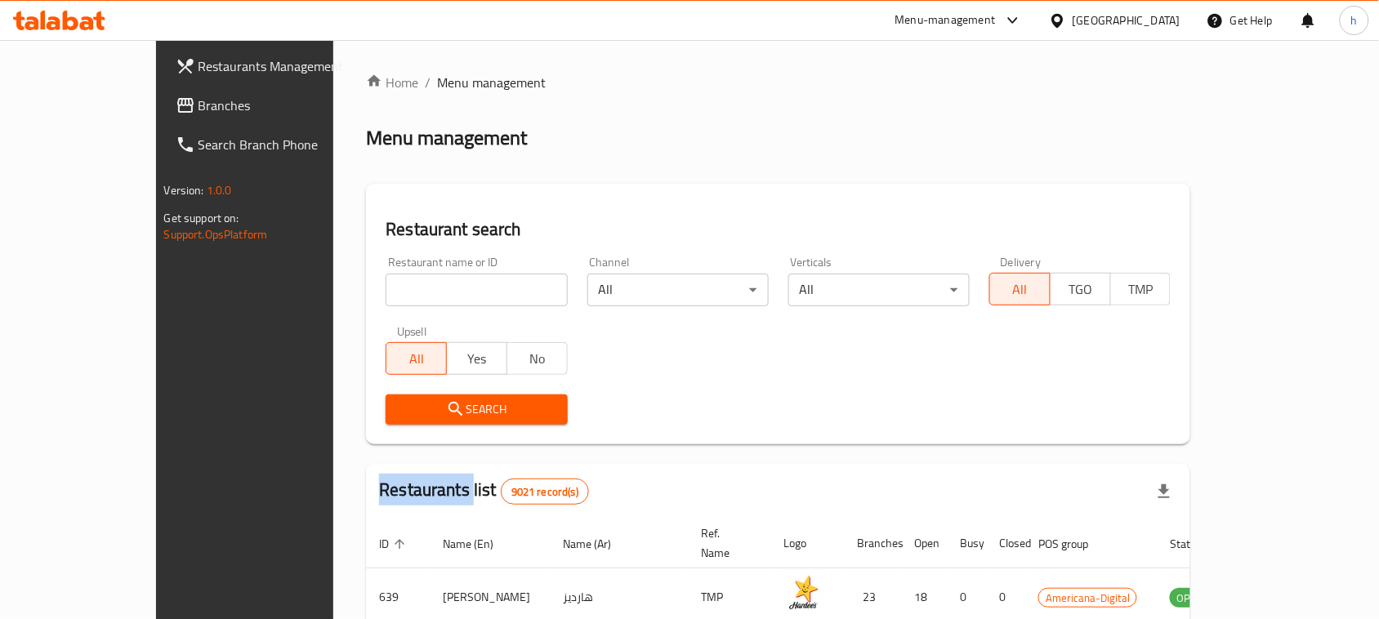
click at [366, 290] on div "Home / Menu management Menu management Restaurant search Restaurant name or ID …" at bounding box center [778, 572] width 824 height 999
click at [386, 290] on input "search" at bounding box center [476, 290] width 181 height 33
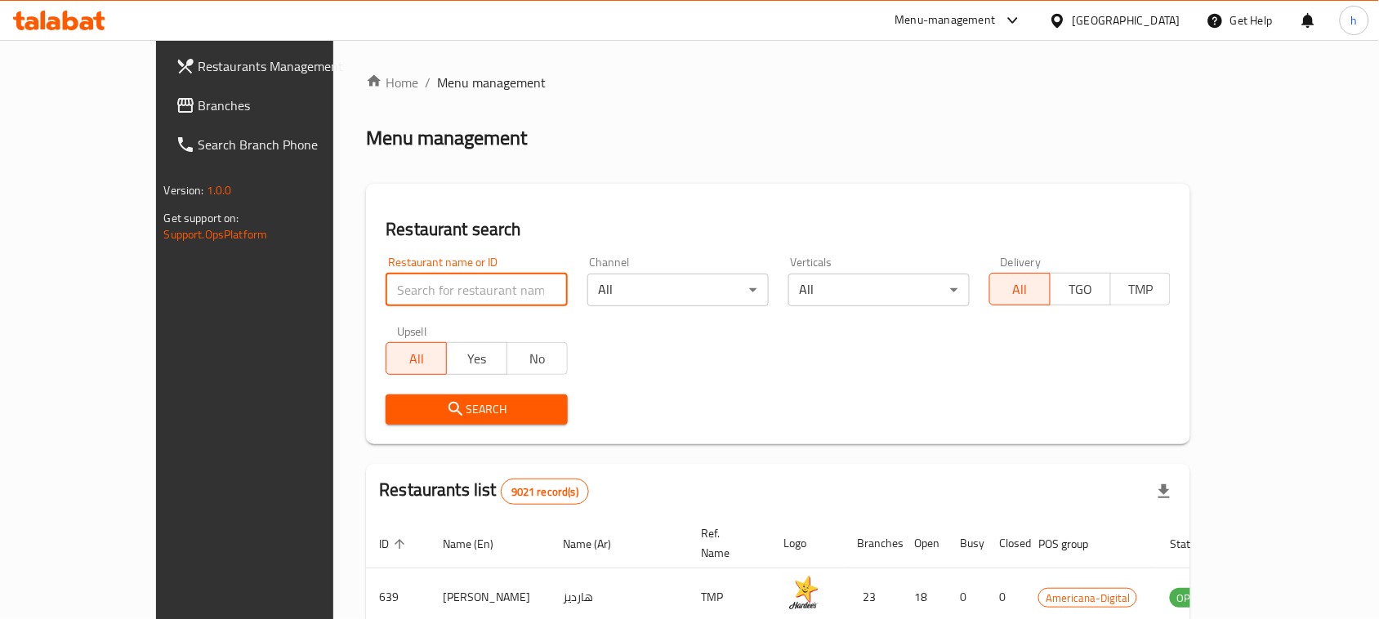
click at [386, 290] on input "search" at bounding box center [476, 290] width 181 height 33
paste input "703353"
type input "703353"
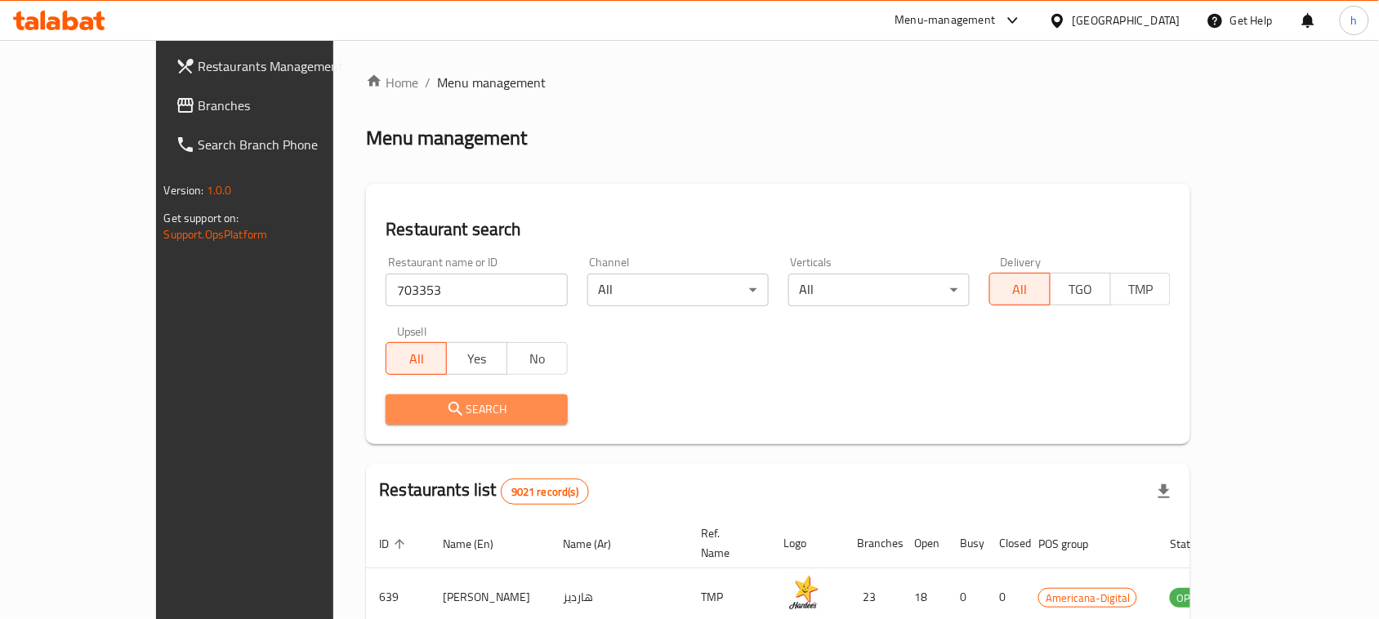
click at [399, 412] on span "Search" at bounding box center [476, 409] width 155 height 20
click at [341, 411] on div at bounding box center [689, 309] width 1379 height 619
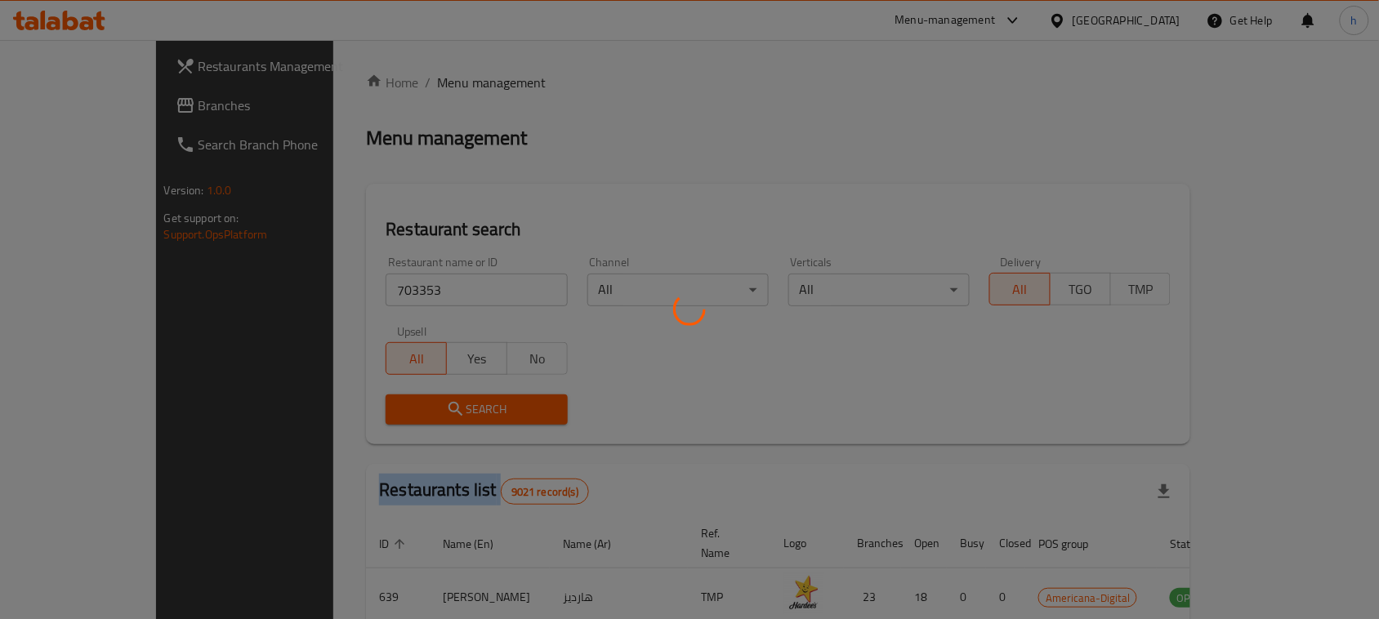
click at [341, 411] on div at bounding box center [689, 309] width 1379 height 619
